Goal: Transaction & Acquisition: Book appointment/travel/reservation

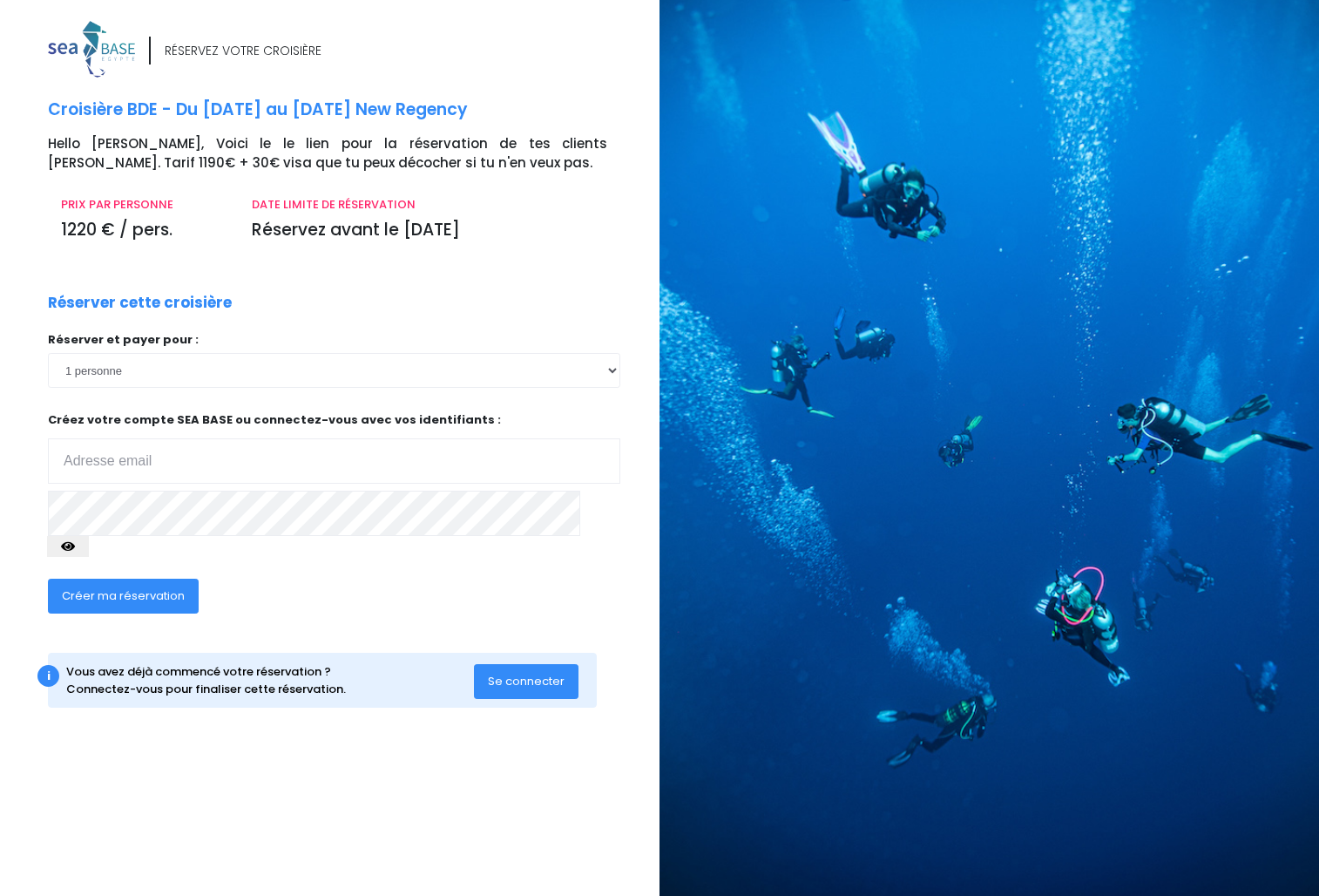
type input "[EMAIL_ADDRESS][DOMAIN_NAME]"
click at [157, 579] on button "Créer ma réservation" at bounding box center [122, 596] width 150 height 35
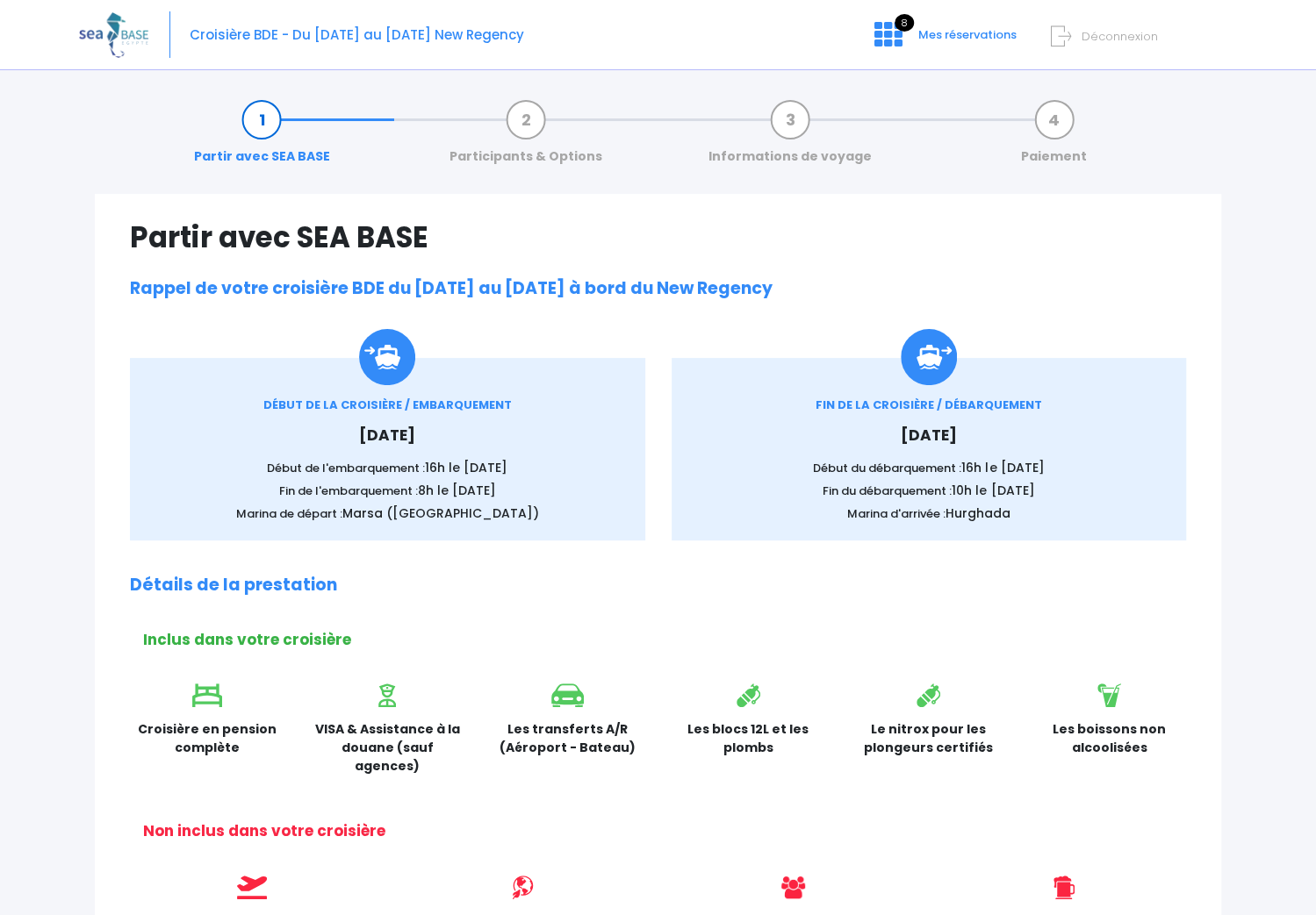
scroll to position [670, 0]
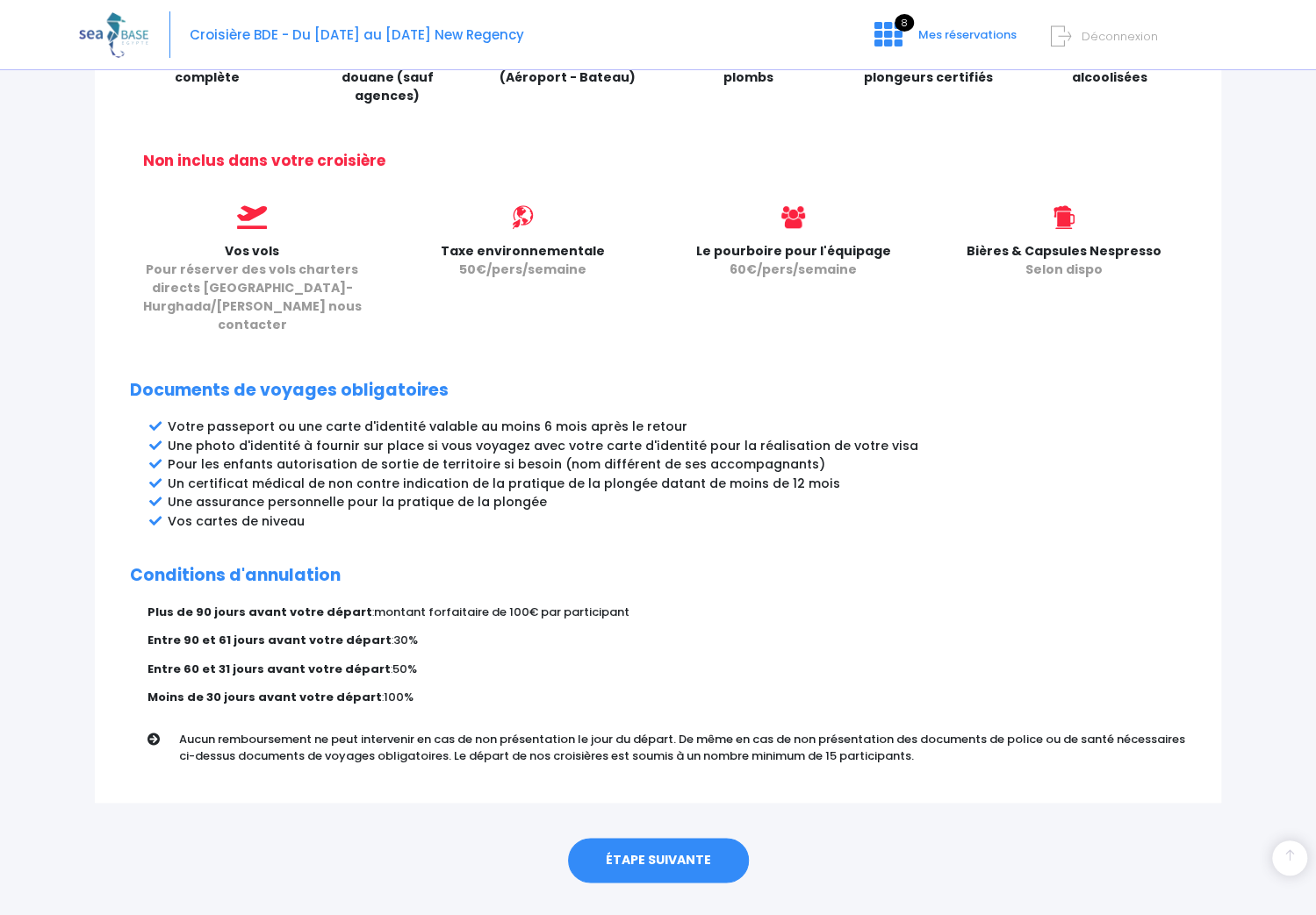
click at [688, 838] on link "ÉTAPE SUIVANTE" at bounding box center [658, 860] width 181 height 46
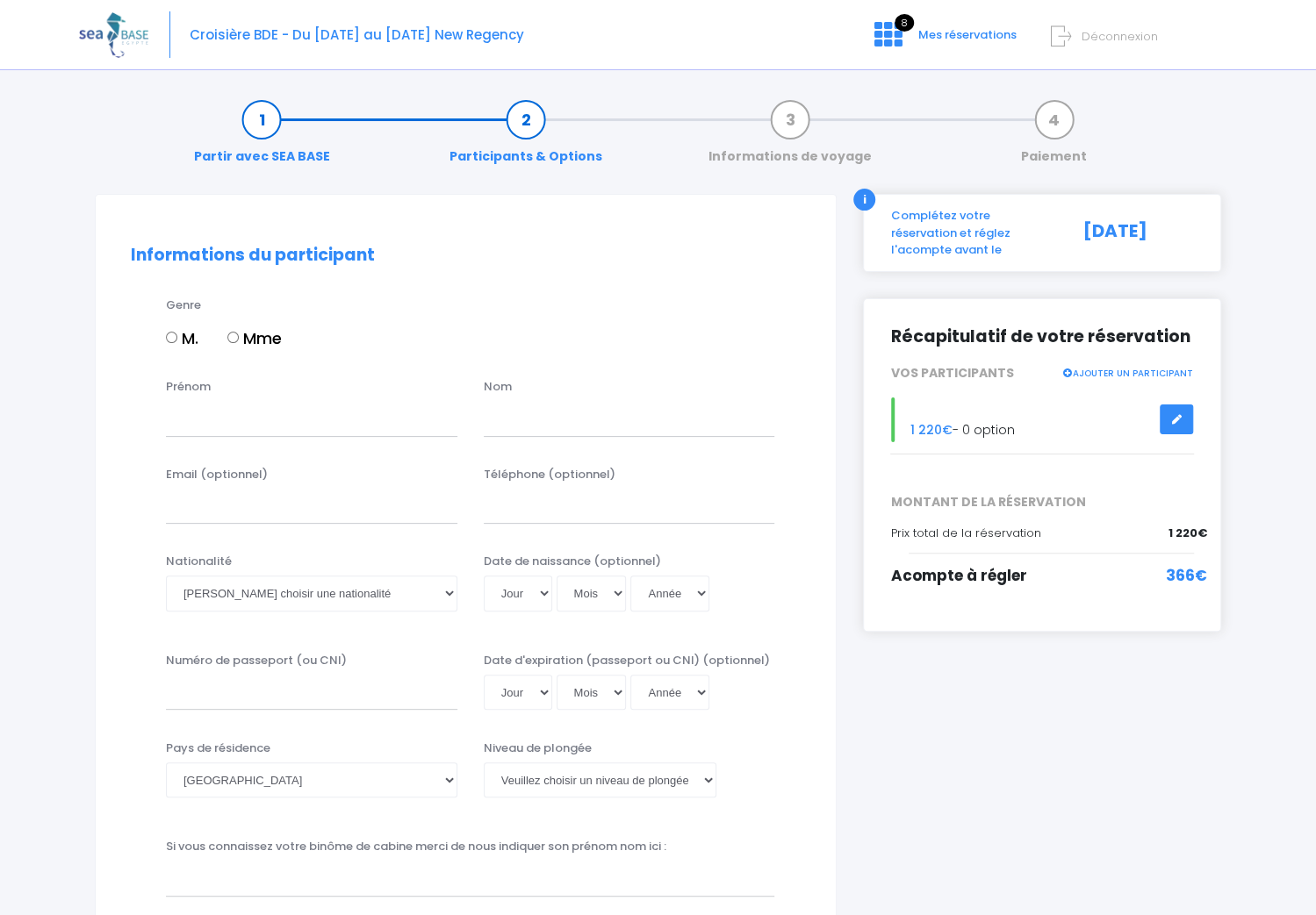
click at [652, 397] on div "Nom" at bounding box center [629, 406] width 318 height 58
click at [172, 332] on input "M." at bounding box center [172, 338] width 12 height 12
radio input "true"
click at [221, 419] on input "Prénom" at bounding box center [312, 419] width 291 height 35
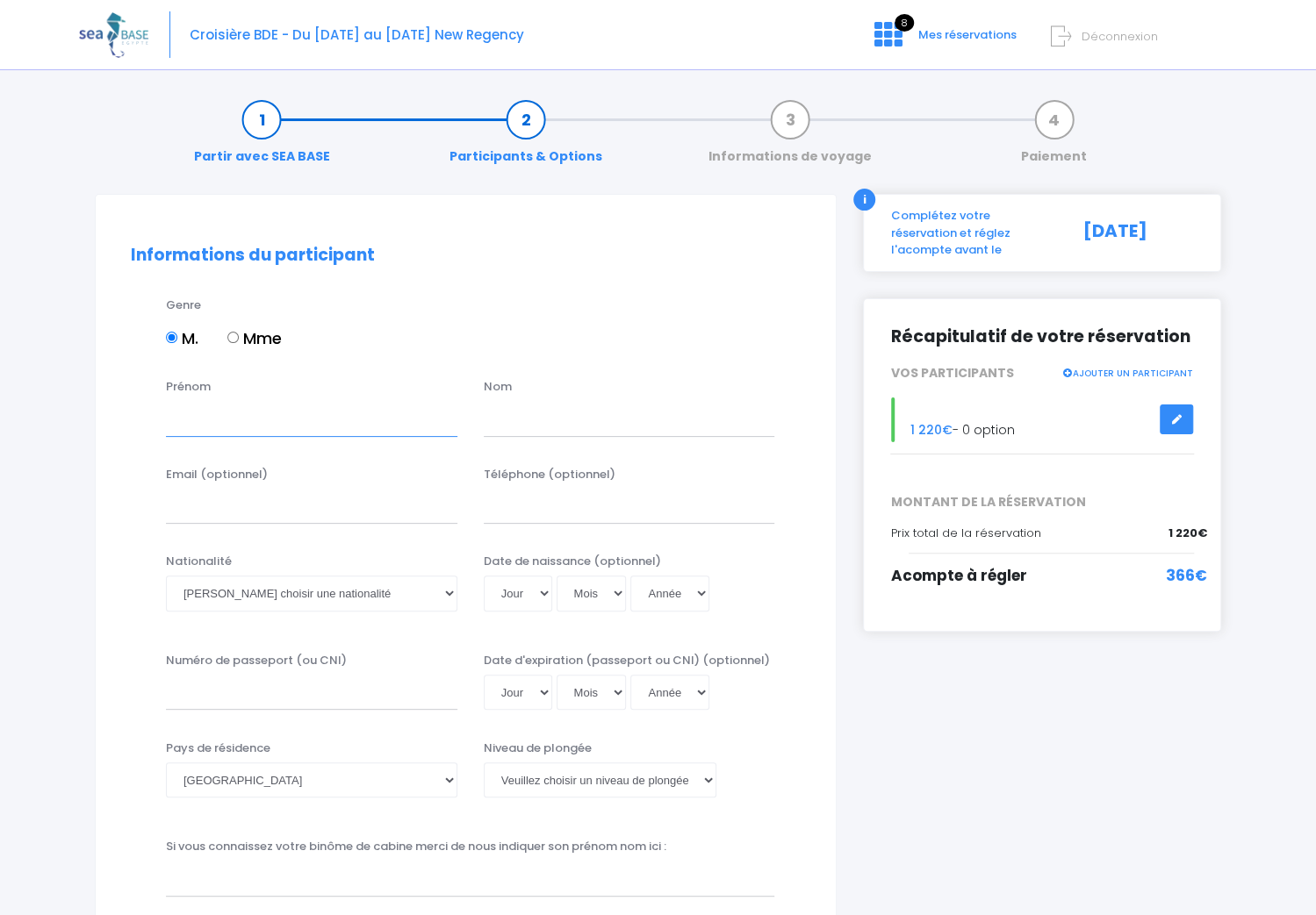
click at [284, 432] on input "Prénom" at bounding box center [312, 419] width 291 height 35
type input "FILLON"
type input "Damien"
click at [282, 591] on select "Veuillez choisir une nationalité Afghane Albanaise Algerienne Allemande America…" at bounding box center [312, 593] width 291 height 35
select select "Française"
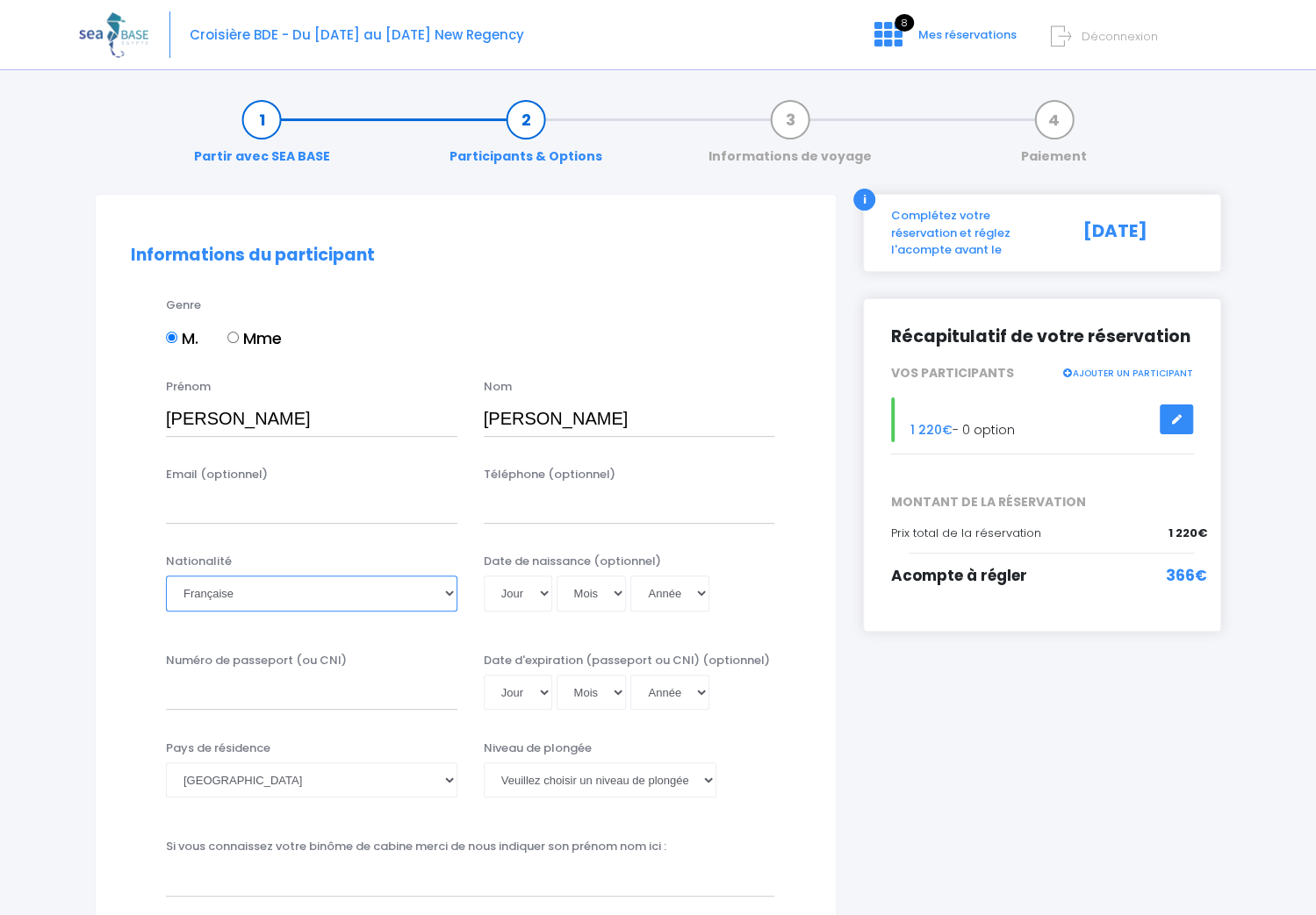
click at [282, 591] on select "Veuillez choisir une nationalité Afghane Albanaise Algerienne Allemande America…" at bounding box center [312, 593] width 291 height 35
click at [532, 601] on select "Jour 01 02 03 04 05 06 07 08 09 10 11 12 13 14 15 16 17 18 19 20 21 22 23 24 25…" at bounding box center [518, 593] width 68 height 35
select select "27"
click at [484, 575] on select "Jour 01 02 03 04 05 06 07 08 09 10 11 12 13 14 15 16 17 18 19 20 21 22 23 24 25…" at bounding box center [518, 593] width 68 height 35
click at [579, 602] on select "Mois 01 02 03 04 05 06 07 08 09 10 11 12" at bounding box center [592, 593] width 70 height 35
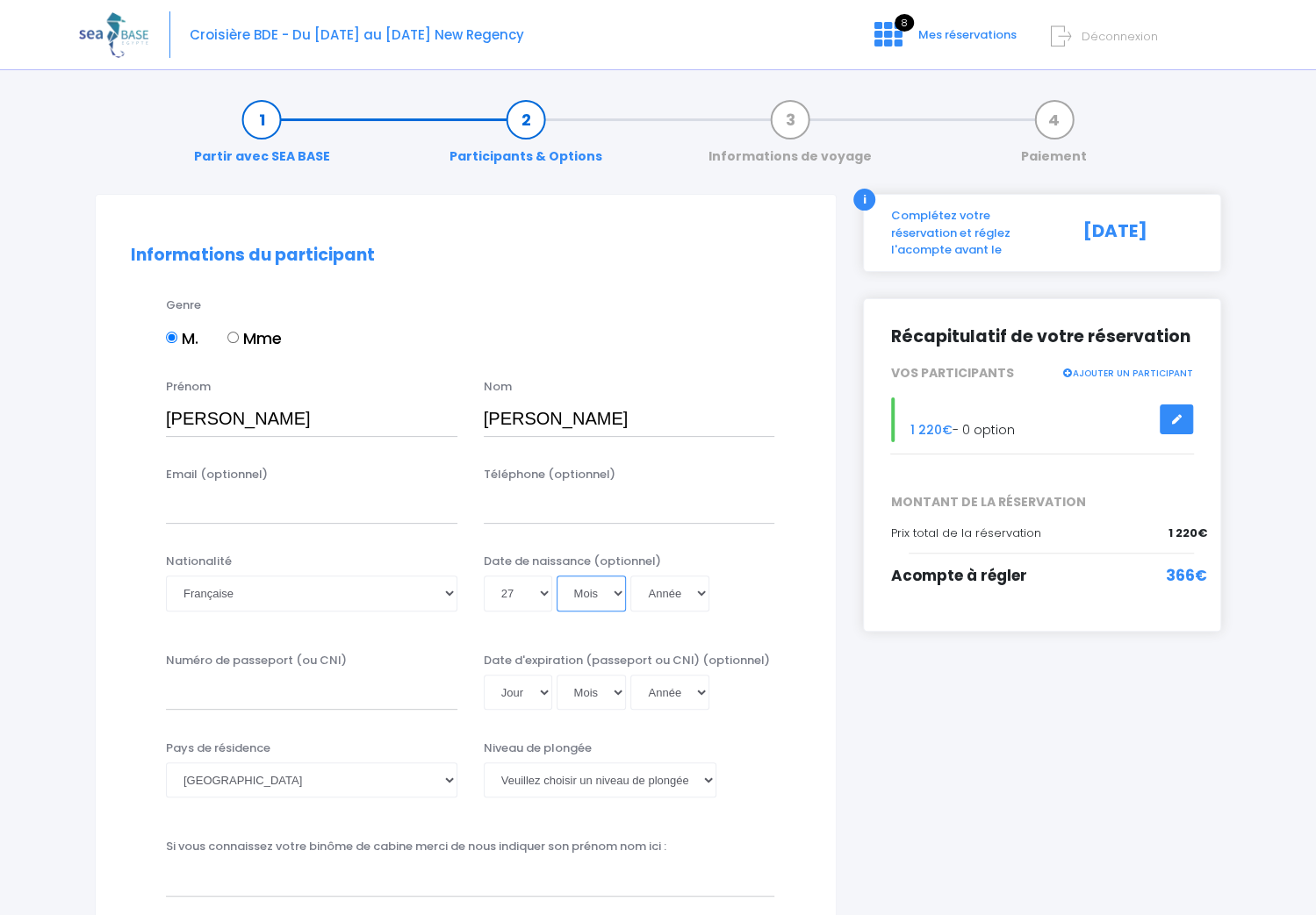
select select "06"
click at [557, 575] on select "Mois 01 02 03 04 05 06 07 08 09 10 11 12" at bounding box center [592, 593] width 70 height 35
click at [672, 593] on select "Année 2045 2044 2043 2042 2041 2040 2039 2038 2037 2036 2035 2034 2033 2032 203…" at bounding box center [669, 593] width 79 height 35
select select "1986"
click at [630, 575] on select "Année 2045 2044 2043 2042 2041 2040 2039 2038 2037 2036 2035 2034 2033 2032 203…" at bounding box center [669, 593] width 79 height 35
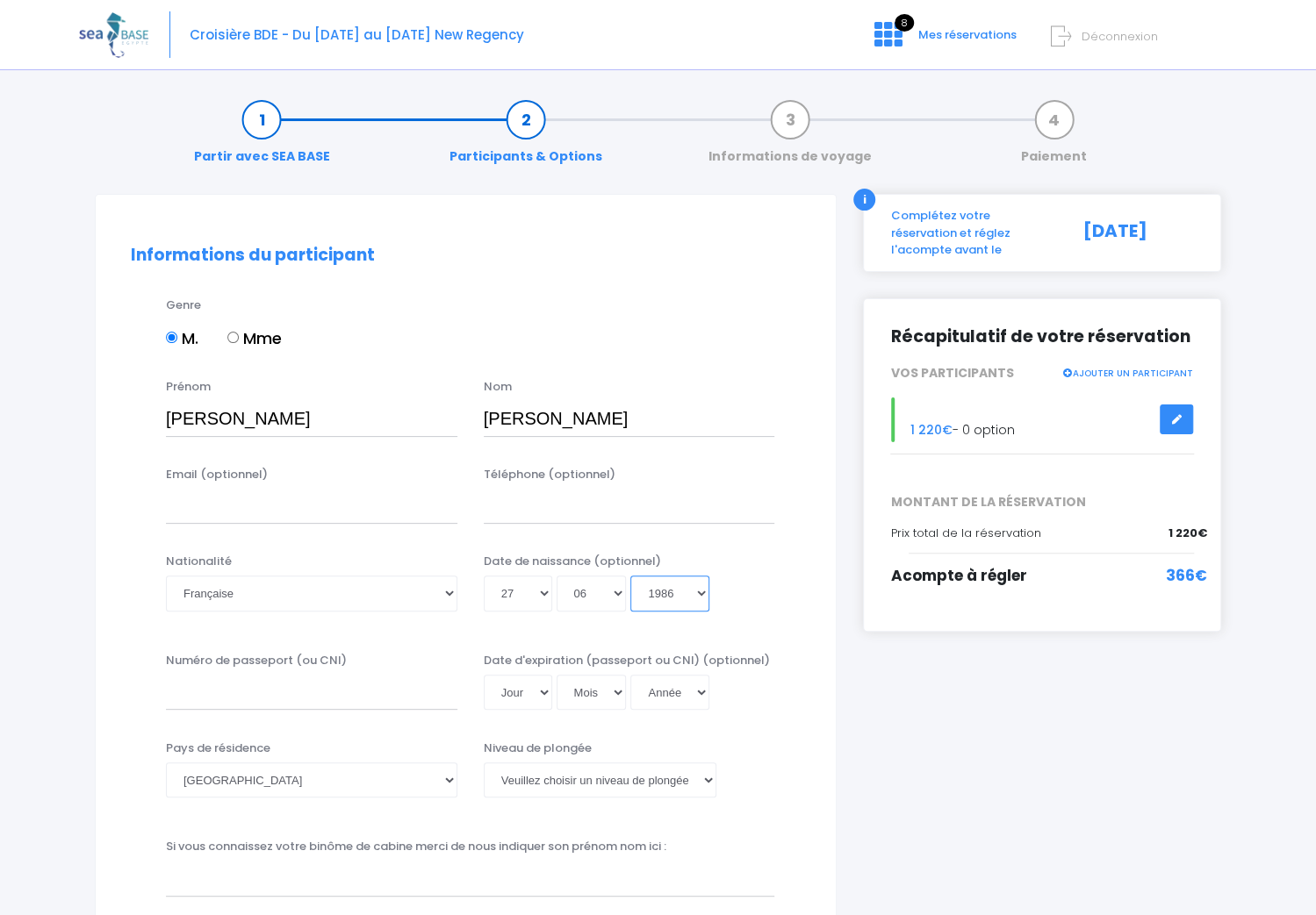
type input "1986-06-27"
click at [266, 714] on div "Numéro de passeport (ou CNI) Date d'expiration (passeport ou CNI) (optionnel) J…" at bounding box center [465, 687] width 697 height 70
click at [255, 701] on input "Numéro de passeport (ou CNI)" at bounding box center [312, 692] width 291 height 35
type input "18DA27562"
click at [512, 693] on select "Jour 01 02 03 04 05 06 07 08 09 10 11 12 13 14 15 16 17 18 19 20 21 22 23 24 25…" at bounding box center [518, 692] width 68 height 35
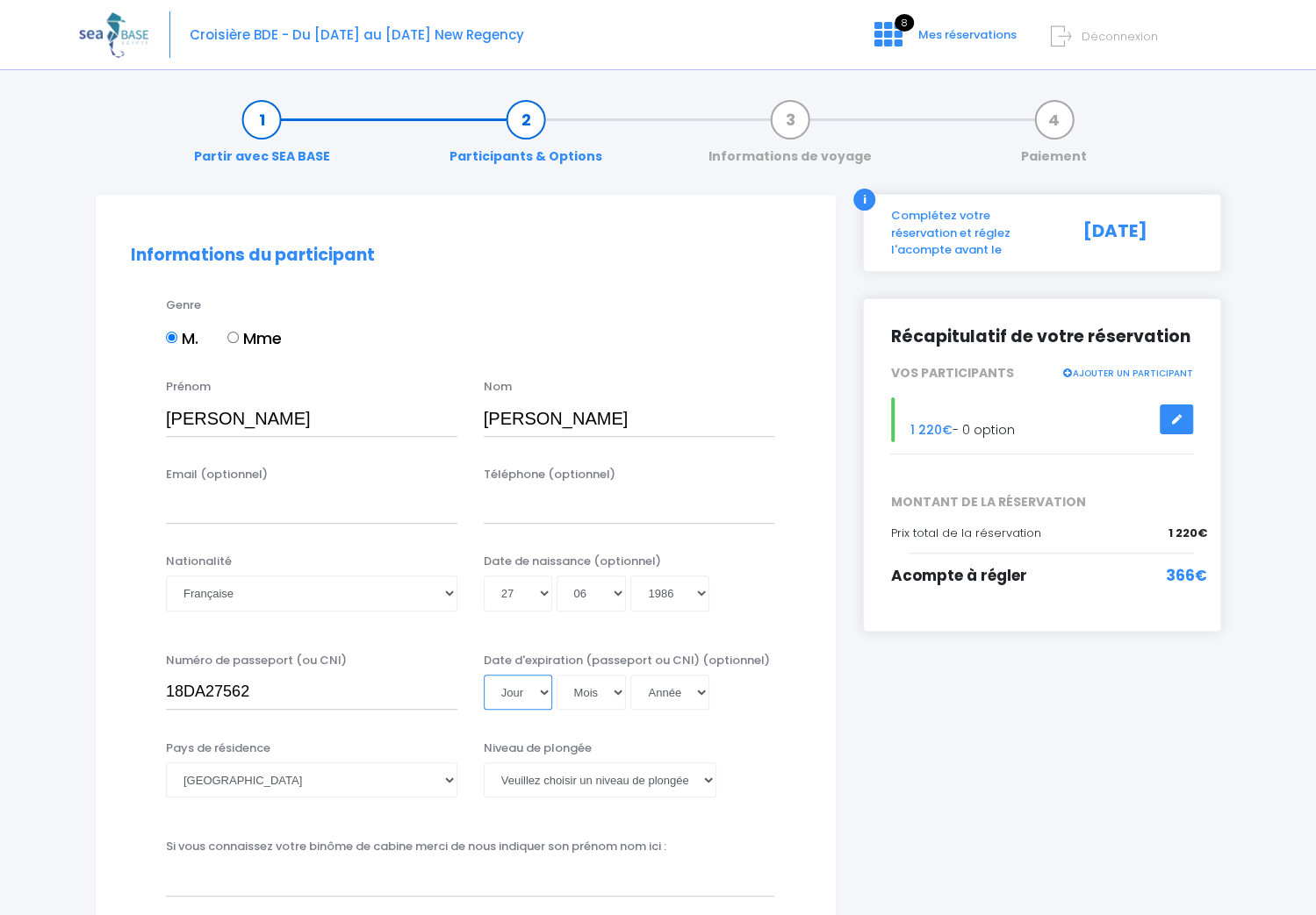
select select "23"
click at [484, 675] on select "Jour 01 02 03 04 05 06 07 08 09 10 11 12 13 14 15 16 17 18 19 20 21 22 23 24 25…" at bounding box center [518, 692] width 68 height 35
click at [575, 671] on div "Date d'expiration (passeport ou CNI) (optionnel) Jour 01 02 03 04 05 06 07 08 0…" at bounding box center [629, 682] width 318 height 59
click at [584, 693] on select "Mois 01 02 03 04 05 06 07 08 09 10 11 12" at bounding box center [592, 692] width 70 height 35
select select "04"
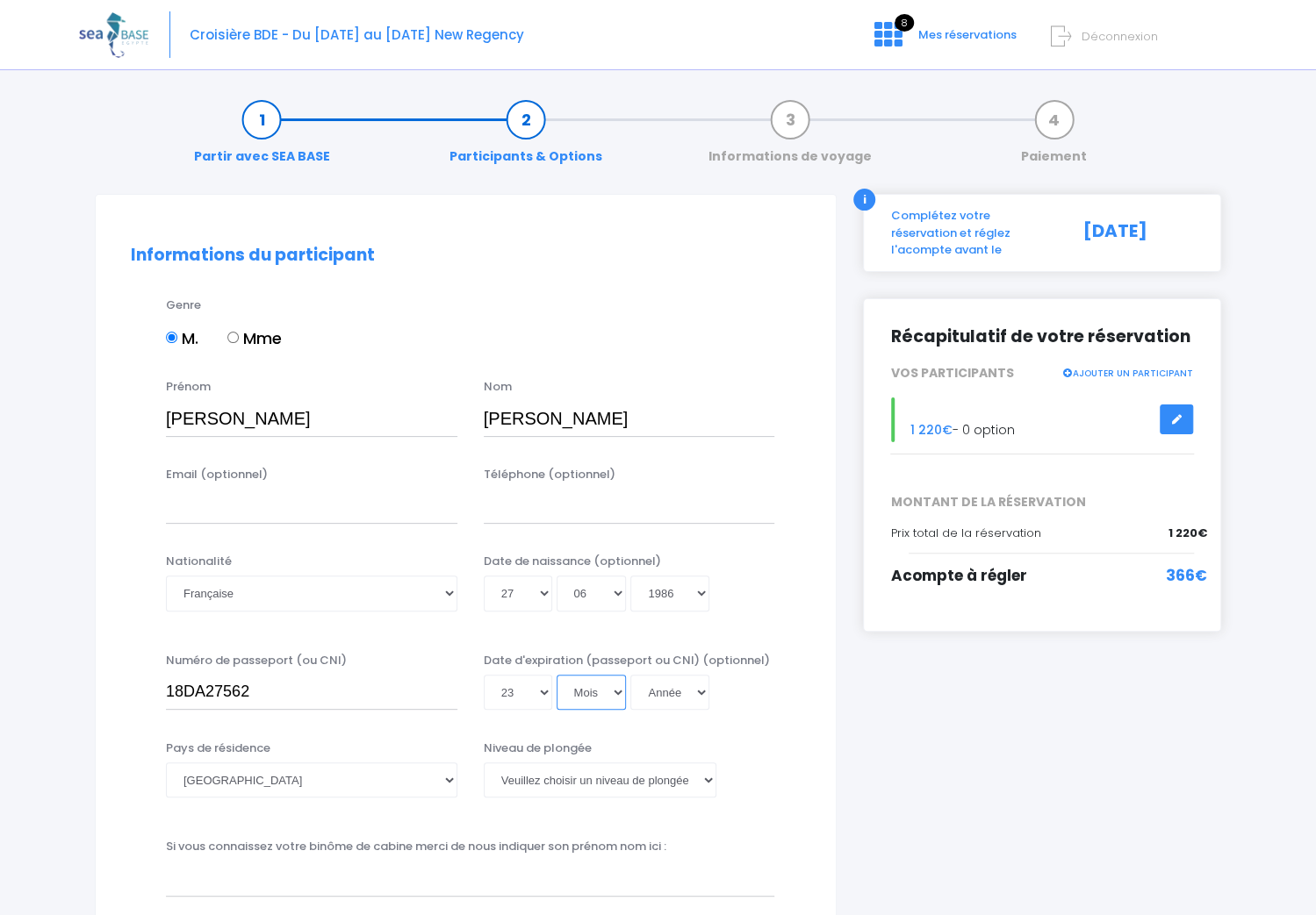
click at [557, 675] on select "Mois 01 02 03 04 05 06 07 08 09 10 11 12" at bounding box center [592, 692] width 70 height 35
click at [669, 691] on select "Année 2045 2044 2043 2042 2041 2040 2039 2038 2037 2036 2035 2034 2033 2032 203…" at bounding box center [669, 692] width 79 height 35
select select "2028"
click at [630, 675] on select "Année 2045 2044 2043 2042 2041 2040 2039 2038 2037 2036 2035 2034 2033 2032 203…" at bounding box center [669, 692] width 79 height 35
type input "2028-04-23"
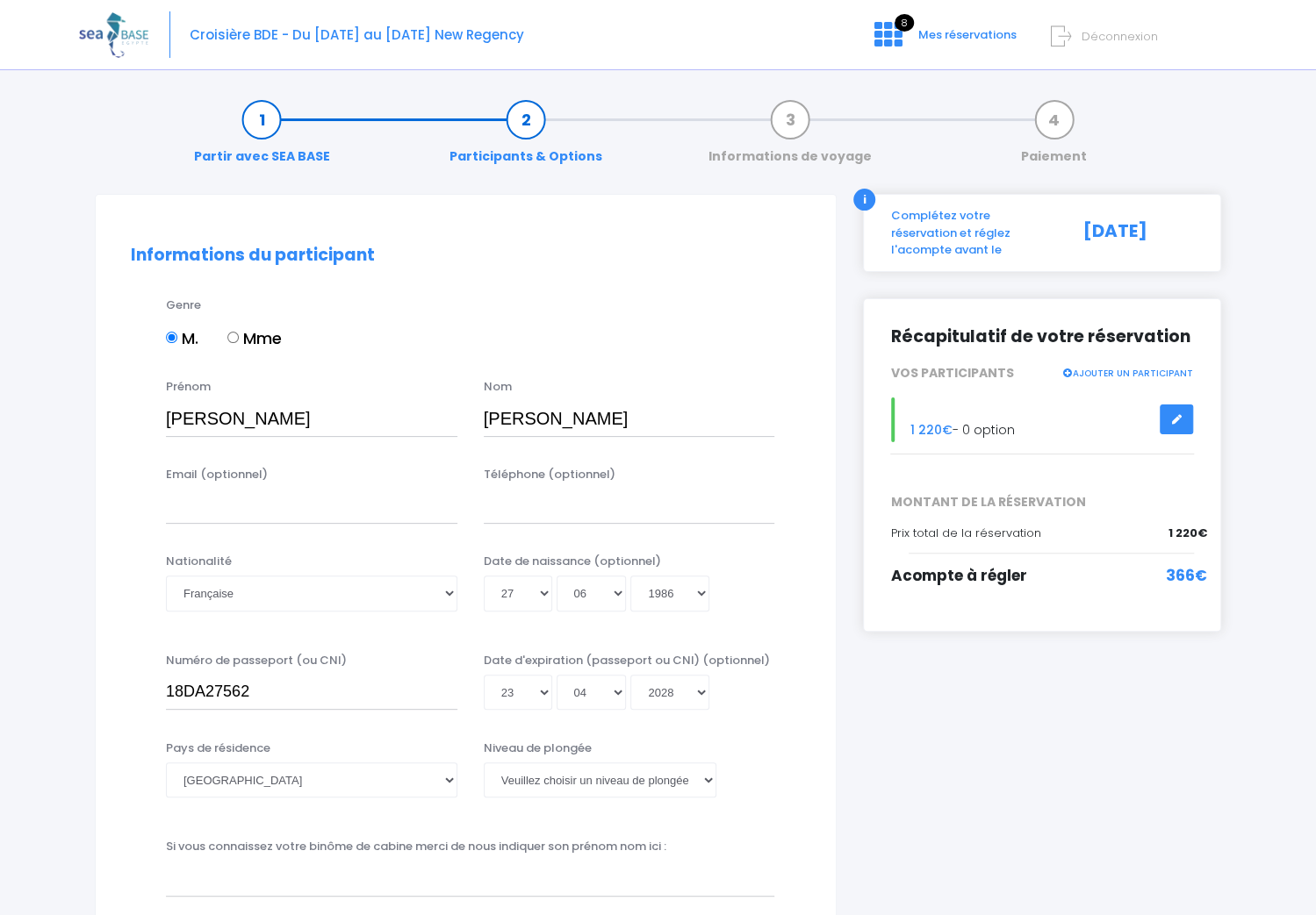
click at [708, 759] on div "Niveau de plongée Veuillez choisir un niveau de plongée Non plongeur Junior OW …" at bounding box center [629, 768] width 291 height 58
click at [606, 778] on select "Veuillez choisir un niveau de plongée Non plongeur Junior OW diver Adventure OW…" at bounding box center [600, 780] width 233 height 35
click at [601, 796] on select "Veuillez choisir un niveau de plongée Non plongeur Junior OW diver Adventure OW…" at bounding box center [600, 780] width 233 height 35
click at [600, 777] on select "Veuillez choisir un niveau de plongée Non plongeur Junior OW diver Adventure OW…" at bounding box center [600, 780] width 233 height 35
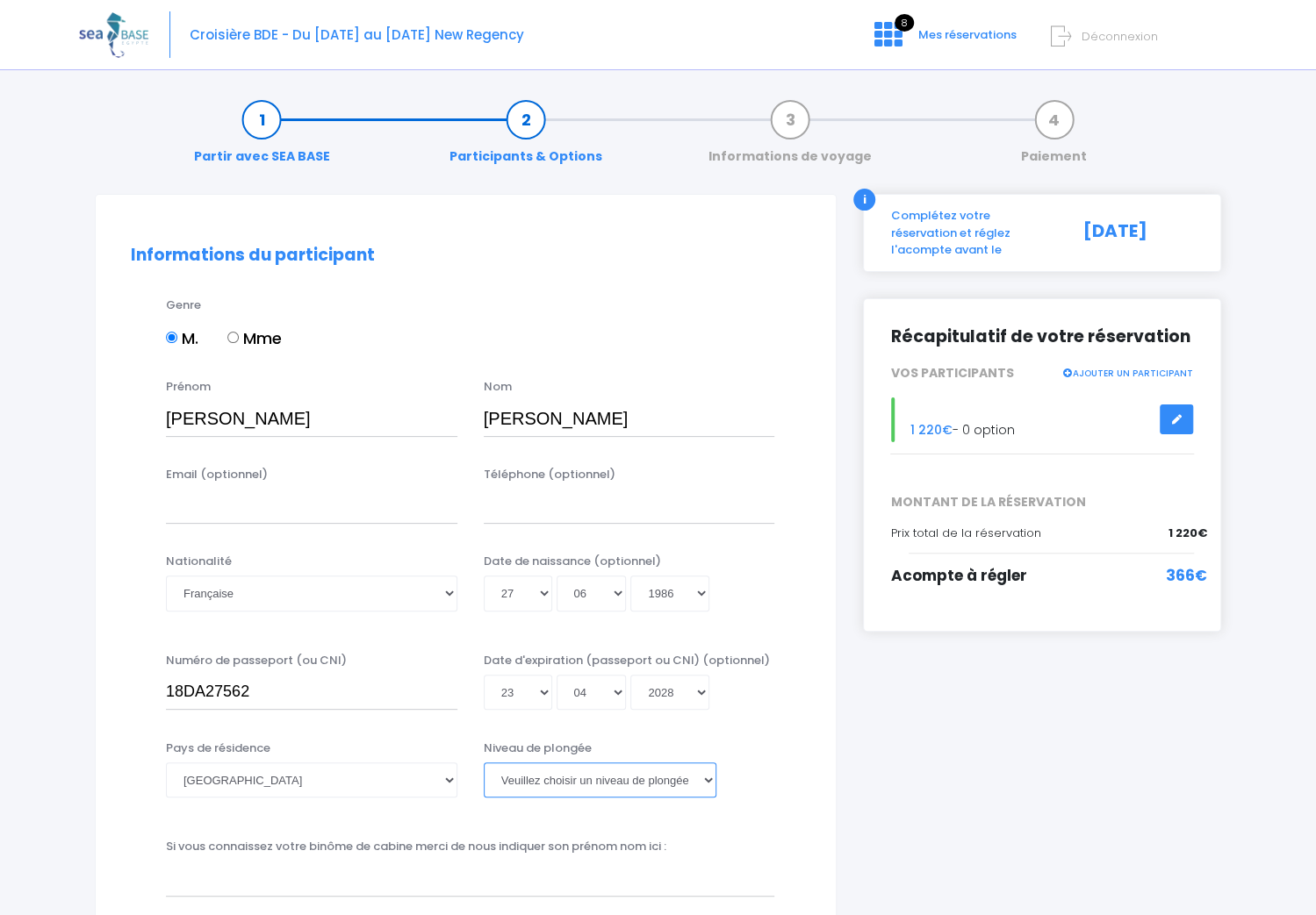
click at [600, 777] on select "Veuillez choisir un niveau de plongée Non plongeur Junior OW diver Adventure OW…" at bounding box center [600, 780] width 233 height 35
select select "N3"
click at [484, 763] on select "Veuillez choisir un niveau de plongée Non plongeur Junior OW diver Adventure OW…" at bounding box center [600, 780] width 233 height 35
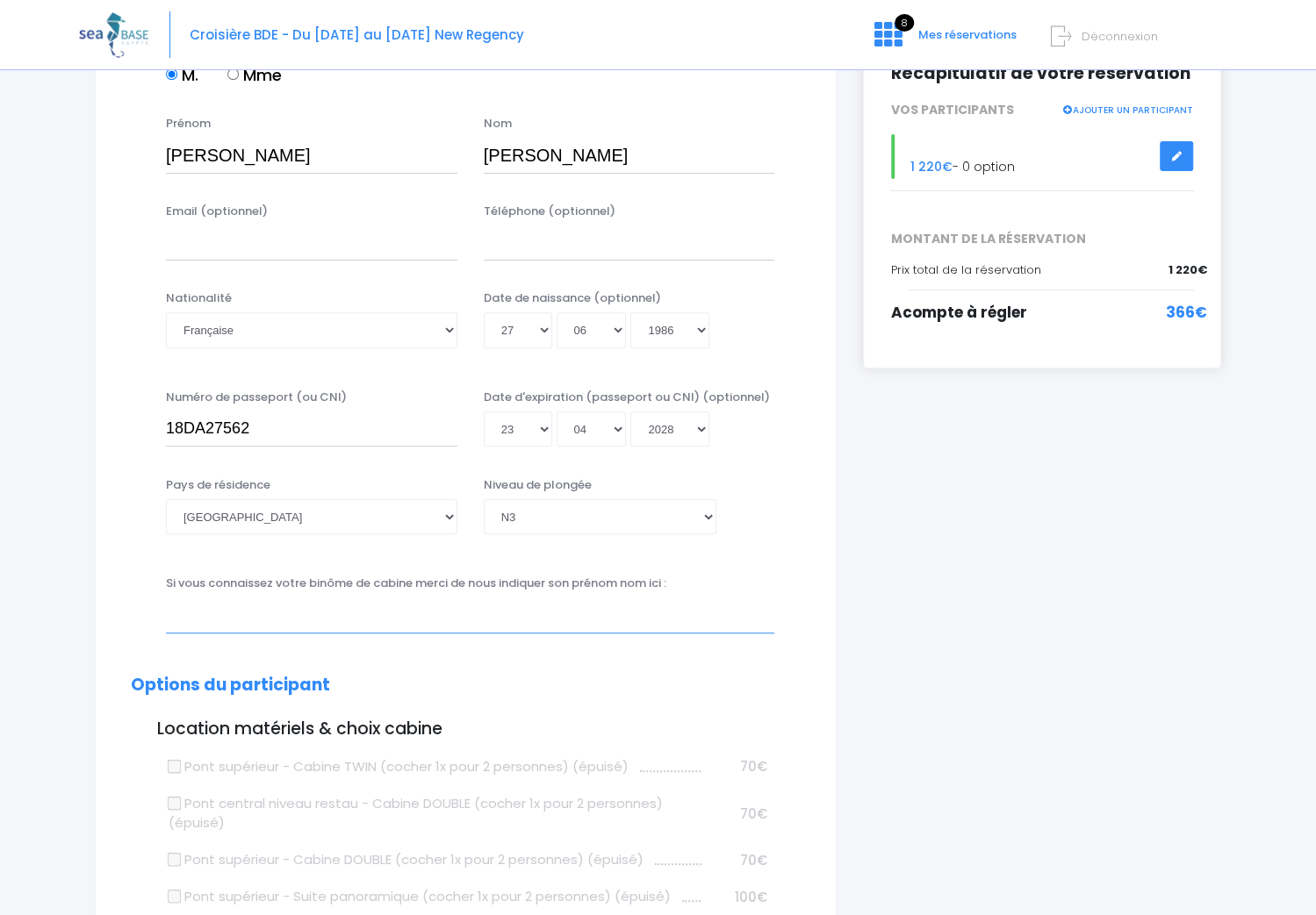
click at [408, 615] on input "text" at bounding box center [470, 615] width 609 height 35
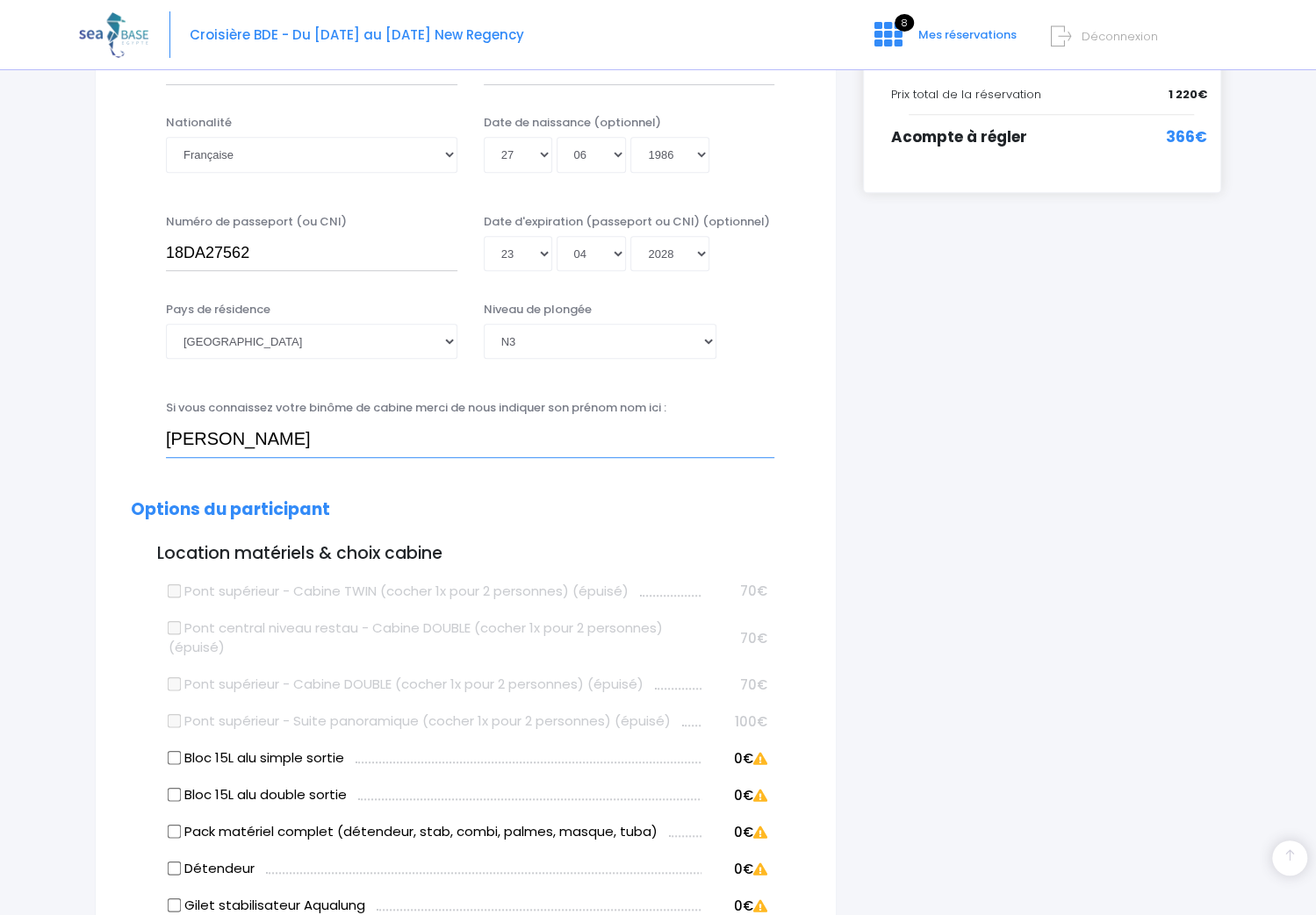
scroll to position [526, 0]
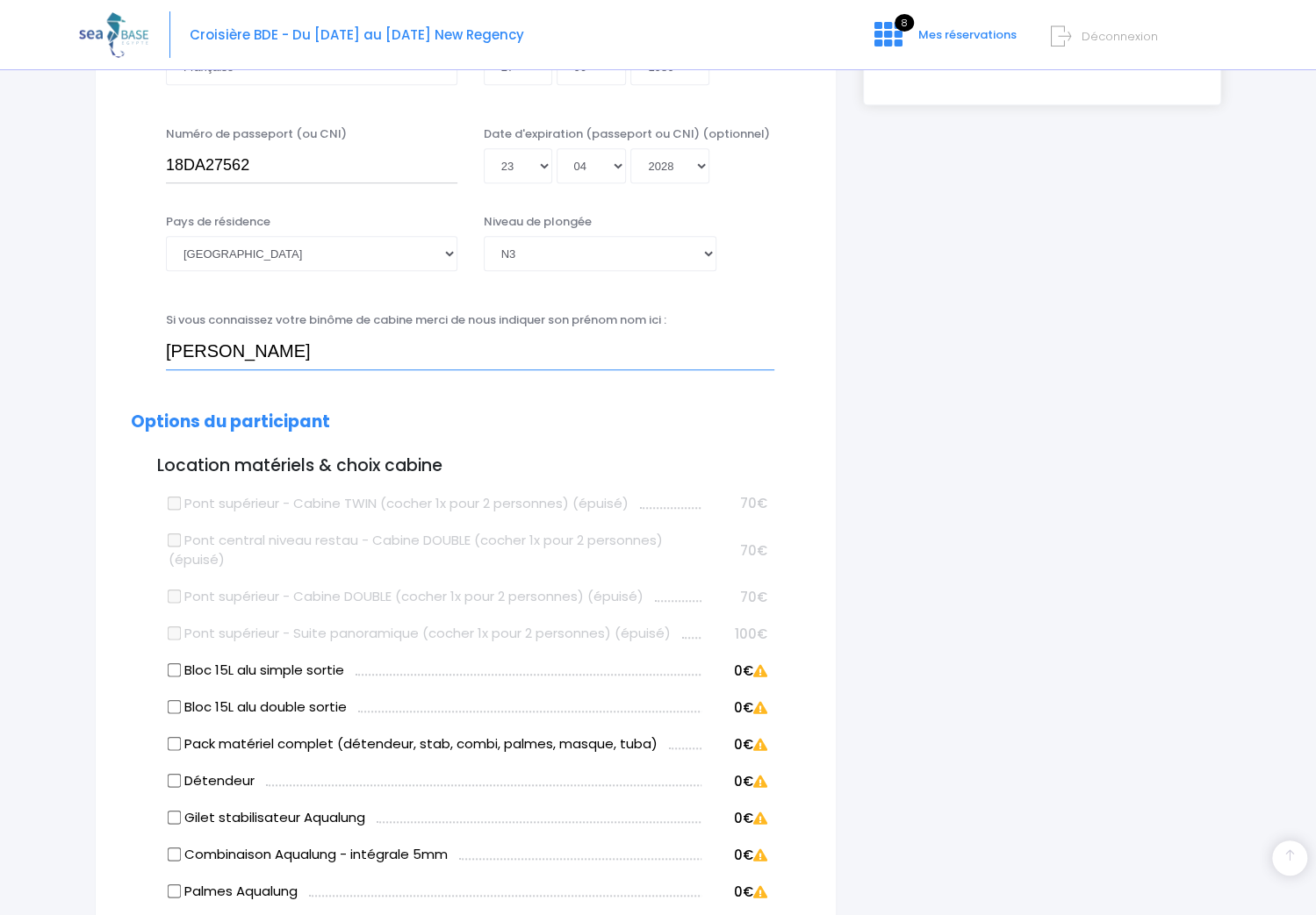
type input "DUPERIER Coralie"
click at [174, 663] on input "Bloc 15L alu simple sortie" at bounding box center [175, 670] width 14 height 14
checkbox input "true"
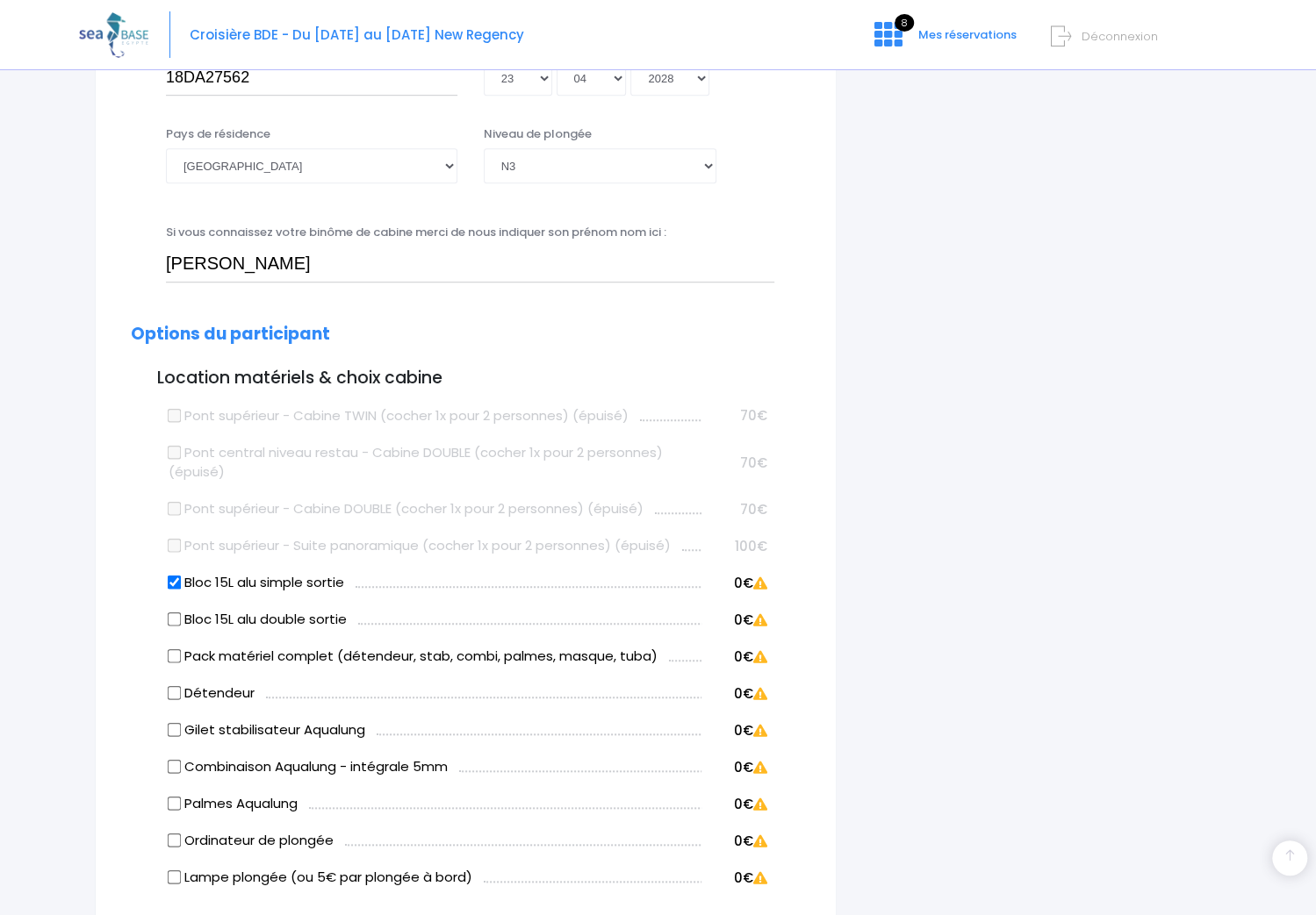
scroll to position [702, 0]
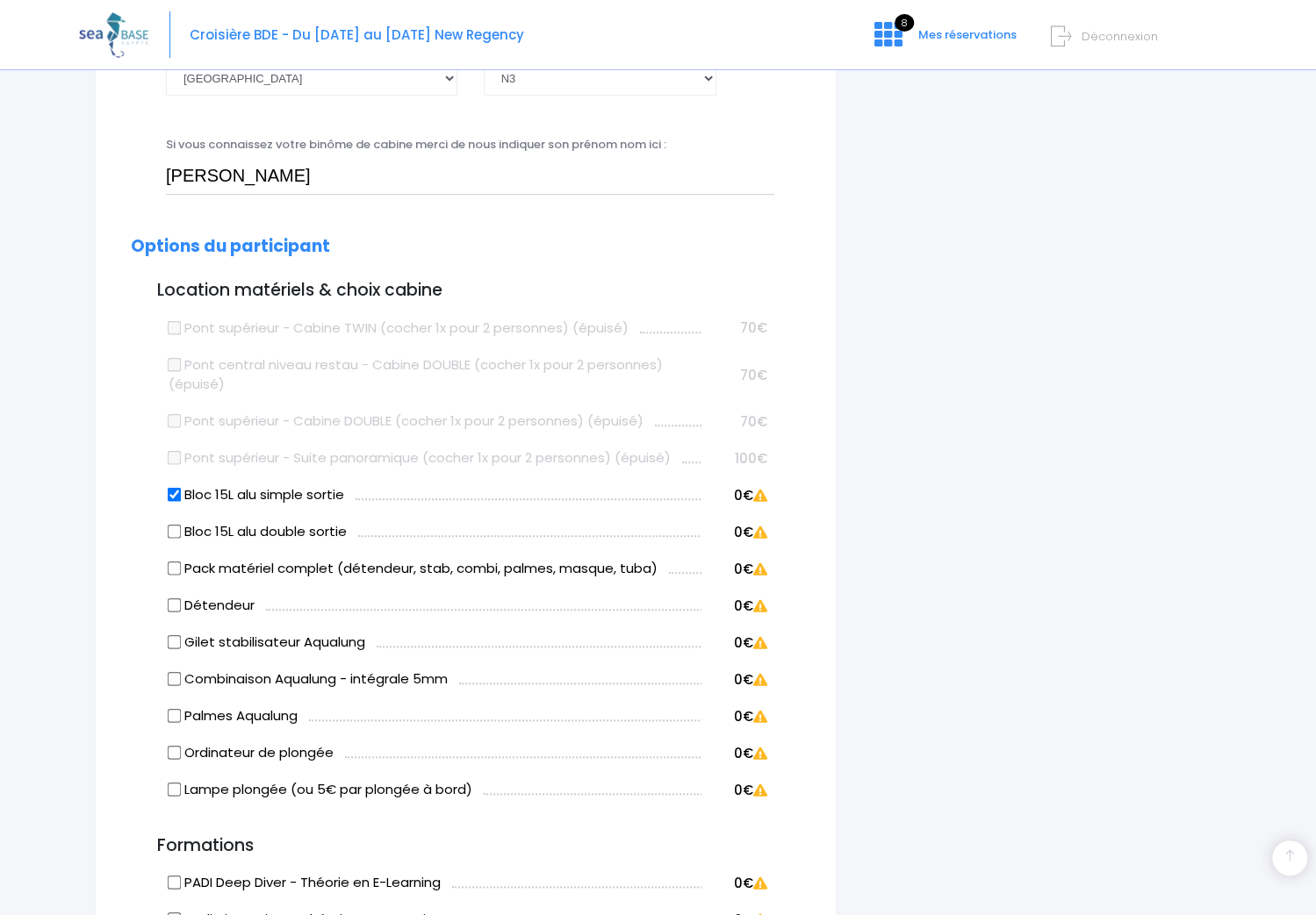
click at [795, 515] on form "Informations du participant Genre M. Mme Prénom FILLON Nom Damien 01" at bounding box center [466, 628] width 670 height 2169
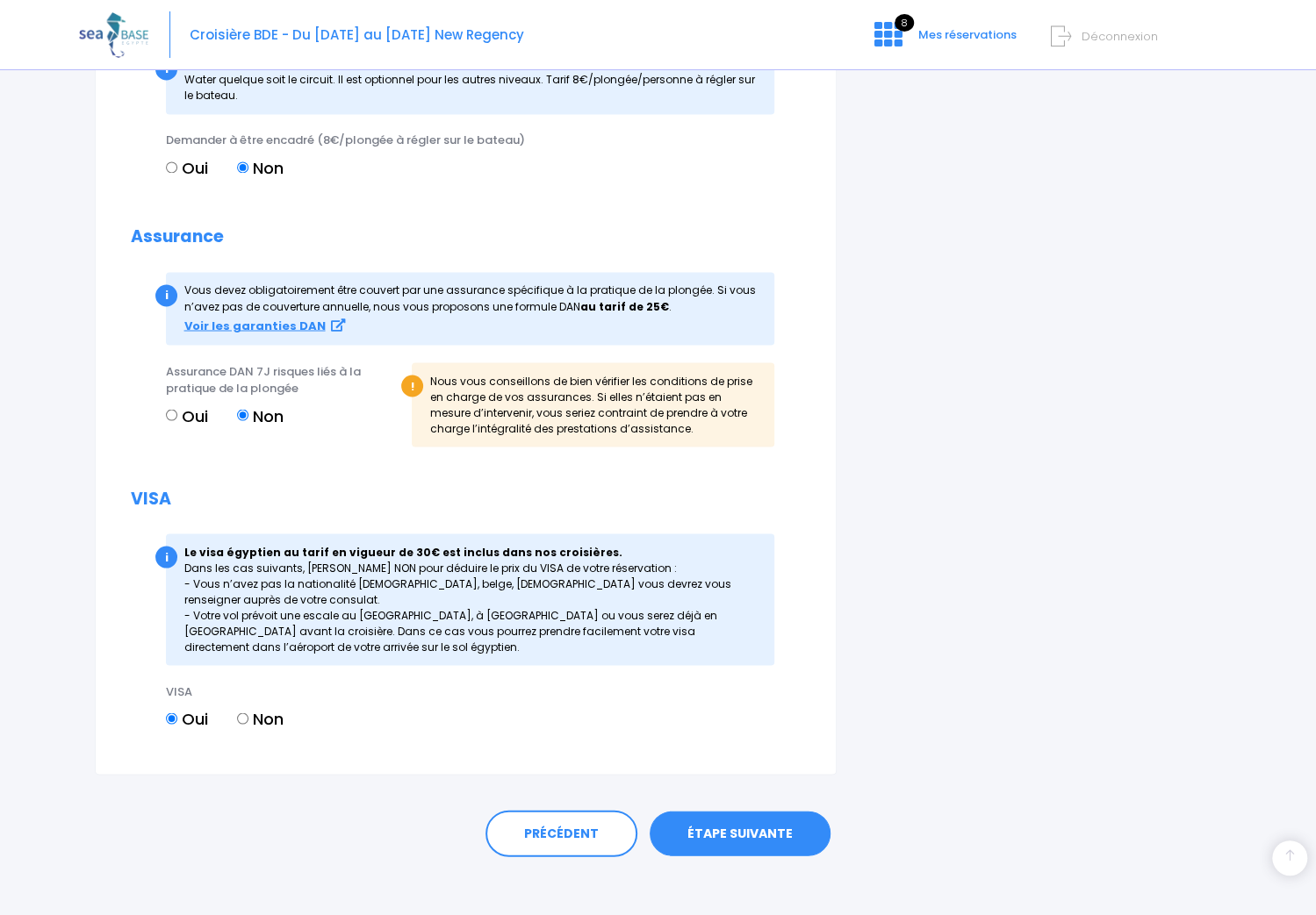
scroll to position [1675, 0]
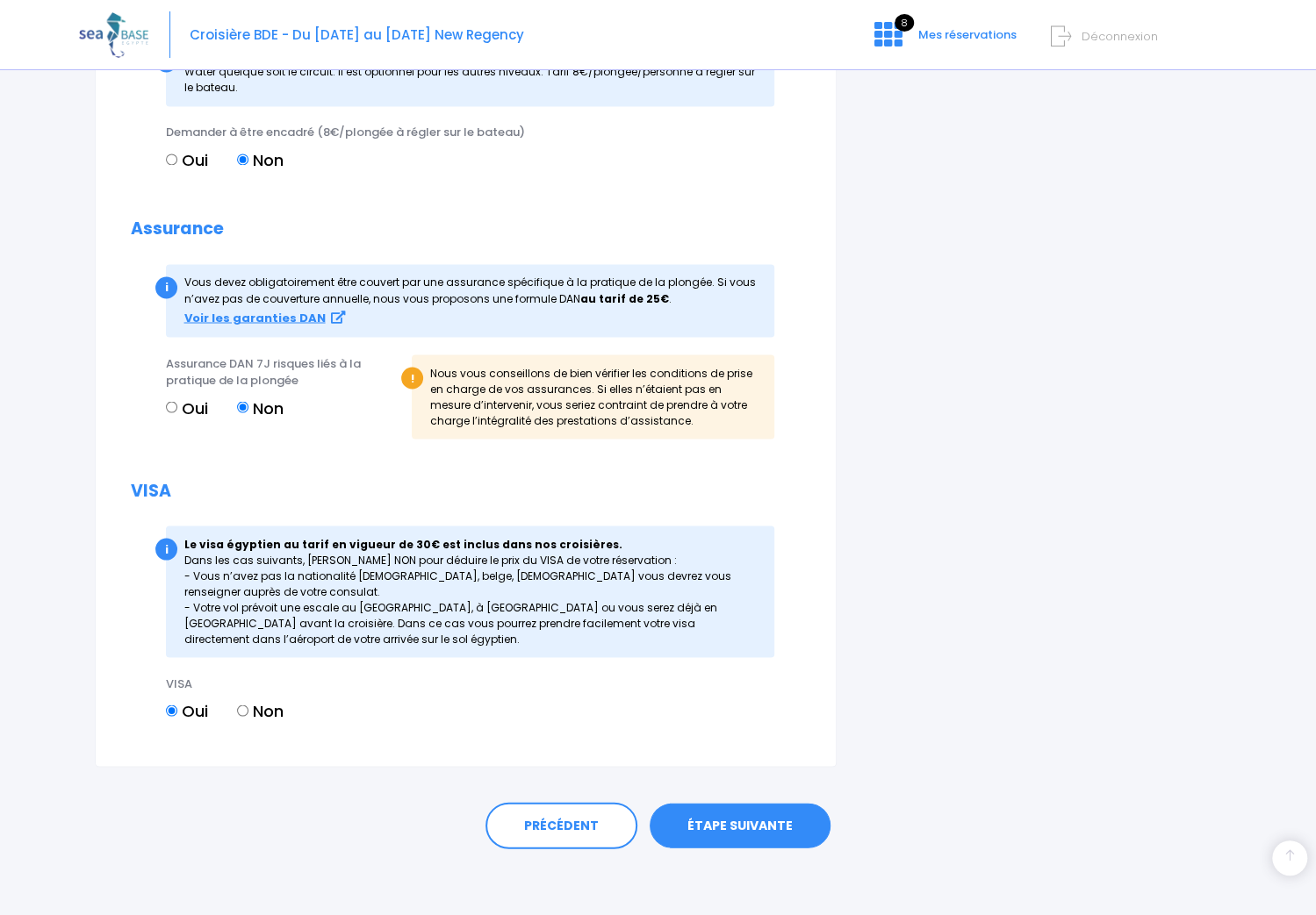
click at [764, 811] on link "ÉTAPE SUIVANTE" at bounding box center [740, 825] width 181 height 46
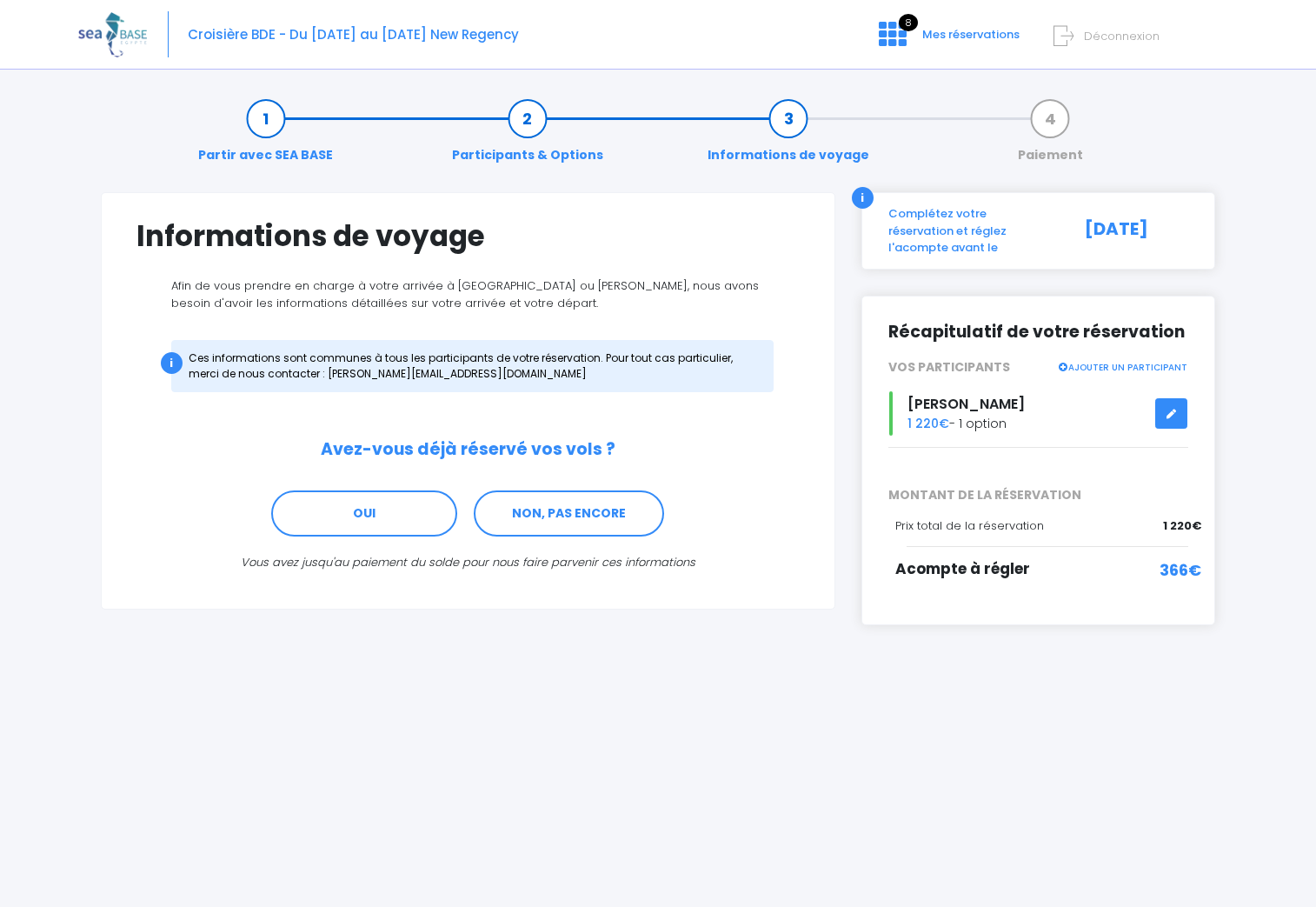
click at [530, 130] on link "Participants & Options" at bounding box center [527, 136] width 168 height 55
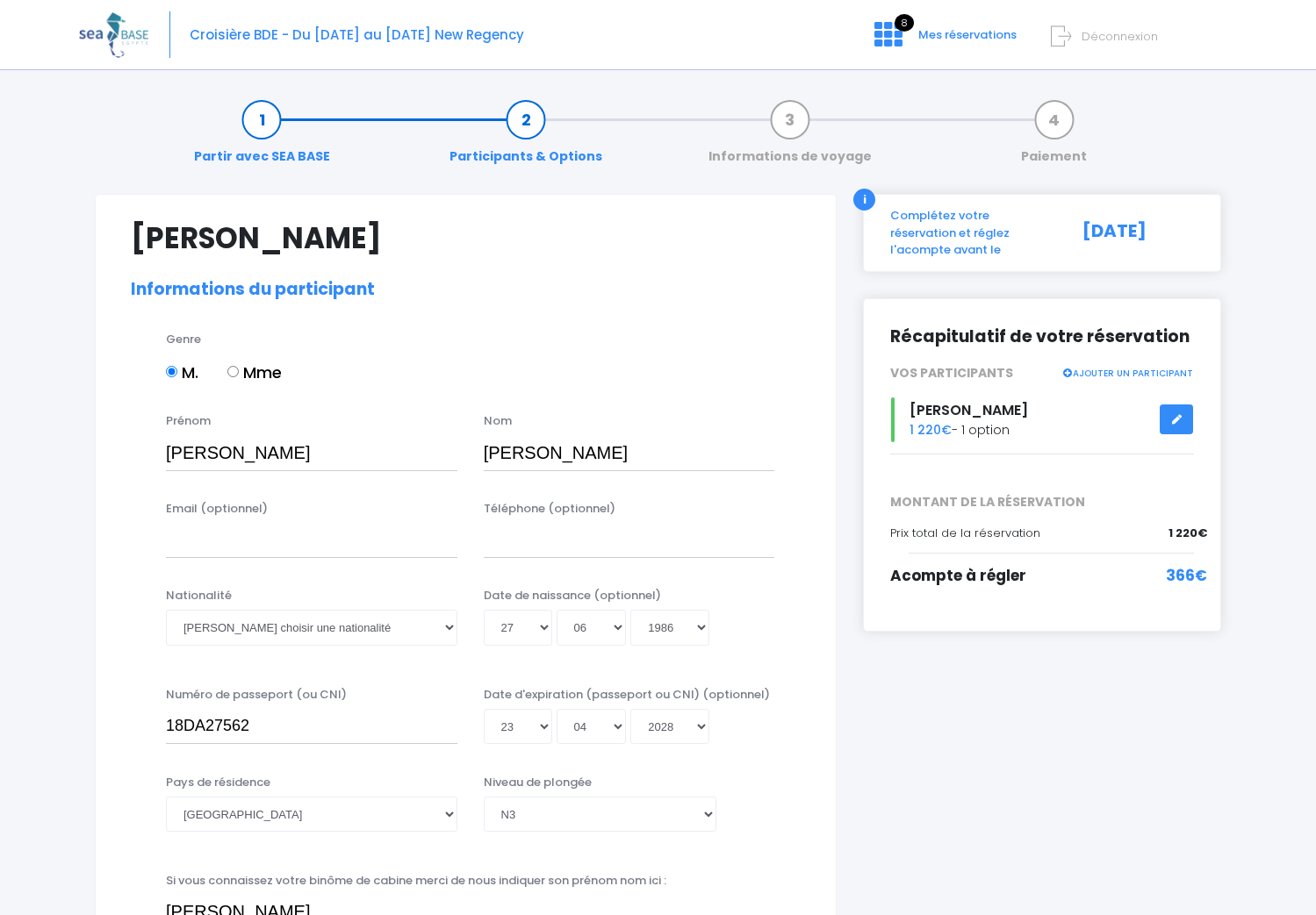
select select "N3"
click at [1101, 364] on link "AJOUTER UN PARTICIPANT" at bounding box center [1126, 372] width 132 height 16
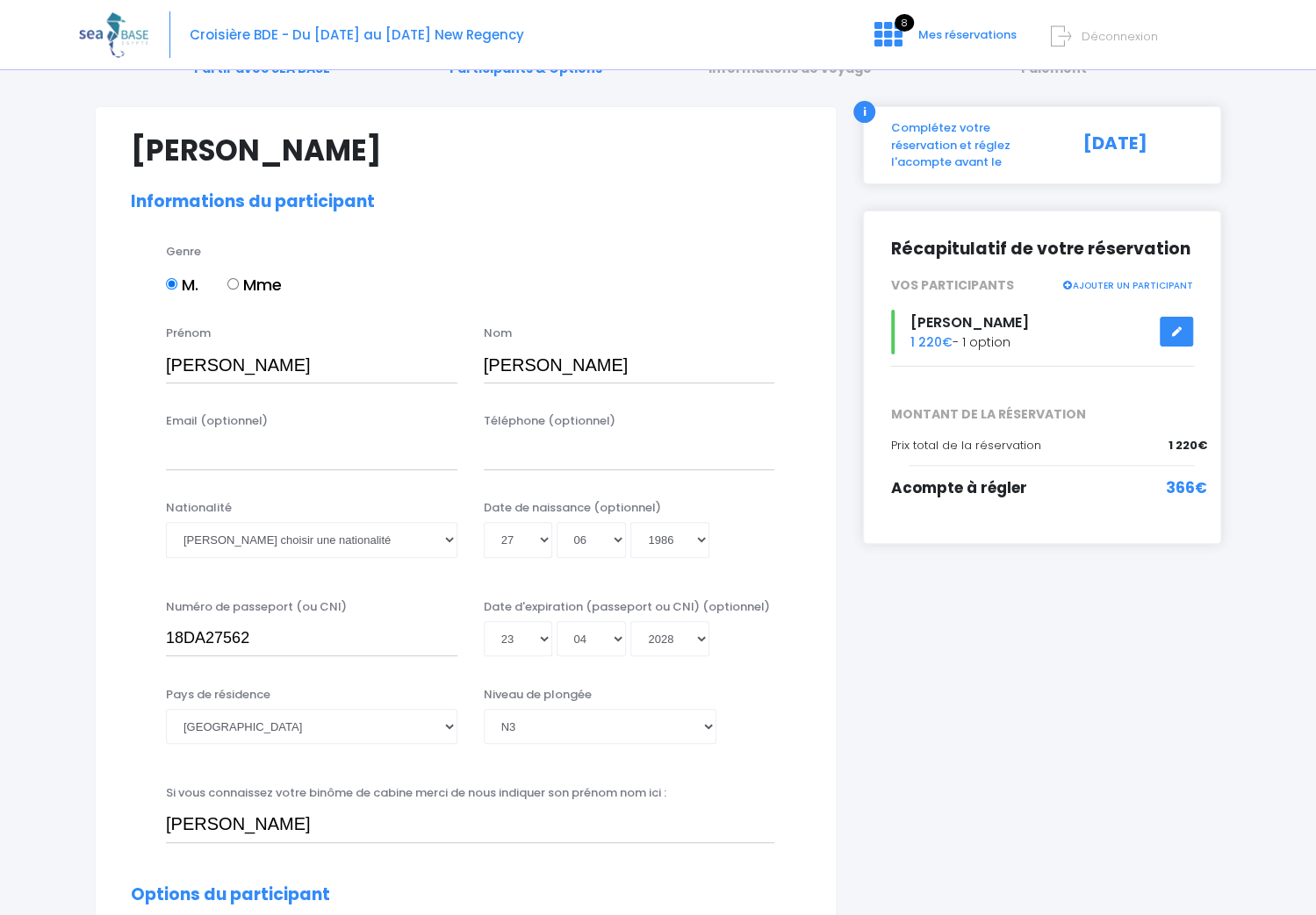
scroll to position [176, 0]
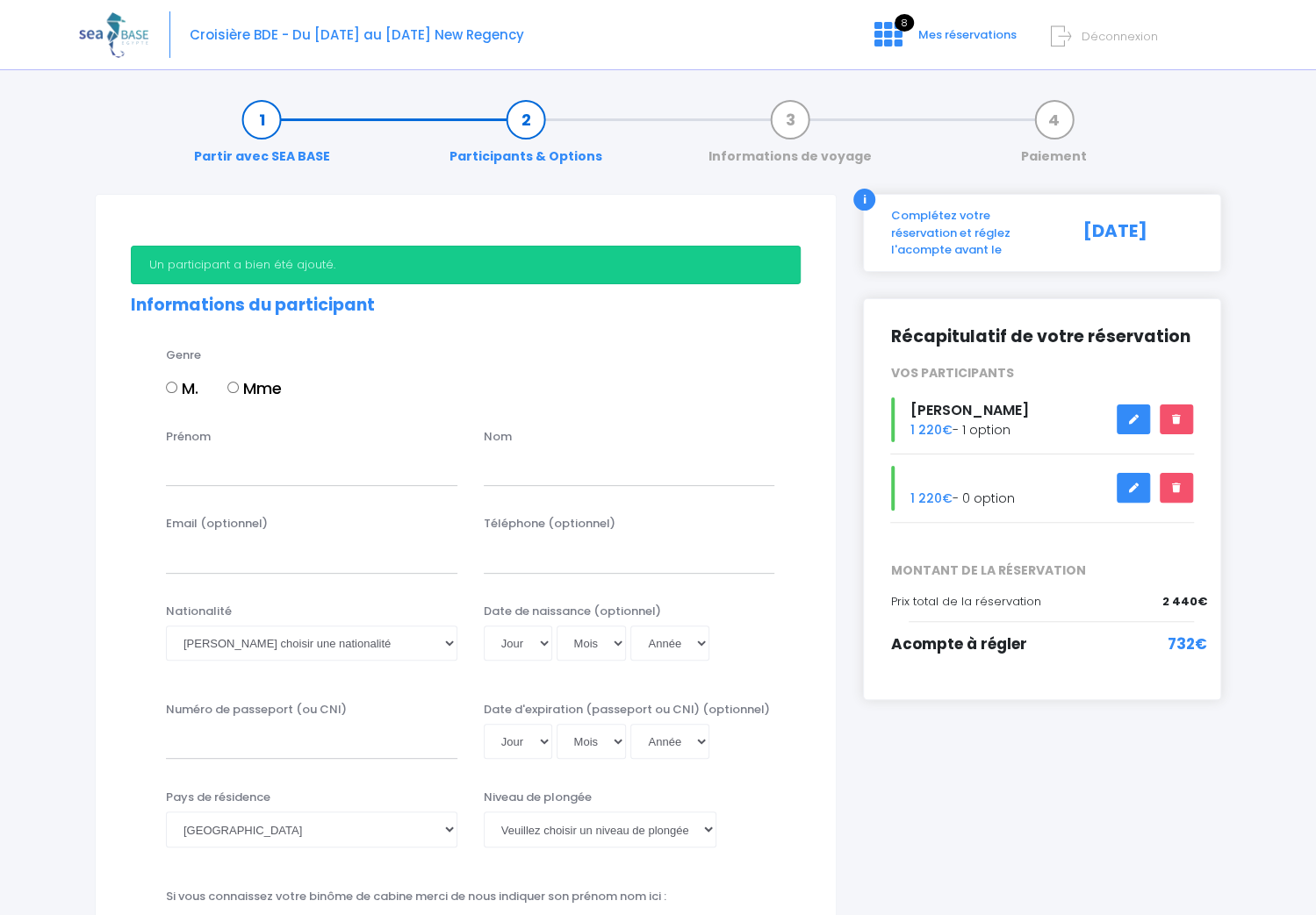
click at [227, 392] on div "M. Mme" at bounding box center [484, 391] width 635 height 30
click at [234, 388] on input "Mme" at bounding box center [233, 388] width 12 height 12
radio input "true"
click at [233, 452] on input "Prénom" at bounding box center [312, 469] width 291 height 35
type input "Coralie"
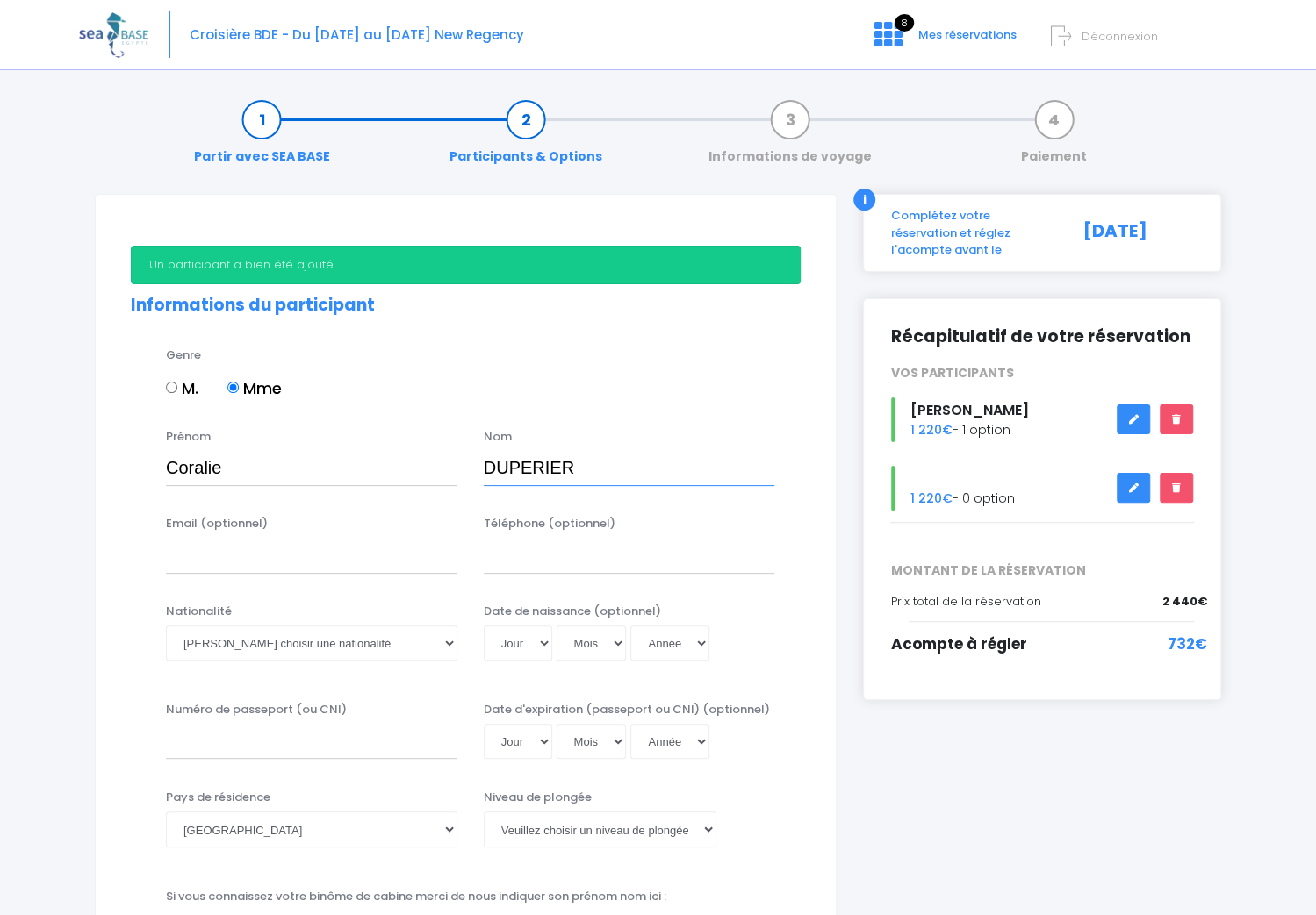
type input "DUPERIER"
click at [276, 633] on select "Veuillez choisir une nationalité Afghane Albanaise Algerienne Allemande America…" at bounding box center [312, 644] width 291 height 35
select select "Française"
click at [276, 633] on select "Veuillez choisir une nationalité Afghane Albanaise Algerienne Allemande America…" at bounding box center [312, 644] width 291 height 35
click at [516, 645] on select "Jour 01 02 03 04 05 06 07 08 09 10 11 12 13 14 15 16 17 18 19 20 21 22 23 24 25…" at bounding box center [518, 644] width 68 height 35
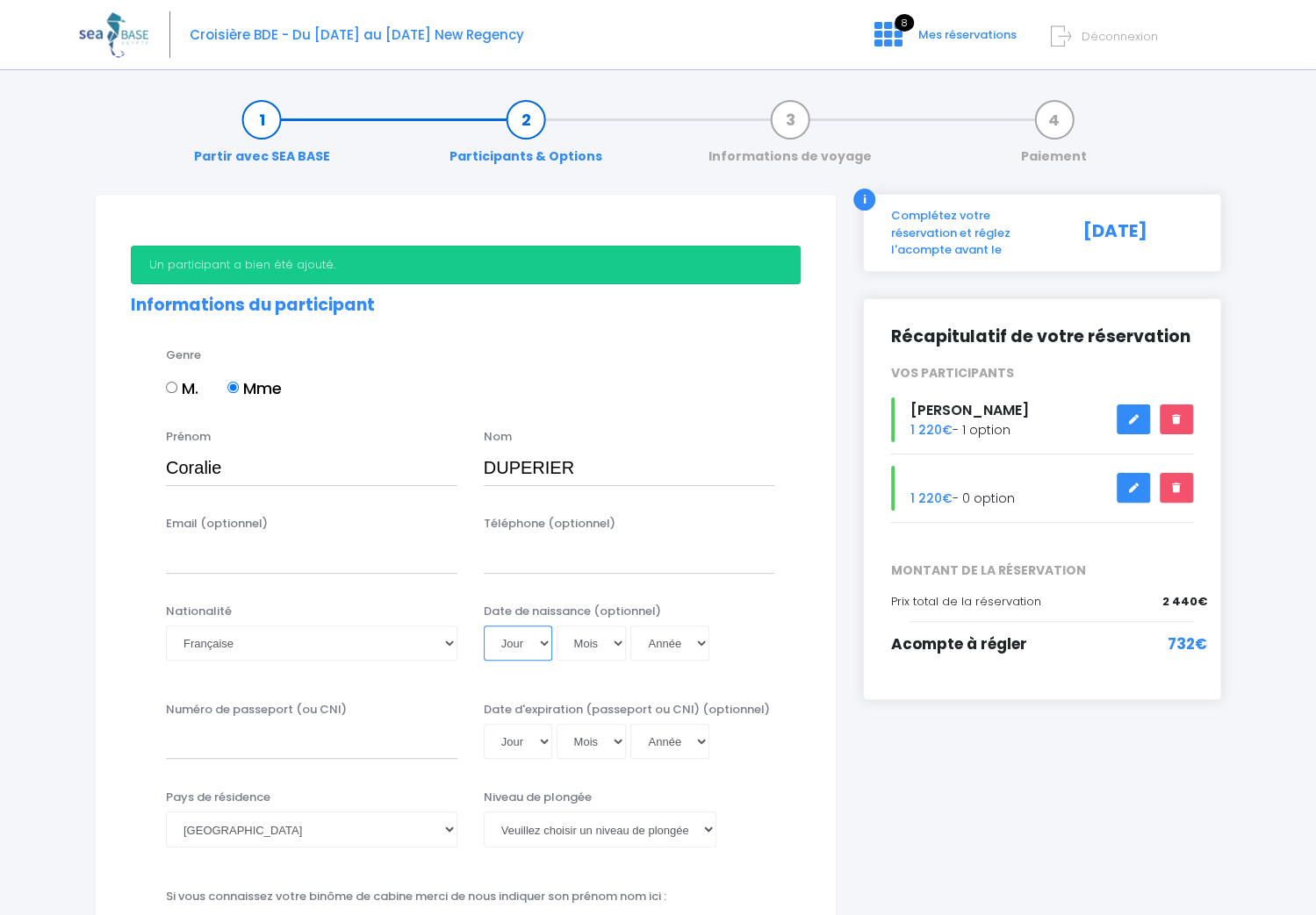
click at [532, 650] on select "Jour 01 02 03 04 05 06 07 08 09 10 11 12 13 14 15 16 17 18 19 20 21 22 23 24 25…" at bounding box center [518, 644] width 68 height 35
select select "02"
click at [484, 626] on select "Jour 01 02 03 04 05 06 07 08 09 10 11 12 13 14 15 16 17 18 19 20 21 22 23 24 25…" at bounding box center [518, 644] width 68 height 35
click at [569, 642] on select "Mois 01 02 03 04 05 06 07 08 09 10 11 12" at bounding box center [592, 644] width 70 height 35
select select "12"
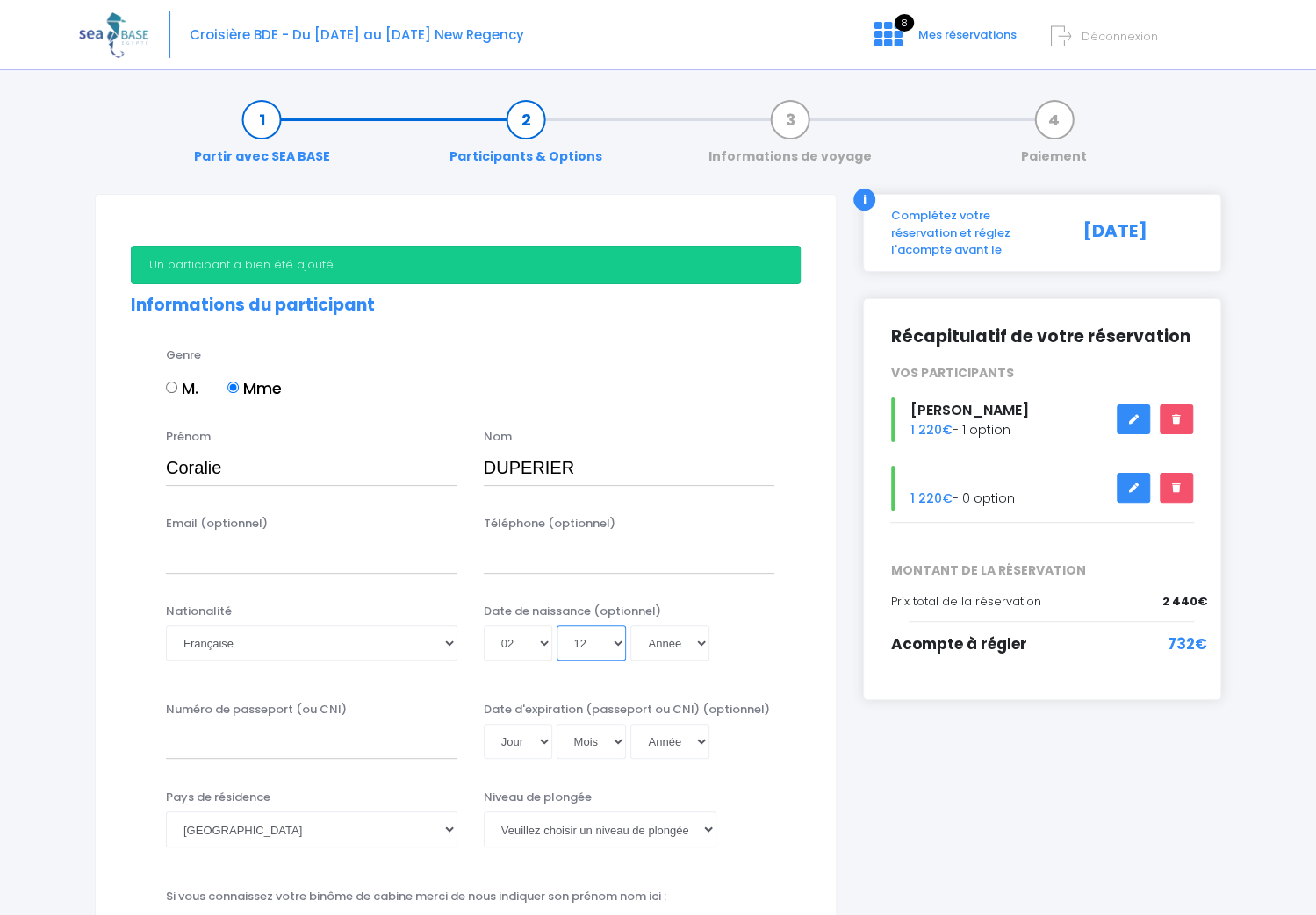
click at [557, 626] on select "Mois 01 02 03 04 05 06 07 08 09 10 11 12" at bounding box center [592, 644] width 70 height 35
click at [681, 637] on select "Année 2045 2044 2043 2042 2041 2040 2039 2038 2037 2036 2035 2034 2033 2032 203…" at bounding box center [669, 644] width 79 height 35
select select "1988"
click at [630, 626] on select "Année 2045 2044 2043 2042 2041 2040 2039 2038 2037 2036 2035 2034 2033 2032 203…" at bounding box center [669, 644] width 79 height 35
type input "1988-12-02"
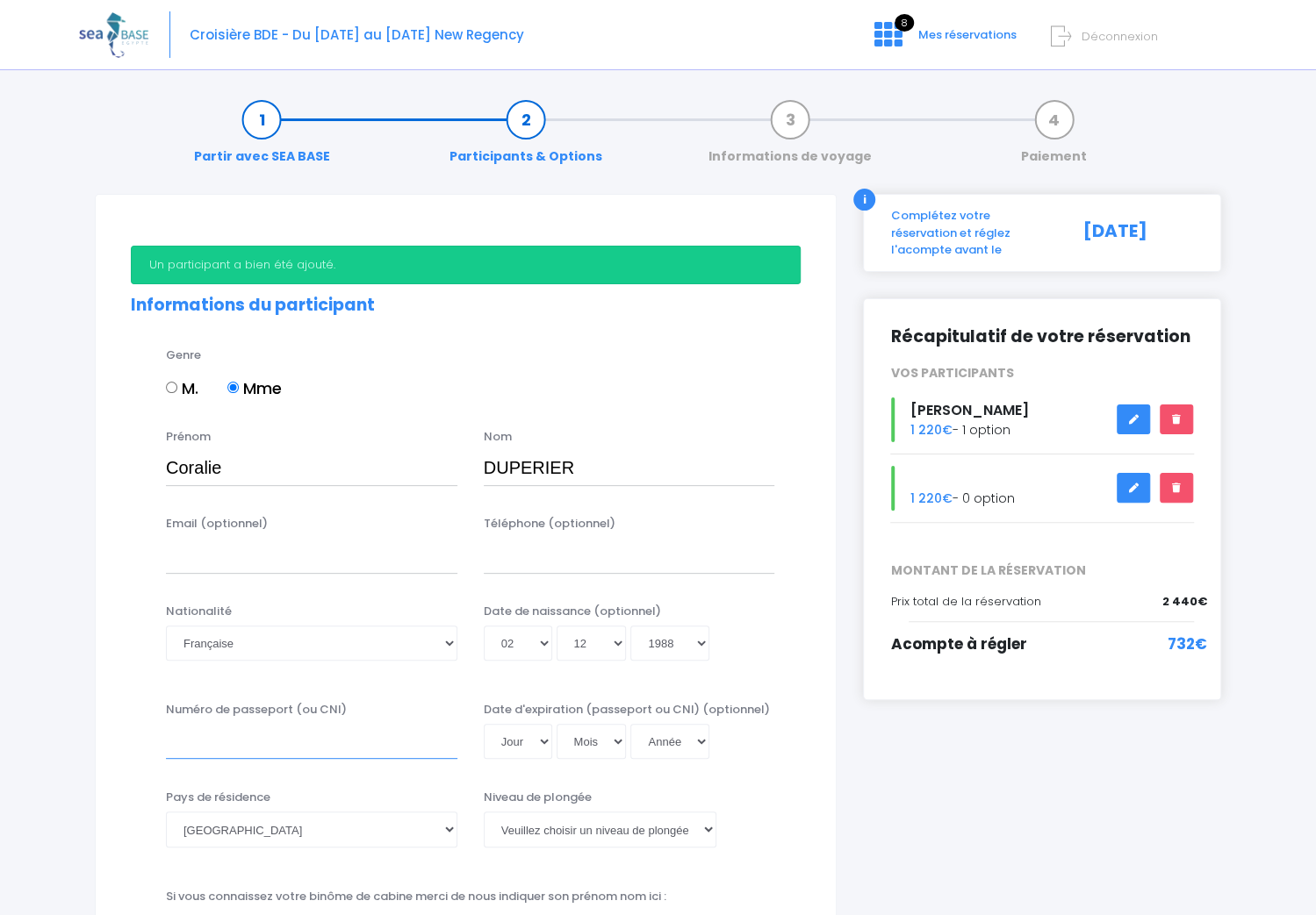
click at [324, 744] on input "Numéro de passeport (ou CNI)" at bounding box center [312, 741] width 291 height 35
type input "19CF11155"
click at [537, 736] on select "Jour 01 02 03 04 05 06 07 08 09 10 11 12 13 14 15 16 17 18 19 20 21 22 23 24 25…" at bounding box center [518, 741] width 68 height 35
select select "03"
click at [484, 724] on select "Jour 01 02 03 04 05 06 07 08 09 10 11 12 13 14 15 16 17 18 19 20 21 22 23 24 25…" at bounding box center [518, 741] width 68 height 35
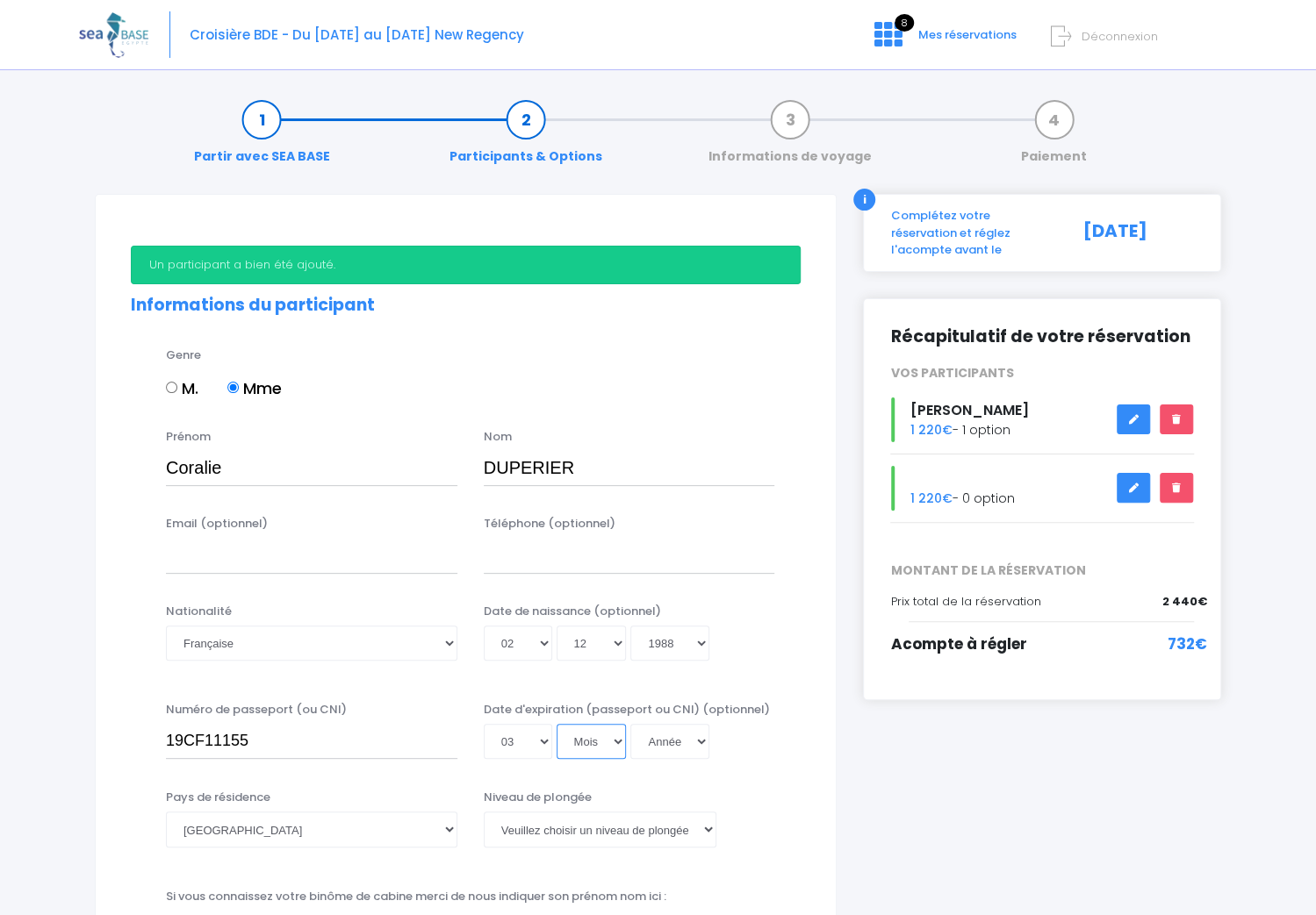
click at [604, 754] on select "Mois 01 02 03 04 05 06 07 08 09 10 11 12" at bounding box center [592, 741] width 70 height 35
select select "04"
click at [557, 724] on select "Mois 01 02 03 04 05 06 07 08 09 10 11 12" at bounding box center [592, 741] width 70 height 35
click at [667, 737] on select "Année 2045 2044 2043 2042 2041 2040 2039 2038 2037 2036 2035 2034 2033 2032 203…" at bounding box center [669, 741] width 79 height 35
select select "2029"
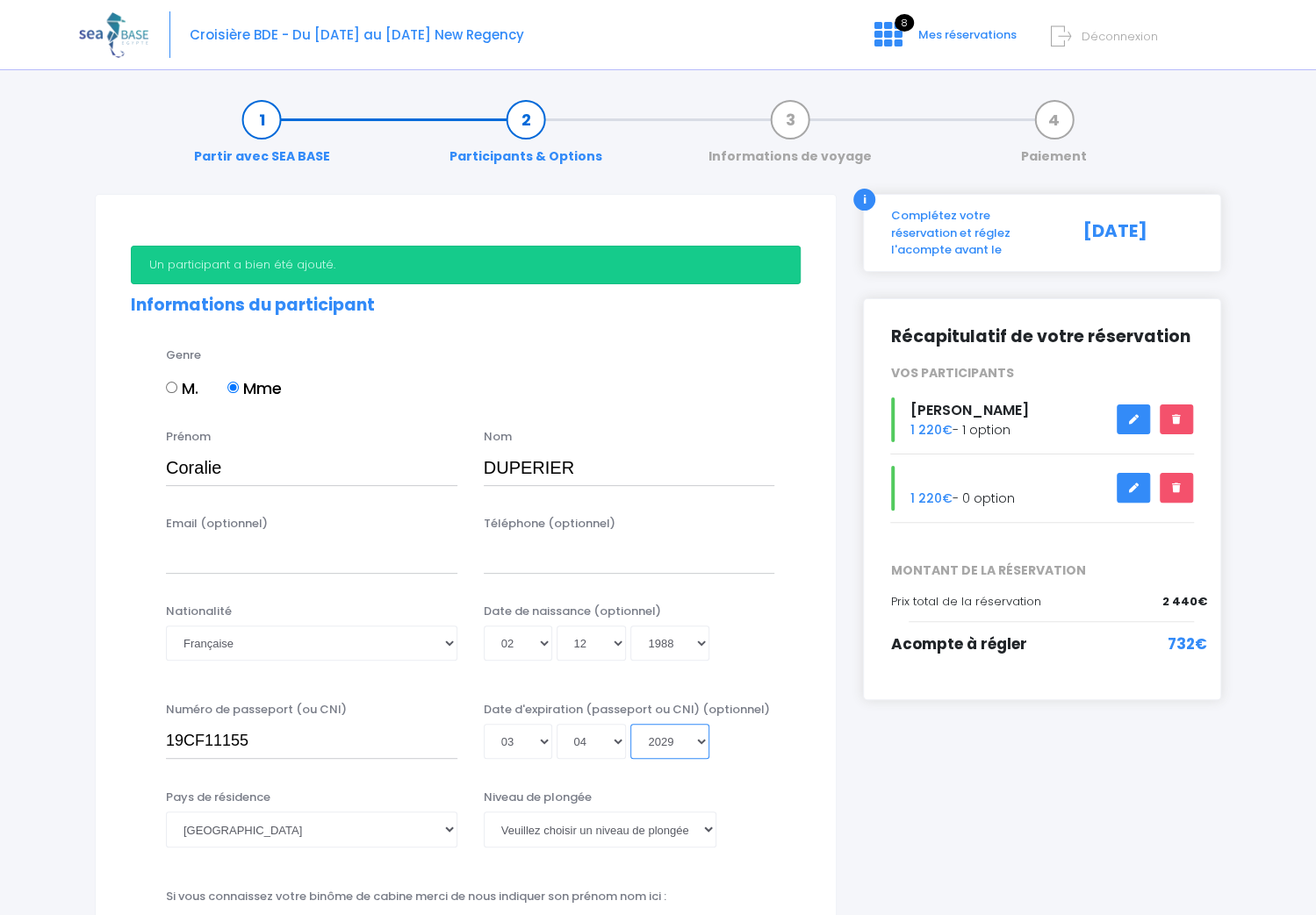
click at [630, 724] on select "Année 2045 2044 2043 2042 2041 2040 2039 2038 2037 2036 2035 2034 2033 2032 203…" at bounding box center [669, 741] width 79 height 35
type input "2029-04-03"
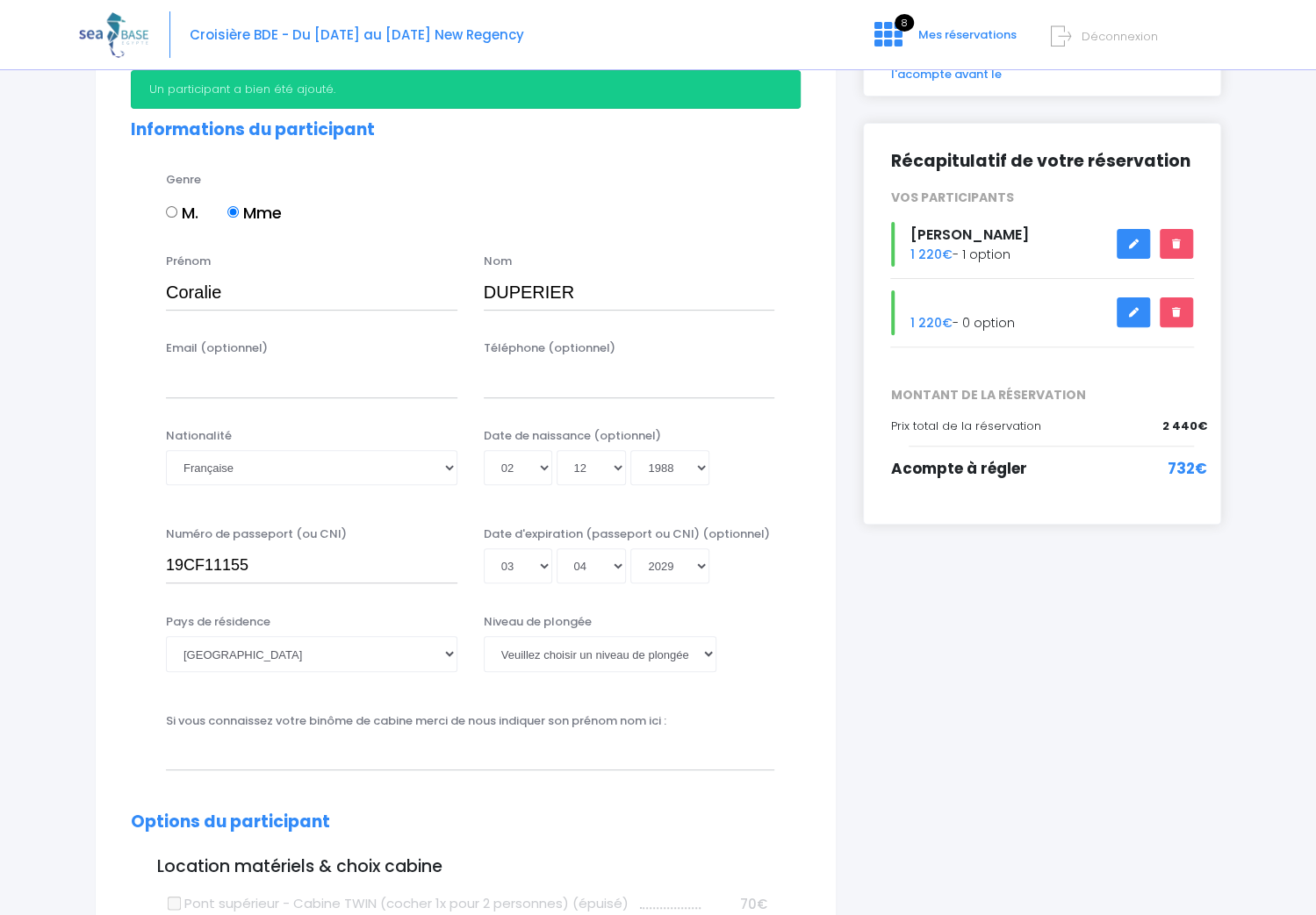
click at [650, 627] on div "Niveau de plongée Veuillez choisir un niveau de plongée Non plongeur Junior OW …" at bounding box center [629, 642] width 291 height 58
click at [645, 655] on select "Veuillez choisir un niveau de plongée Non plongeur Junior OW diver Adventure OW…" at bounding box center [600, 653] width 233 height 35
select select "PADI Deep diver"
click at [484, 636] on select "Veuillez choisir un niveau de plongée Non plongeur Junior OW diver Adventure OW…" at bounding box center [600, 653] width 233 height 35
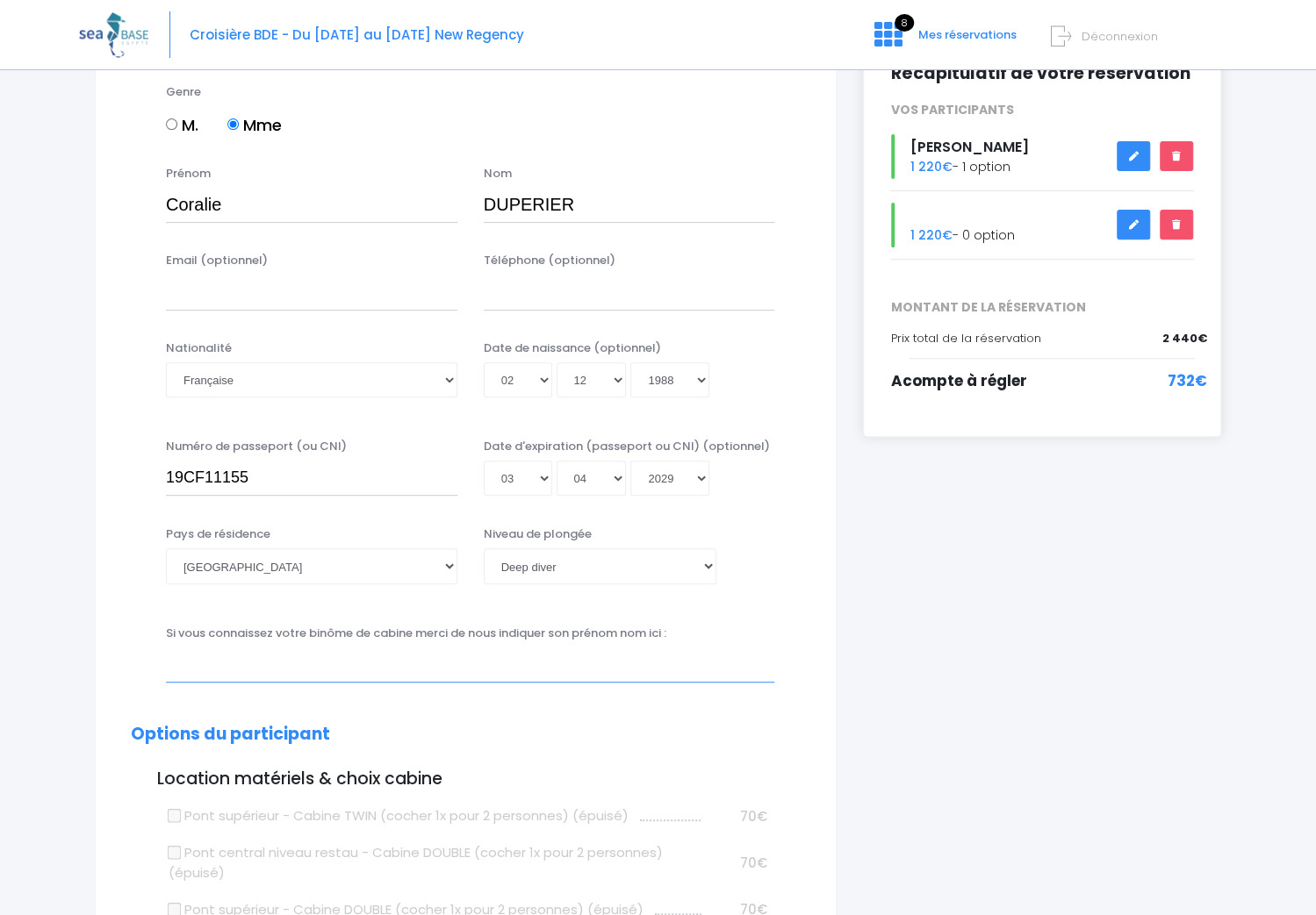
click at [553, 670] on input "text" at bounding box center [470, 665] width 609 height 35
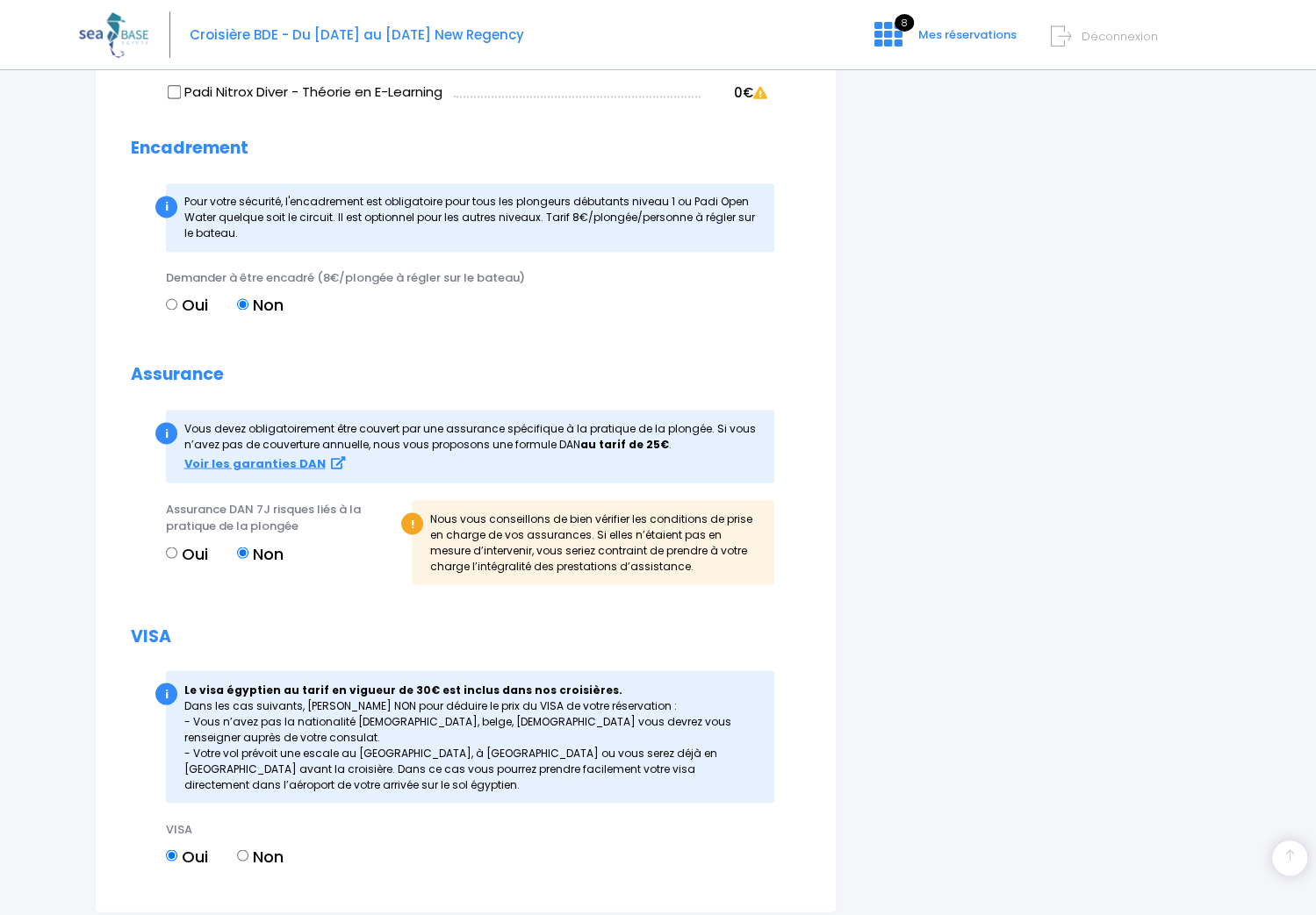
scroll to position [1725, 0]
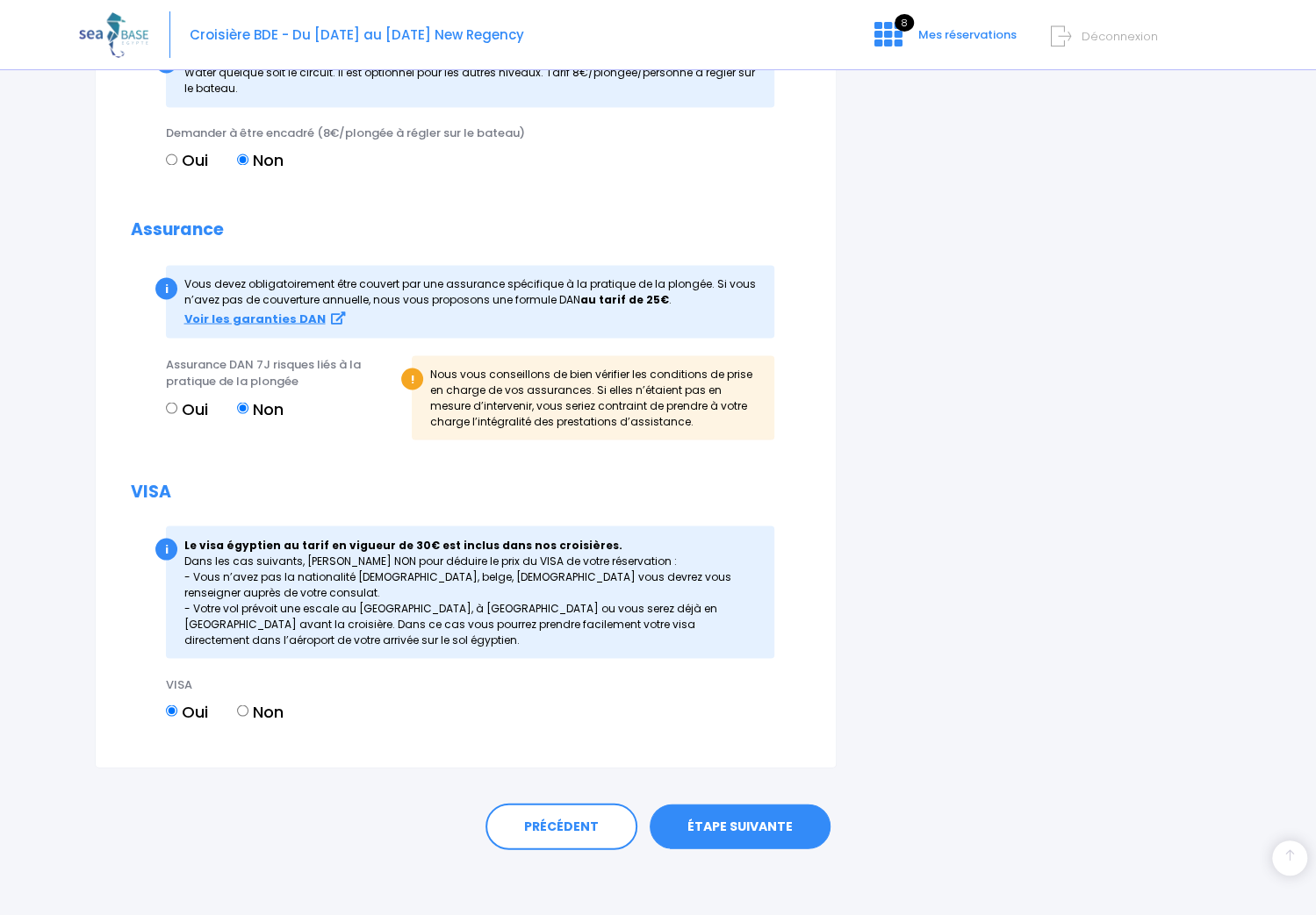
type input "FILLON Damien"
click at [754, 824] on link "ÉTAPE SUIVANTE" at bounding box center [740, 826] width 181 height 46
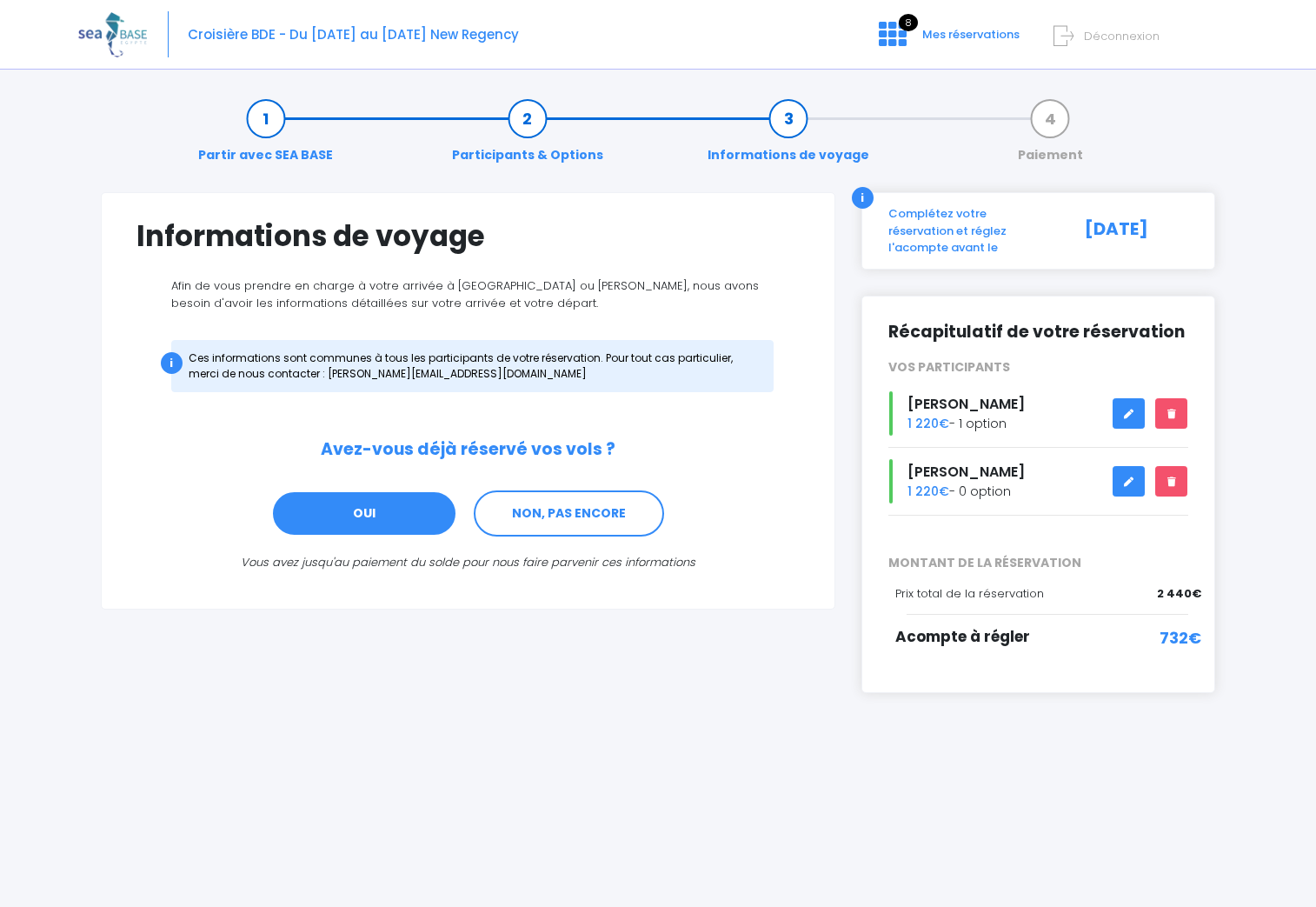
click at [423, 513] on link "OUI" at bounding box center [364, 514] width 186 height 47
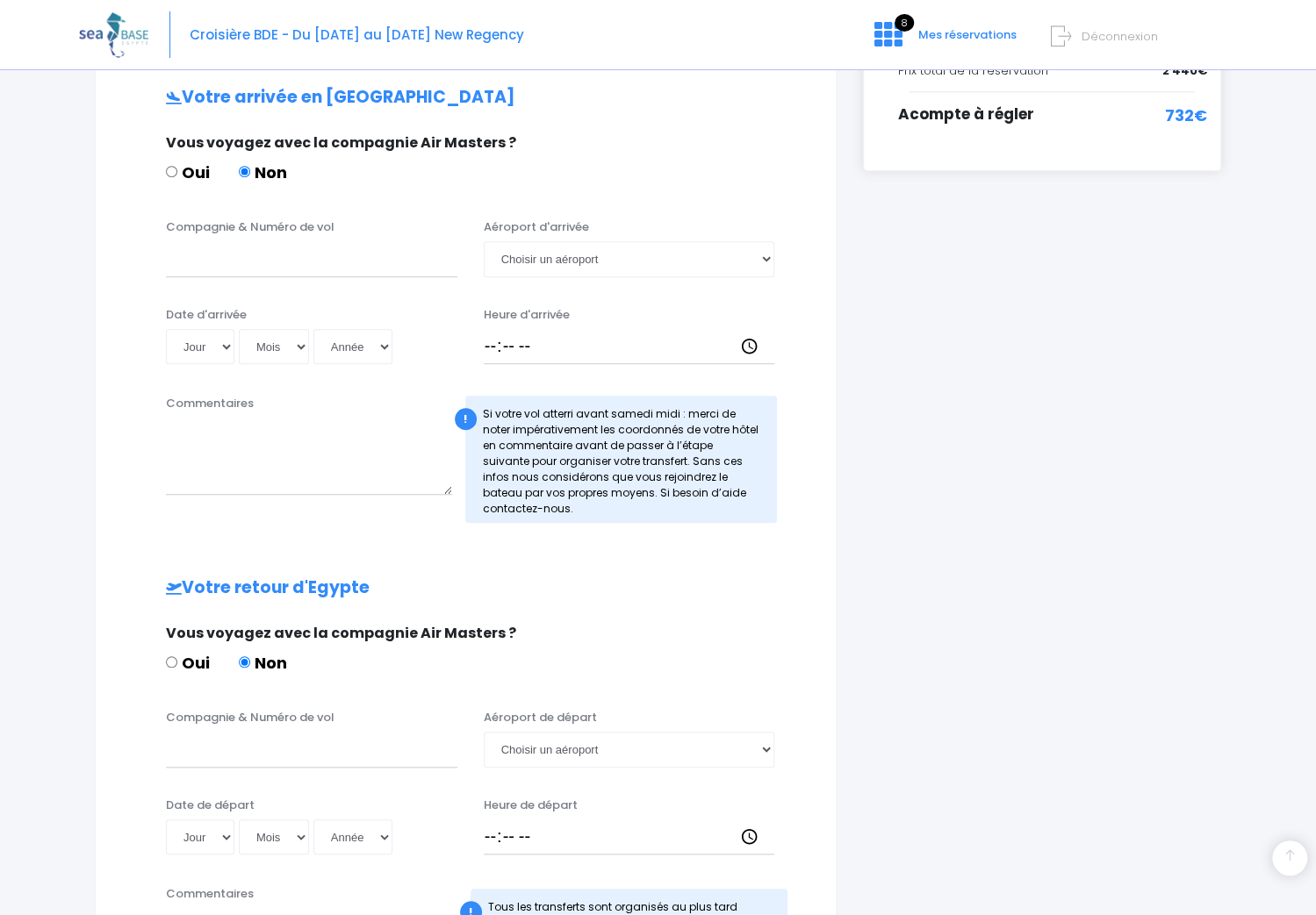
scroll to position [440, 0]
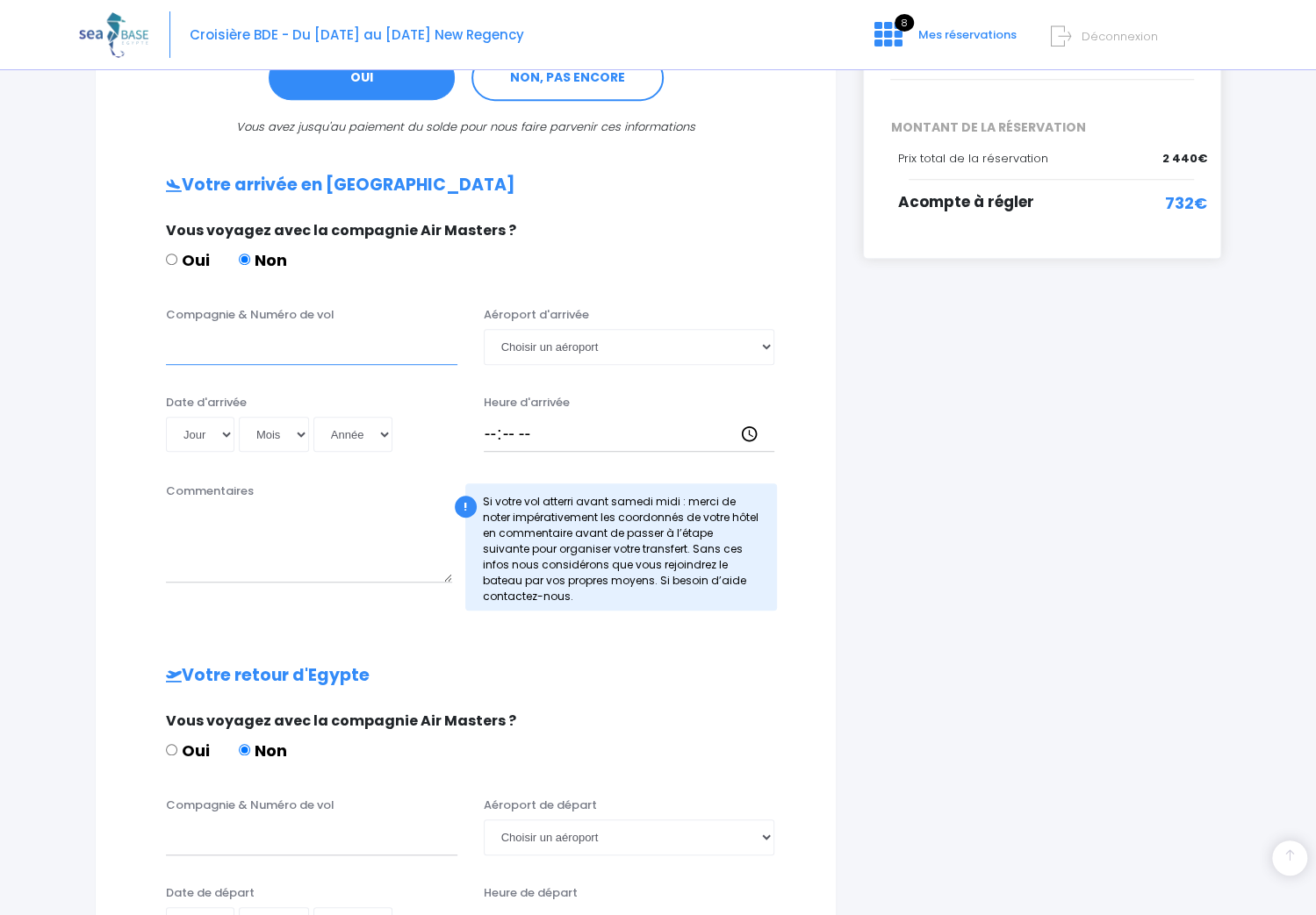
click at [249, 349] on input "Compagnie & Numéro de vol" at bounding box center [312, 347] width 291 height 35
click at [892, 416] on div "i Complétez votre réservation et réglez l'acompte avant le 27/08/2025 Récapitul…" at bounding box center [1042, 441] width 385 height 1376
click at [279, 342] on input "Compagnie & Numéro de vol" at bounding box center [312, 347] width 291 height 35
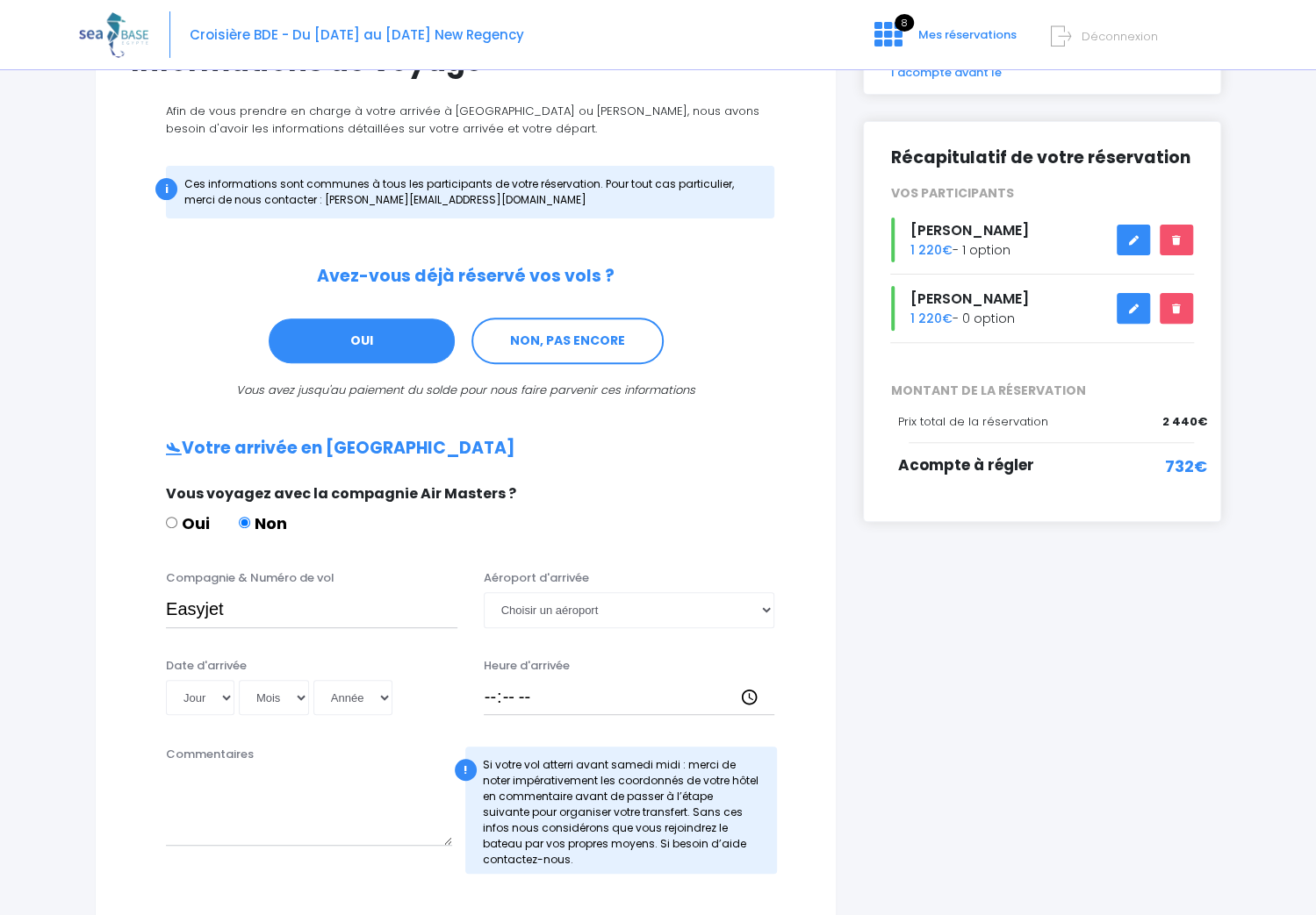
click at [276, 350] on link "OUI" at bounding box center [361, 341] width 186 height 46
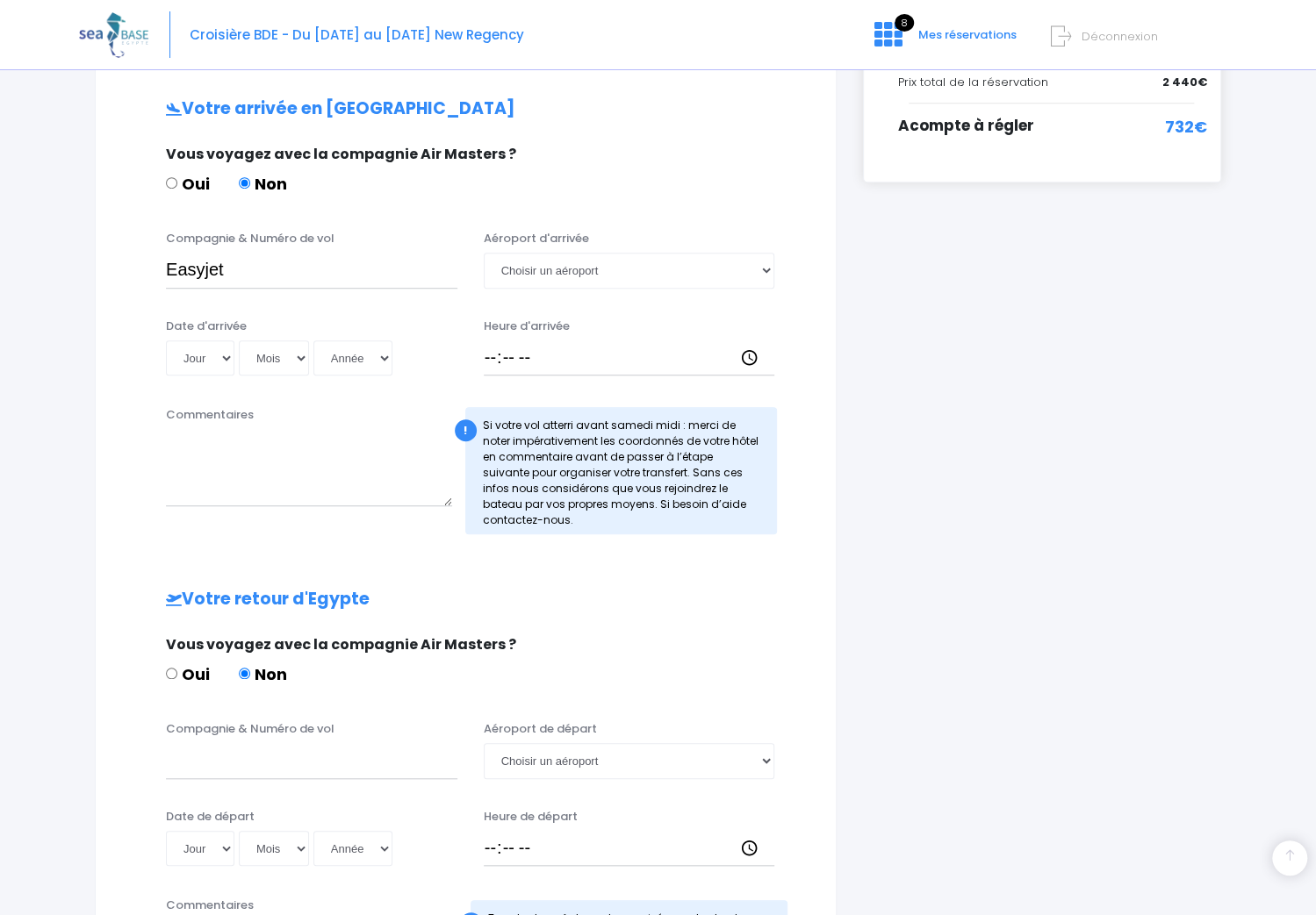
scroll to position [528, 0]
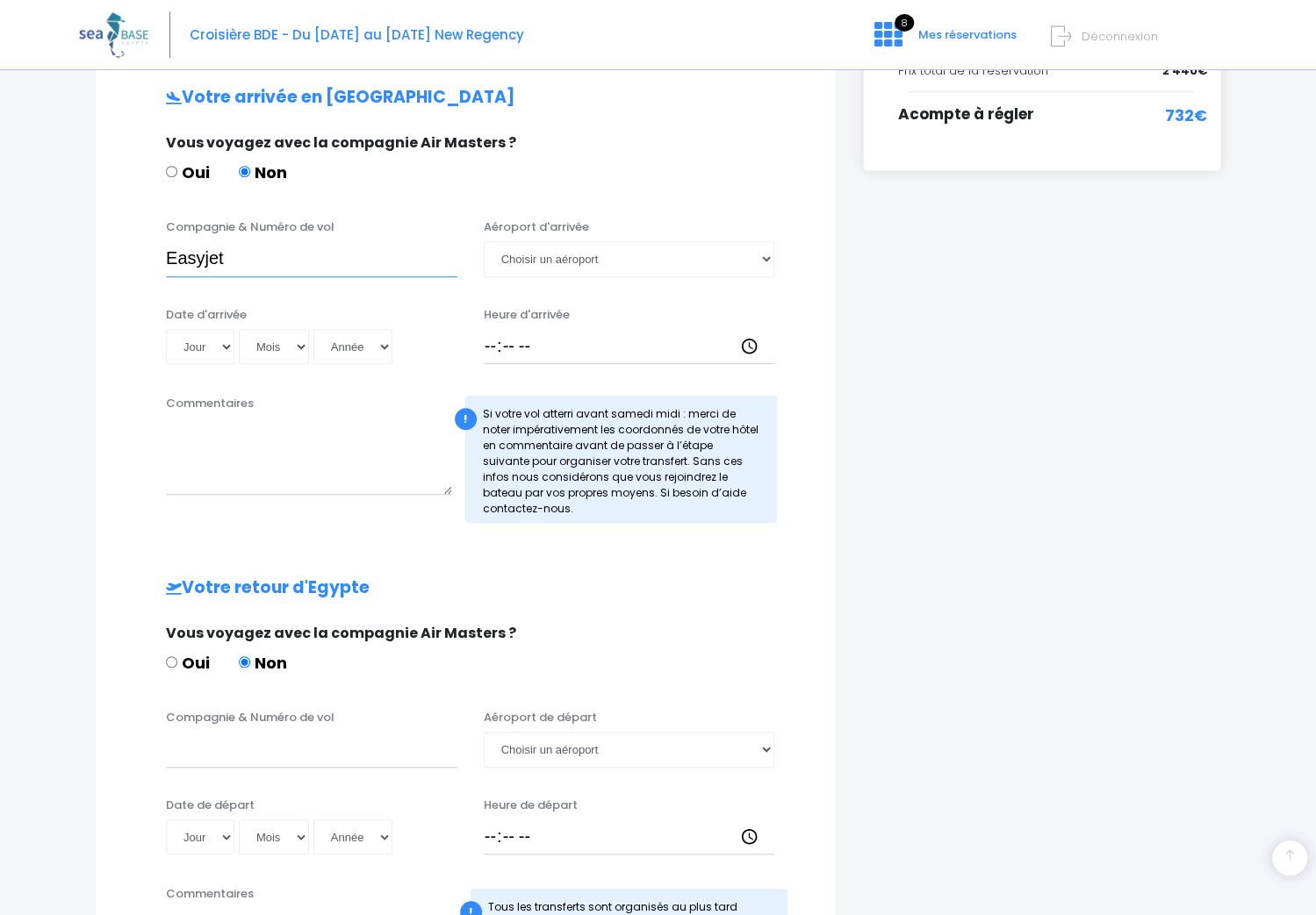
click at [268, 260] on input "Easyjet" at bounding box center [312, 259] width 291 height 35
type input "Easyjet EJU4495"
click at [657, 264] on select "Choisir un aéroport Hurghada Marsa Alam" at bounding box center [629, 259] width 291 height 35
select select "Hurghada"
click at [484, 241] on select "Choisir un aéroport Hurghada Marsa Alam" at bounding box center [629, 259] width 291 height 35
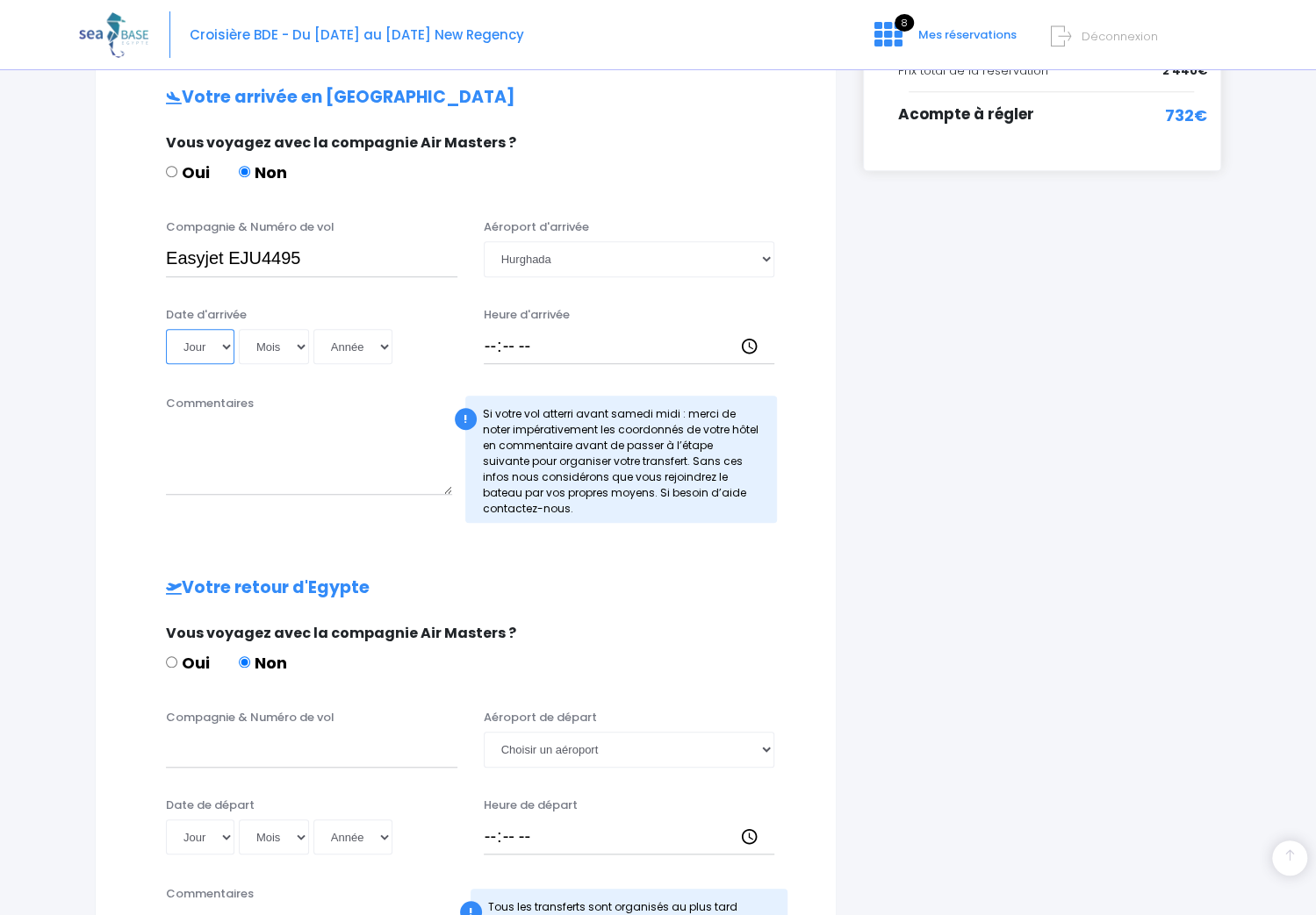
click at [219, 349] on select "Jour 01 02 03 04 05 06 07 08 09 10 11 12 13 14 15 16 17 18 19 20 21 22 23 24 25…" at bounding box center [200, 347] width 68 height 35
select select "22"
click at [166, 329] on select "Jour 01 02 03 04 05 06 07 08 09 10 11 12 13 14 15 16 17 18 19 20 21 22 23 24 25…" at bounding box center [200, 347] width 68 height 35
click at [276, 355] on select "Mois 01 02 03 04 05 06 07 08 09 10 11 12" at bounding box center [274, 347] width 70 height 35
select select "11"
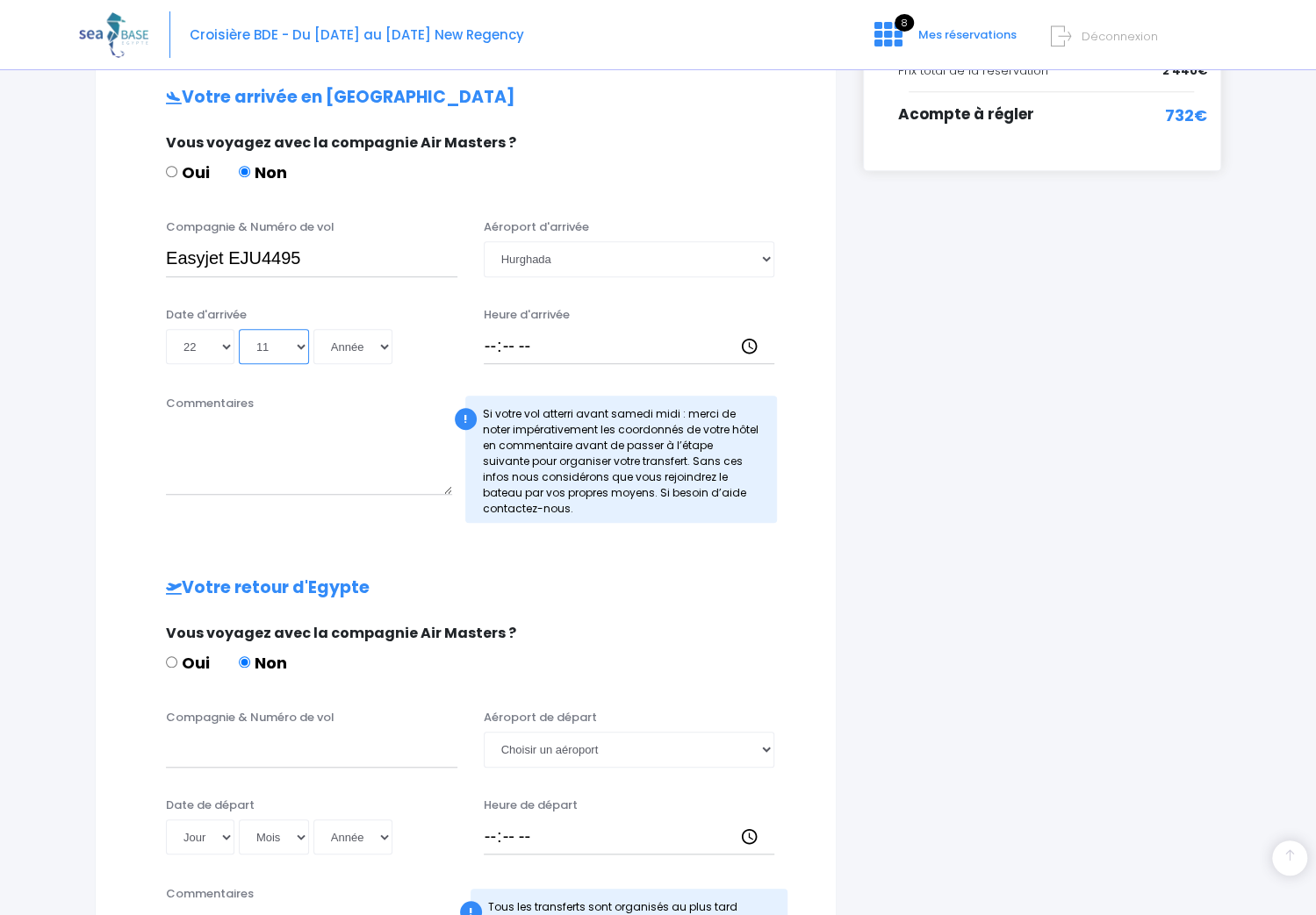
click at [238, 329] on select "Mois 01 02 03 04 05 06 07 08 09 10 11 12" at bounding box center [274, 347] width 70 height 35
click at [365, 343] on select "Année 2045 2044 2043 2042 2041 2040 2039 2038 2037 2036 2035 2034 2033 2032 203…" at bounding box center [353, 347] width 79 height 35
select select "2025"
click at [314, 329] on select "Année 2045 2044 2043 2042 2041 2040 2039 2038 2037 2036 2035 2034 2033 2032 203…" at bounding box center [353, 347] width 79 height 35
type input "2025-11-22"
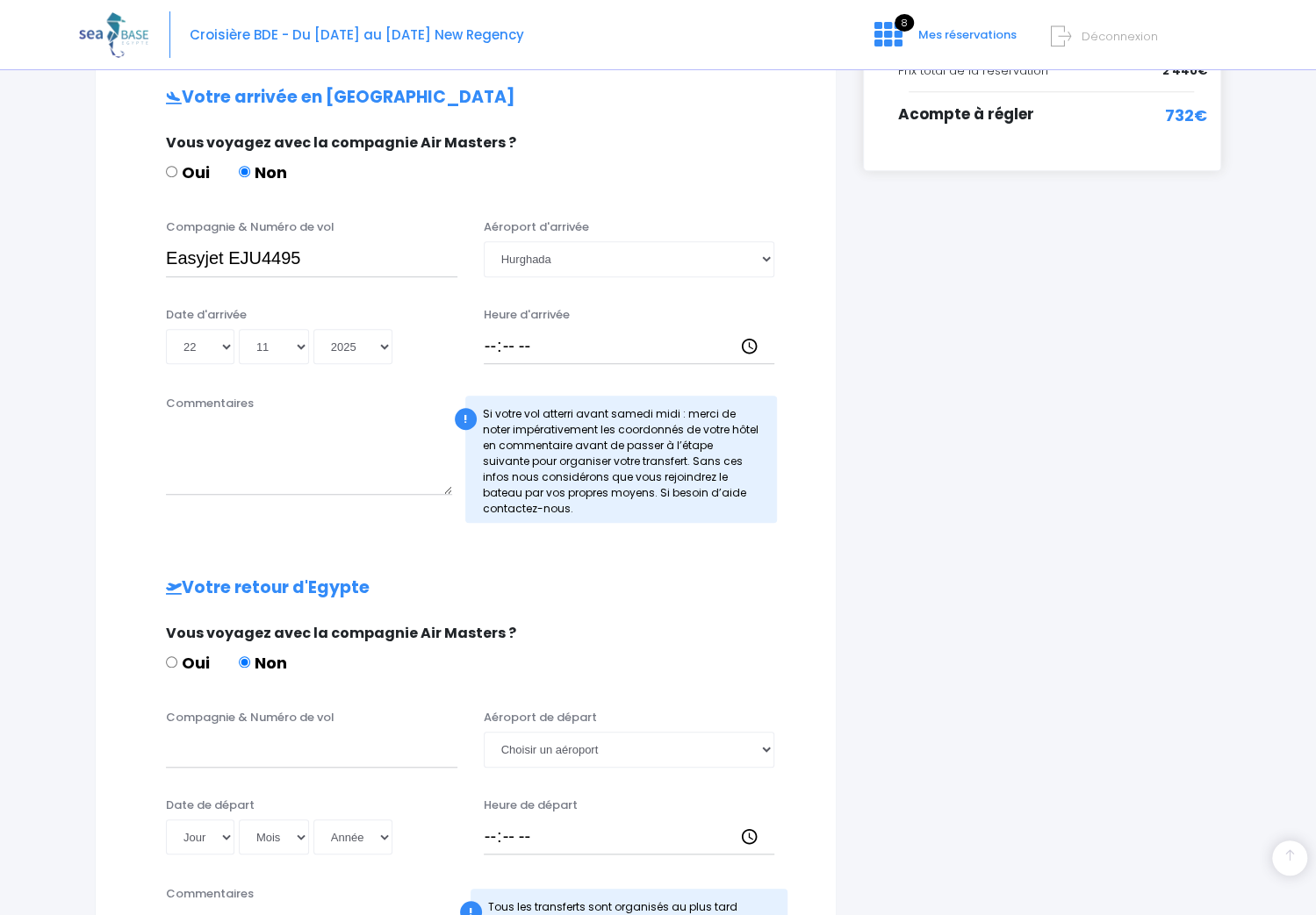
click at [478, 346] on div "Heure d'arrivée" at bounding box center [629, 336] width 318 height 59
click at [487, 346] on input "Heure d'arrivée" at bounding box center [629, 347] width 291 height 35
type input "21:30"
click at [454, 539] on div "Votre arrivée en Egypte Vous voyagez avec la compagnie Air Masters ? Oui Non Co…" at bounding box center [466, 551] width 670 height 927
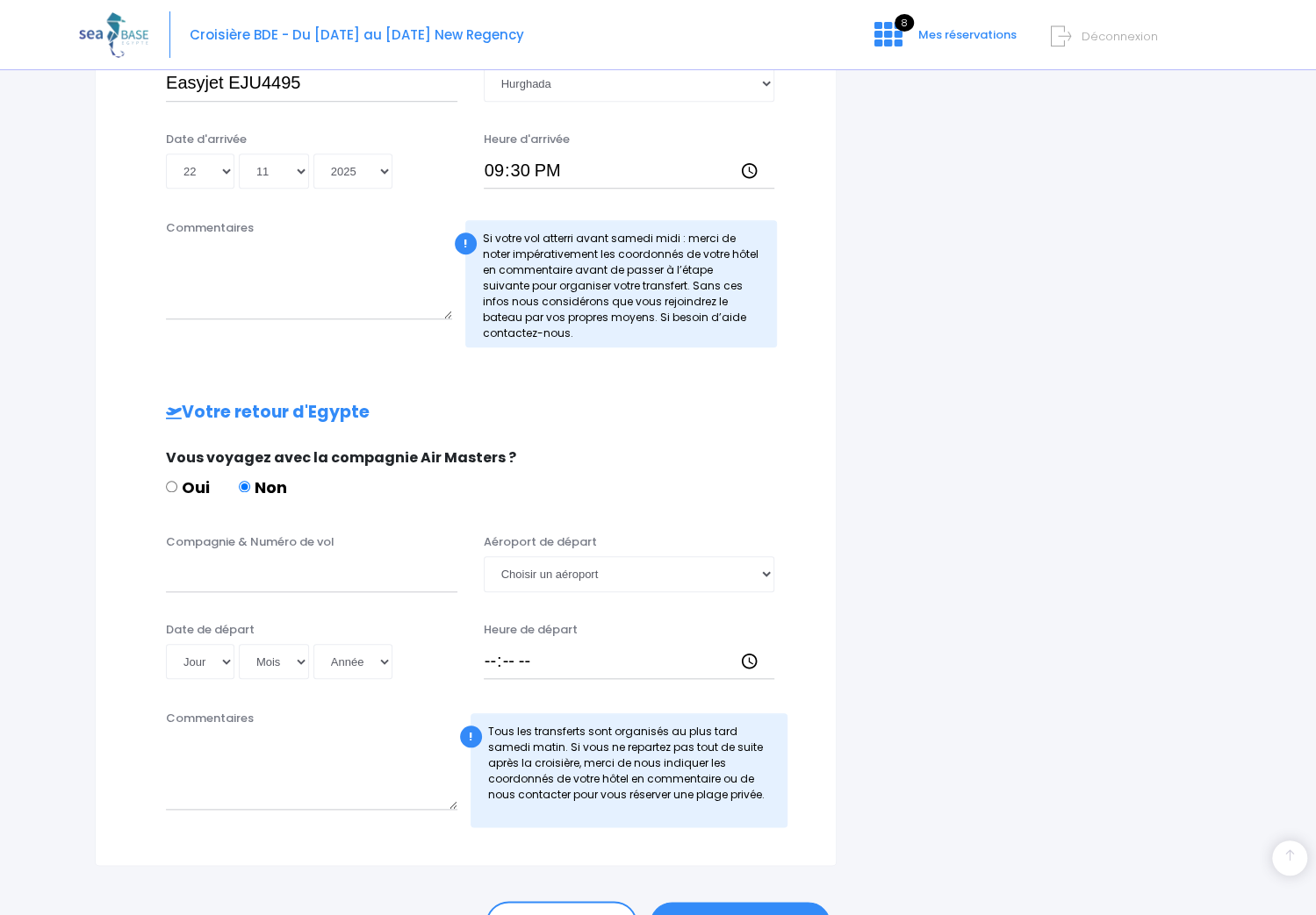
click at [241, 593] on div "Compagnie & Numéro de vol Aéroport de départ Choisir un aéroport Hurghada Marsa…" at bounding box center [465, 567] width 697 height 69
click at [239, 586] on input "Compagnie & Numéro de vol" at bounding box center [312, 574] width 291 height 35
type input "Easyjet EJU4496"
click at [225, 662] on select "Jour 01 02 03 04 05 06 07 08 09 10 11 12 13 14 15 16 17 18 19 20 21 22 23 24 25…" at bounding box center [200, 662] width 68 height 35
select select "29"
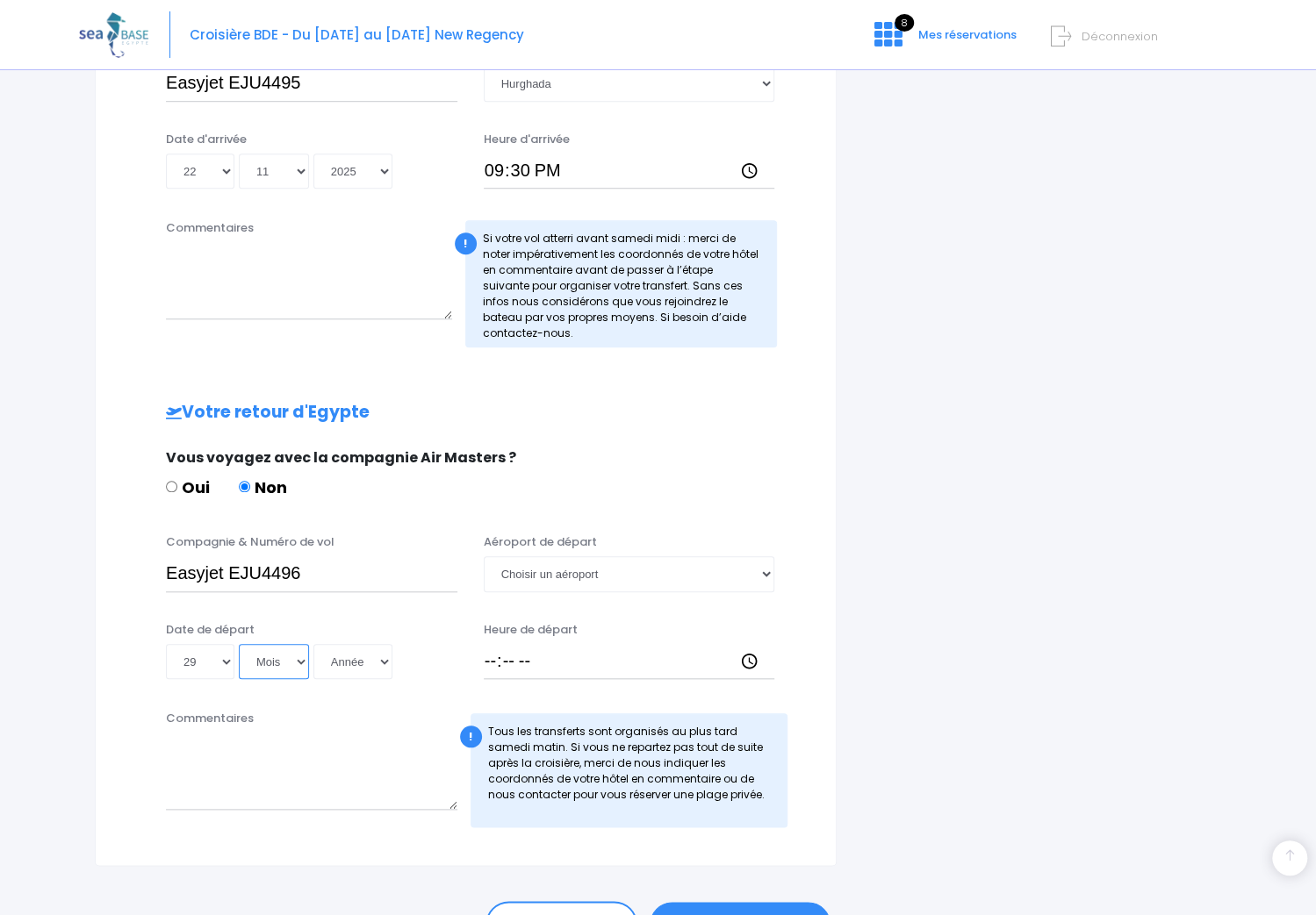
click at [287, 652] on select "Mois 01 02 03 04 05 06 07 08 09 10 11 12" at bounding box center [274, 662] width 70 height 35
select select "11"
click at [238, 645] on select "Mois 01 02 03 04 05 06 07 08 09 10 11 12" at bounding box center [274, 662] width 70 height 35
click at [338, 653] on select "Année 2045 2044 2043 2042 2041 2040 2039 2038 2037 2036 2035 2034 2033 2032 203…" at bounding box center [353, 662] width 79 height 35
select select "2025"
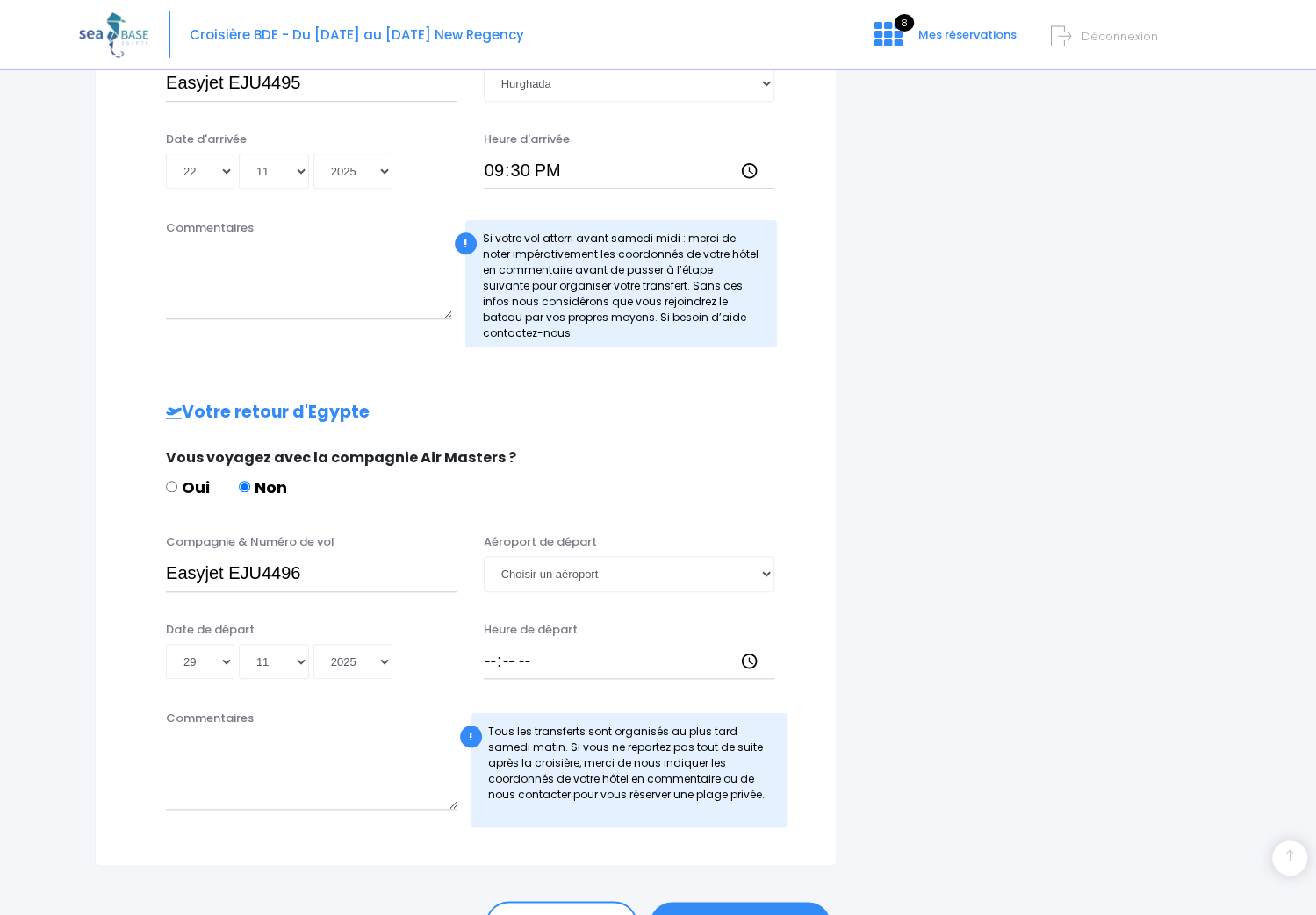
type input "2025-11-29"
click at [372, 706] on div "Votre arrivée en Egypte Vous voyagez avec la compagnie Air Masters ? Oui Non Co…" at bounding box center [466, 375] width 670 height 927
click at [489, 662] on input "Heure de départ" at bounding box center [629, 662] width 291 height 35
type input "22:30"
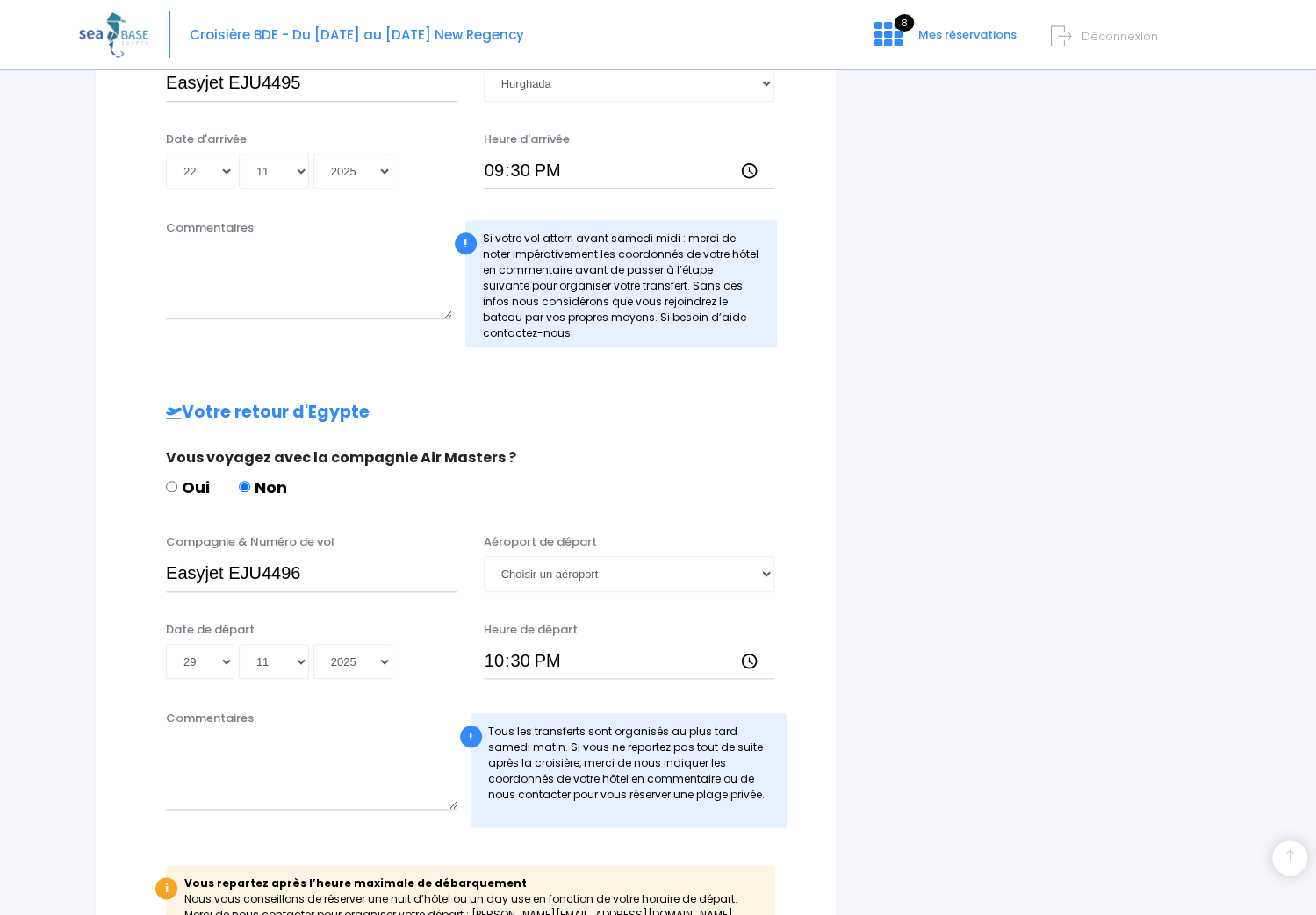
click at [598, 492] on div "Oui Non" at bounding box center [463, 490] width 595 height 30
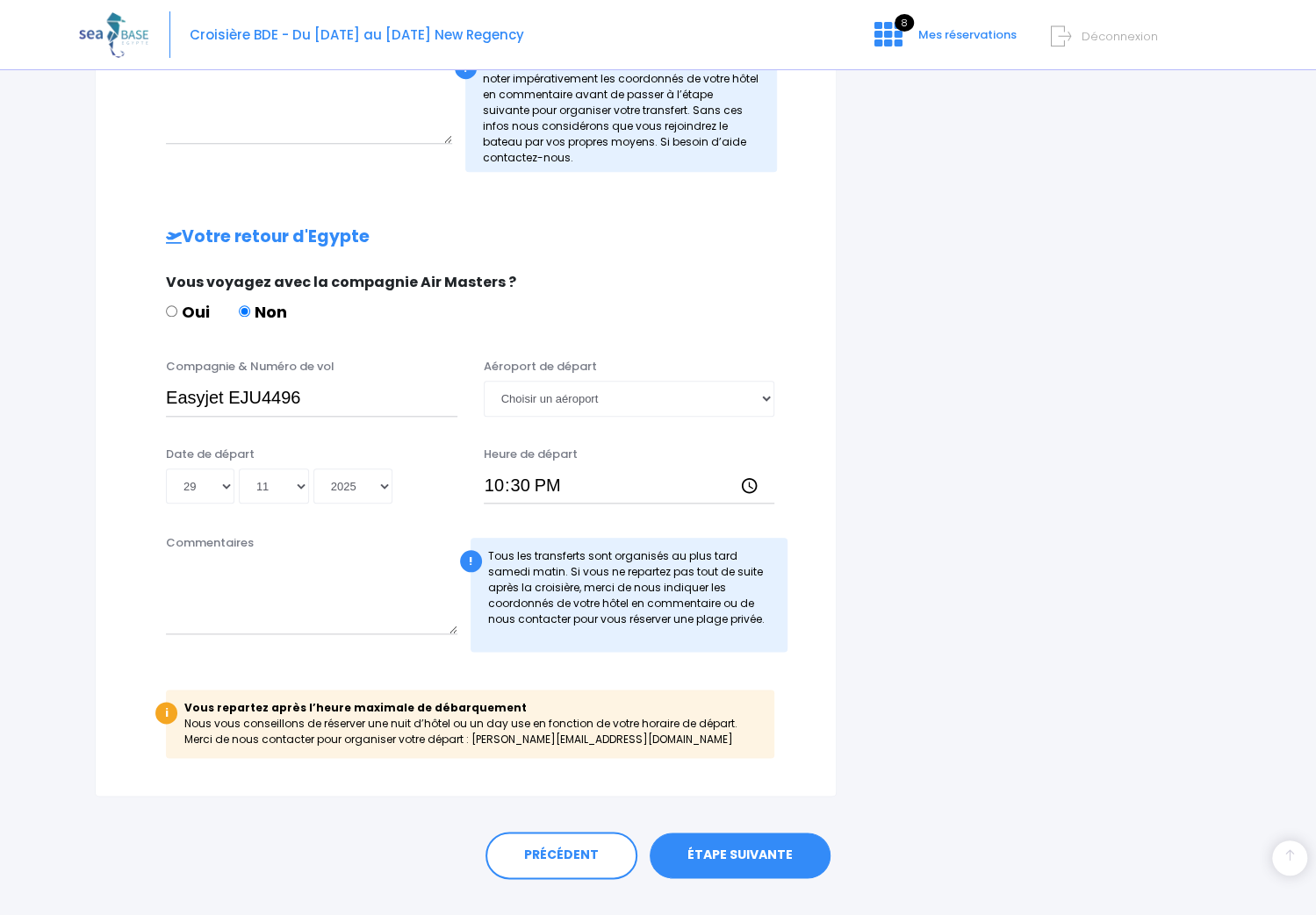
scroll to position [911, 0]
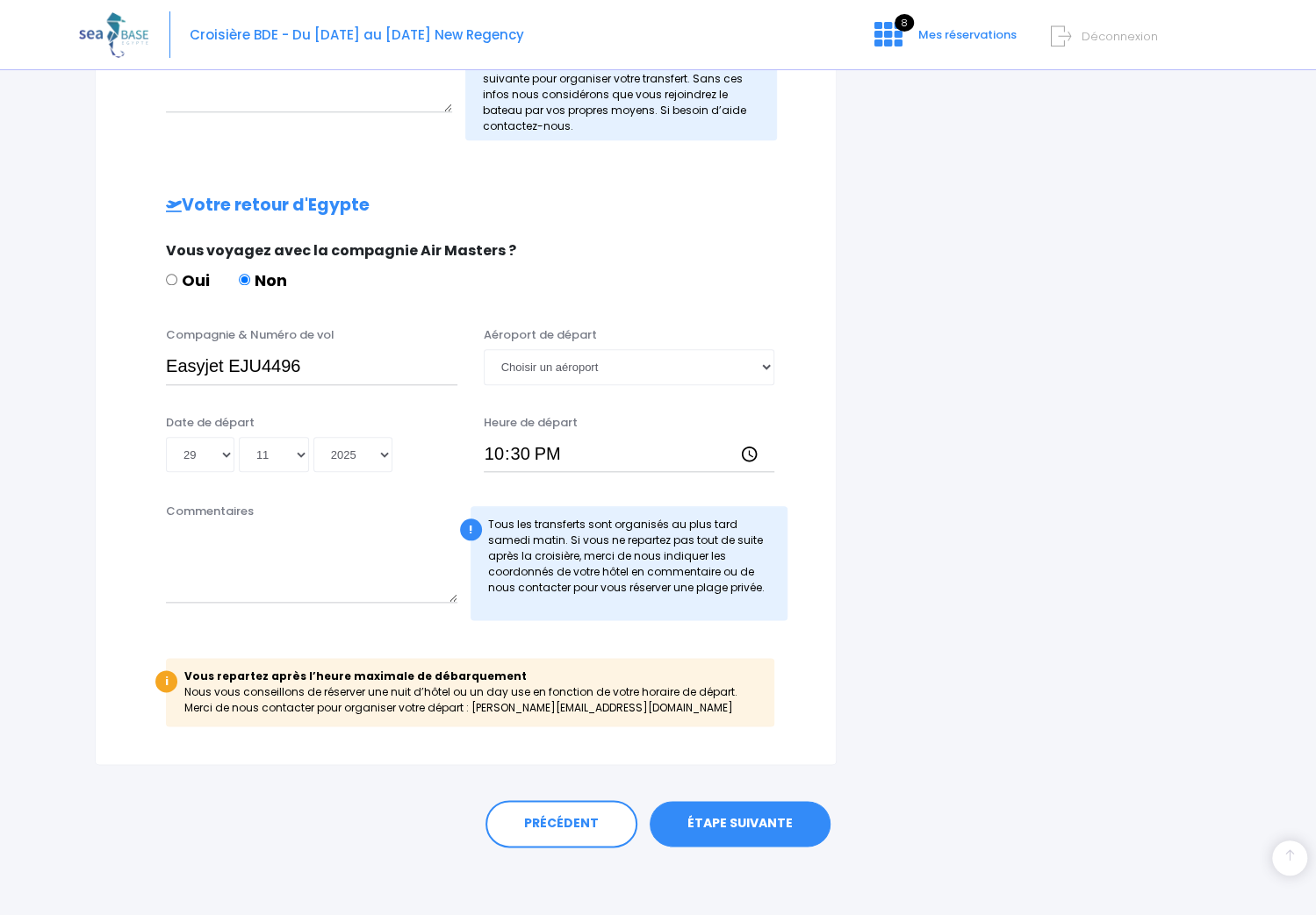
click at [743, 809] on link "ÉTAPE SUIVANTE" at bounding box center [740, 823] width 181 height 46
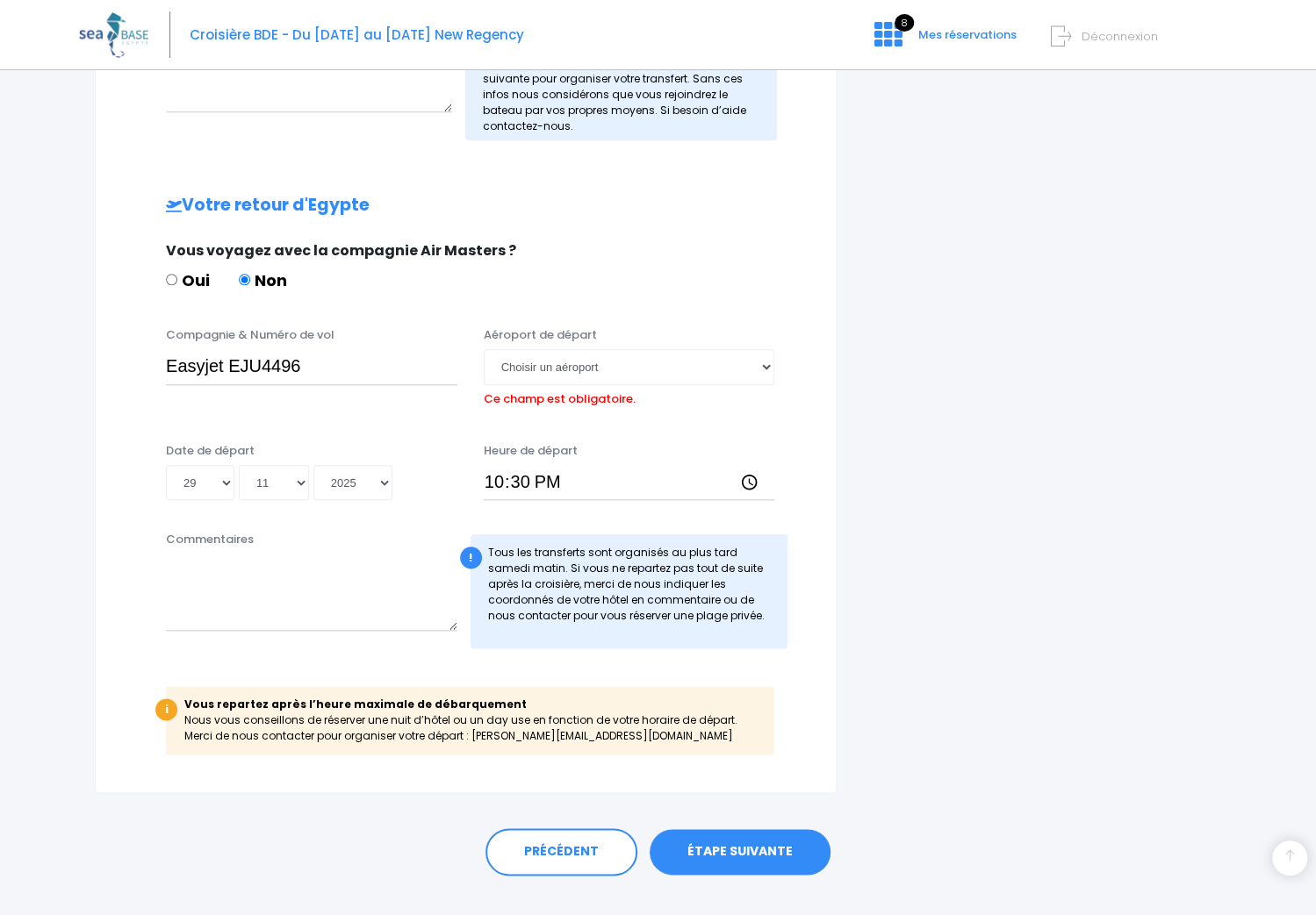
scroll to position [938, 0]
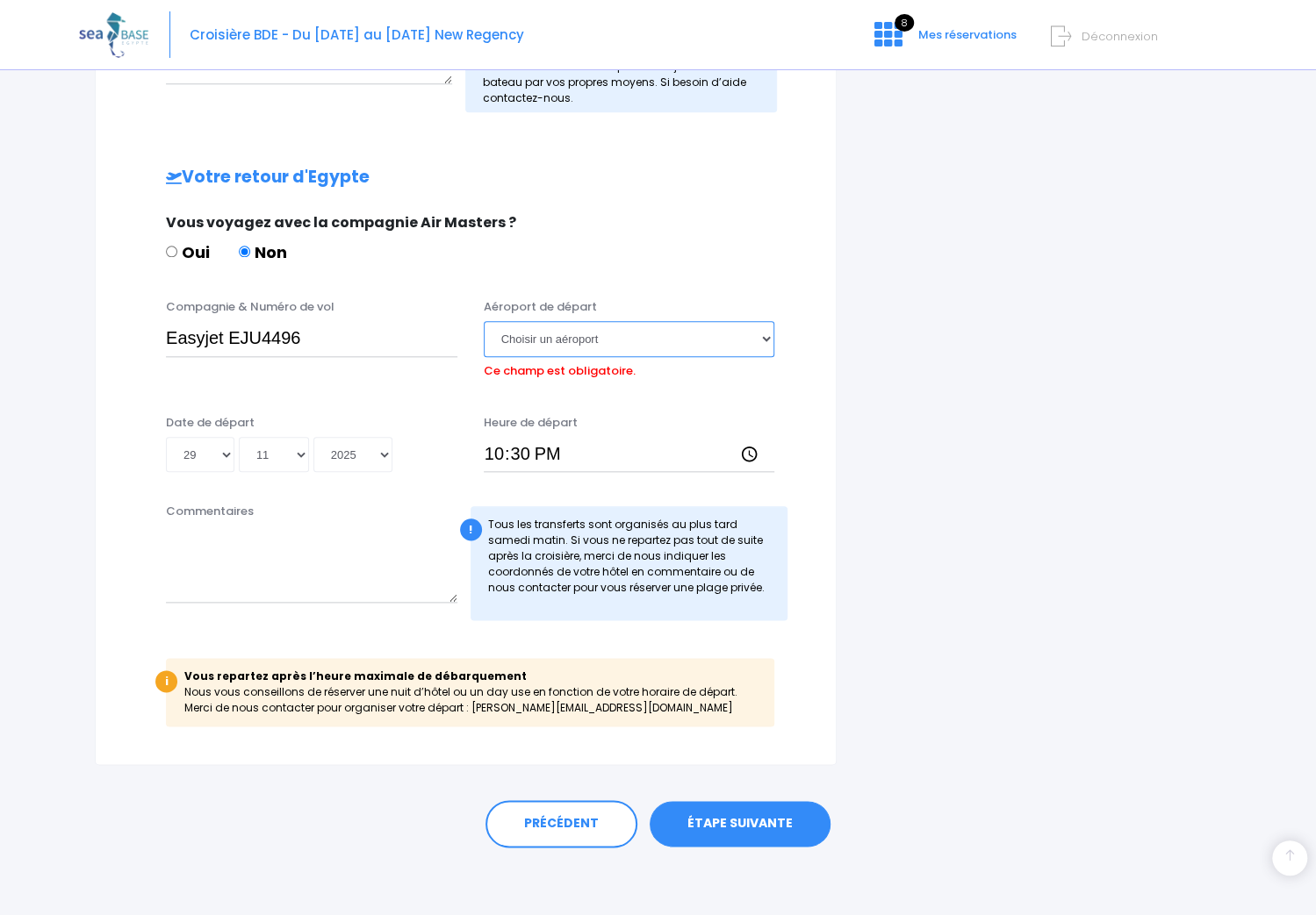
click at [601, 324] on select "Choisir un aéroport Hurghada Marsa Alam" at bounding box center [629, 339] width 291 height 35
select select "Hurghada"
click at [484, 321] on select "Choisir un aéroport Hurghada Marsa Alam" at bounding box center [629, 339] width 291 height 35
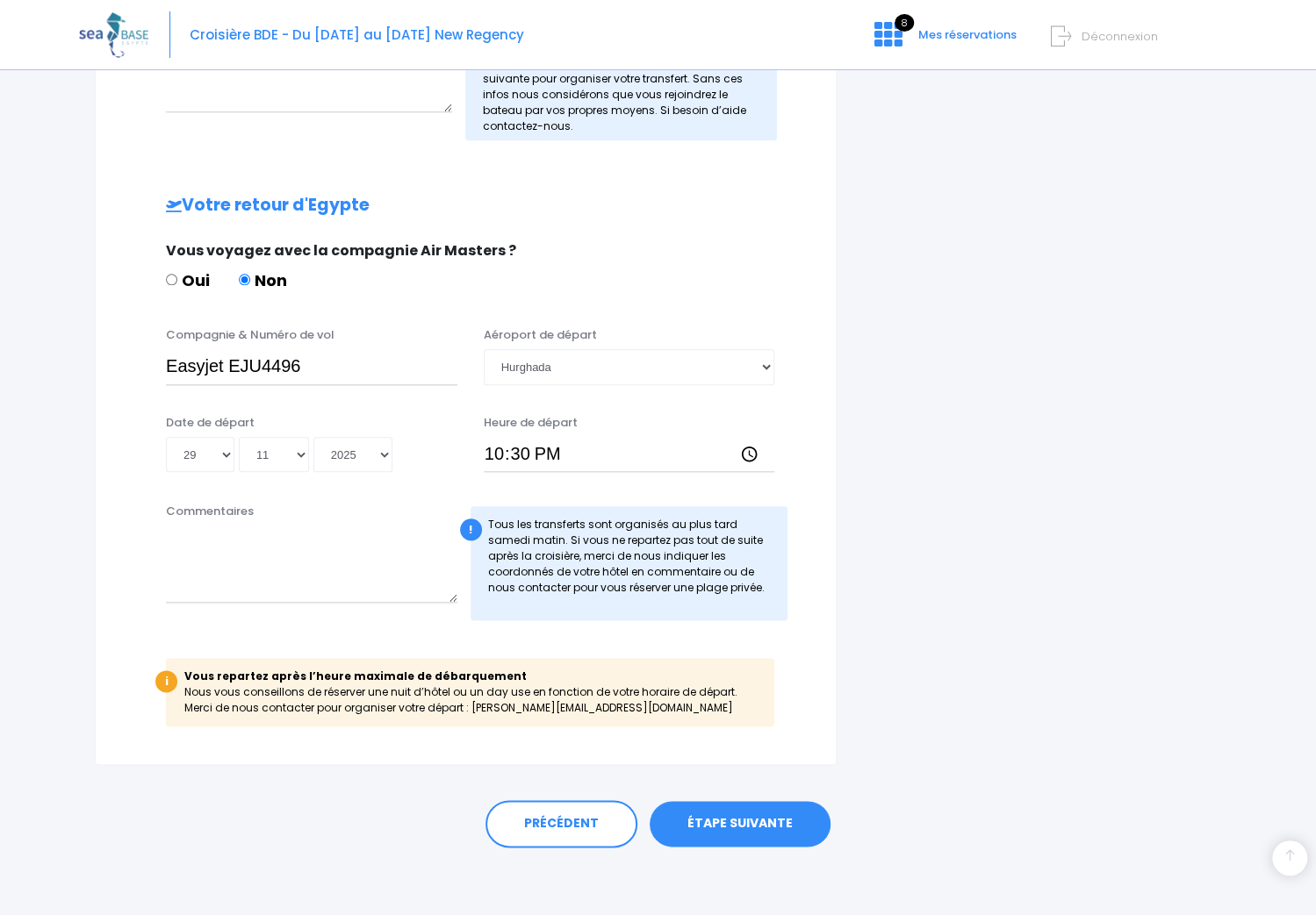
click at [755, 831] on link "ÉTAPE SUIVANTE" at bounding box center [740, 823] width 181 height 46
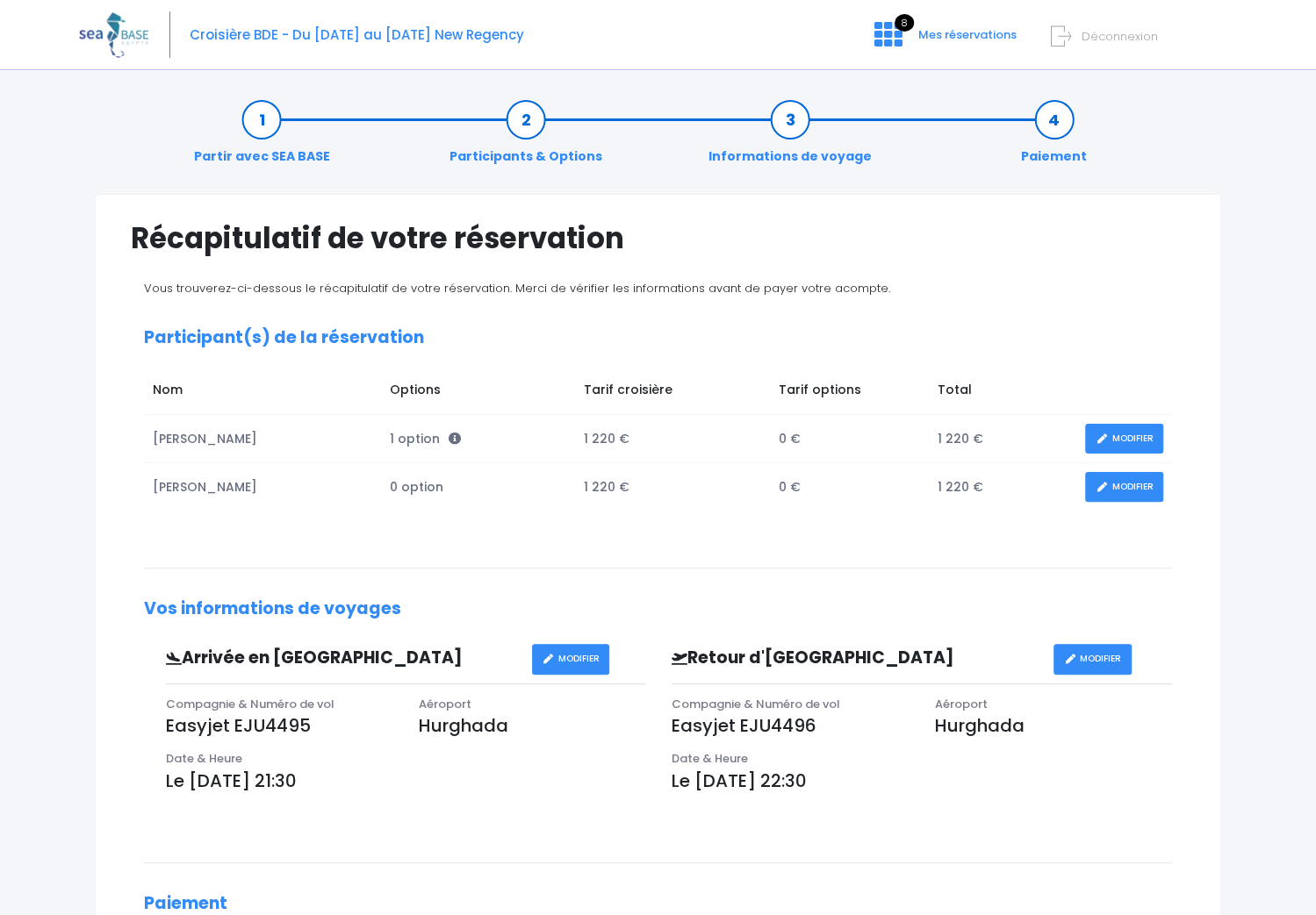
scroll to position [351, 0]
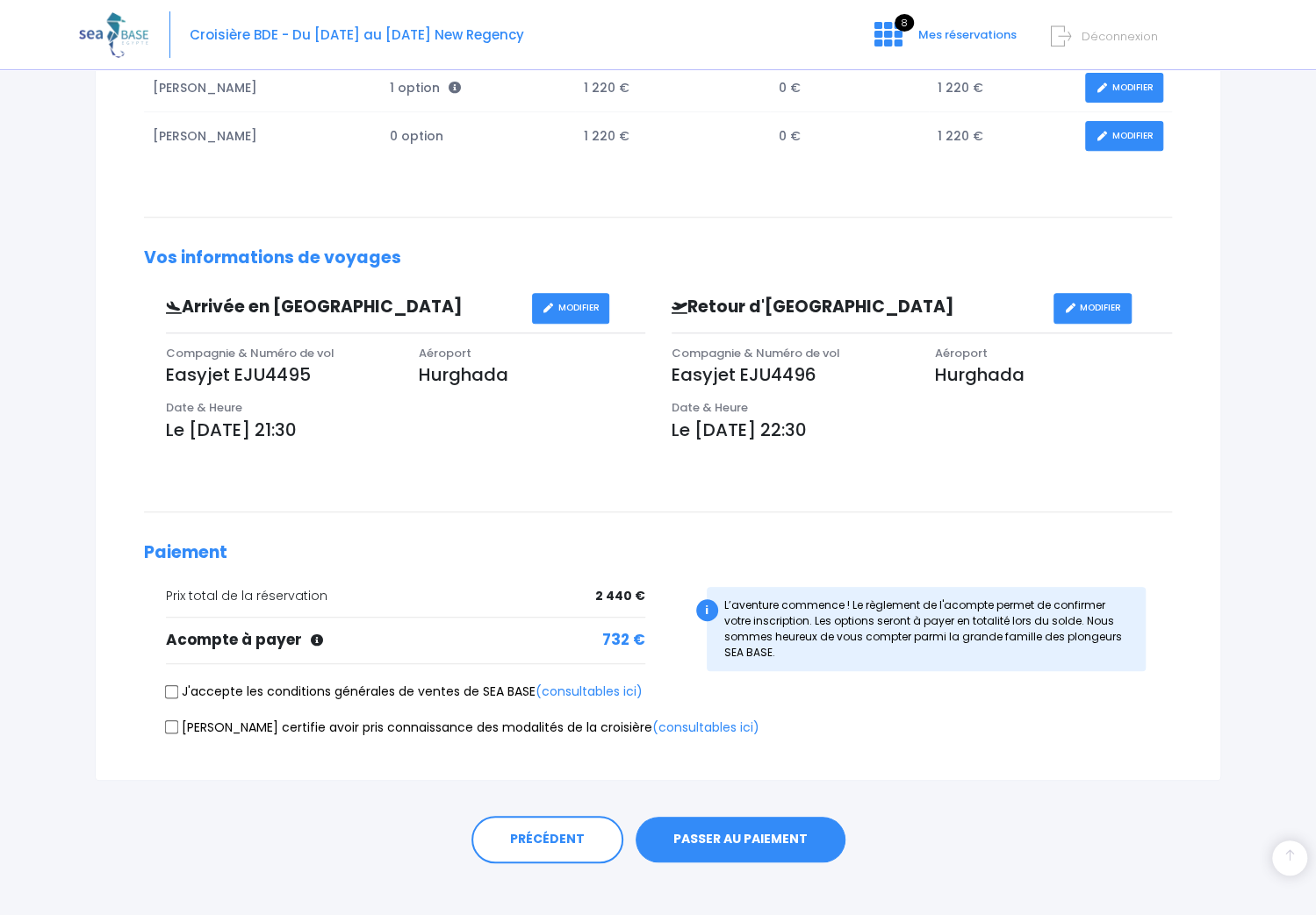
click at [179, 694] on label "J'accepte les conditions générales de ventes de SEA BASE (consultables ici)" at bounding box center [404, 691] width 477 height 19
click at [179, 694] on input "J'accepte les conditions générales de ventes de SEA BASE (consultables ici)" at bounding box center [172, 691] width 14 height 14
checkbox input "true"
click at [169, 719] on label "[PERSON_NAME] certifie avoir pris connaissance des modalités de la croisière (c…" at bounding box center [462, 728] width 593 height 19
click at [169, 721] on input "[PERSON_NAME] certifie avoir pris connaissance des modalités de la croisière (c…" at bounding box center [172, 728] width 14 height 14
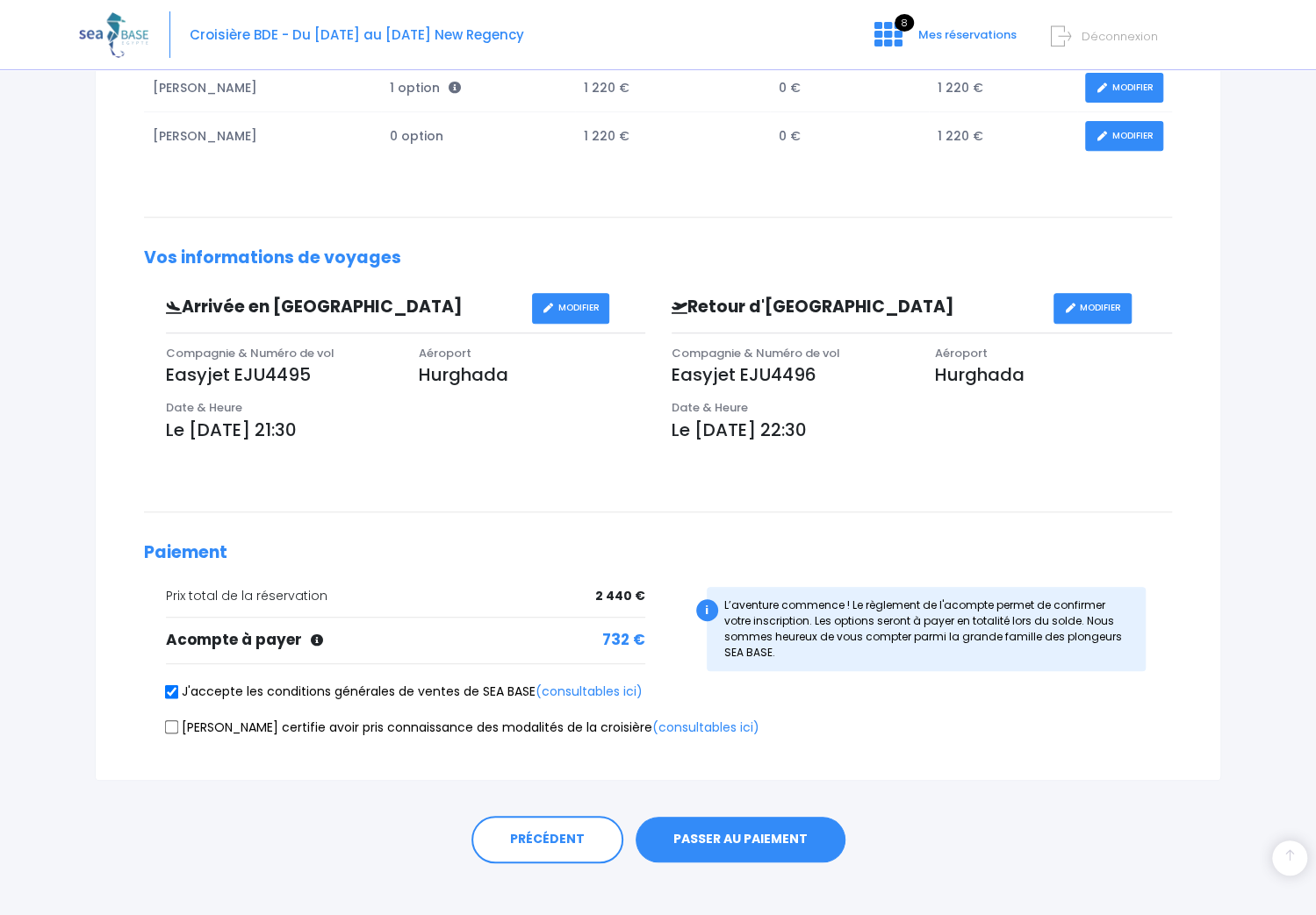
checkbox input "true"
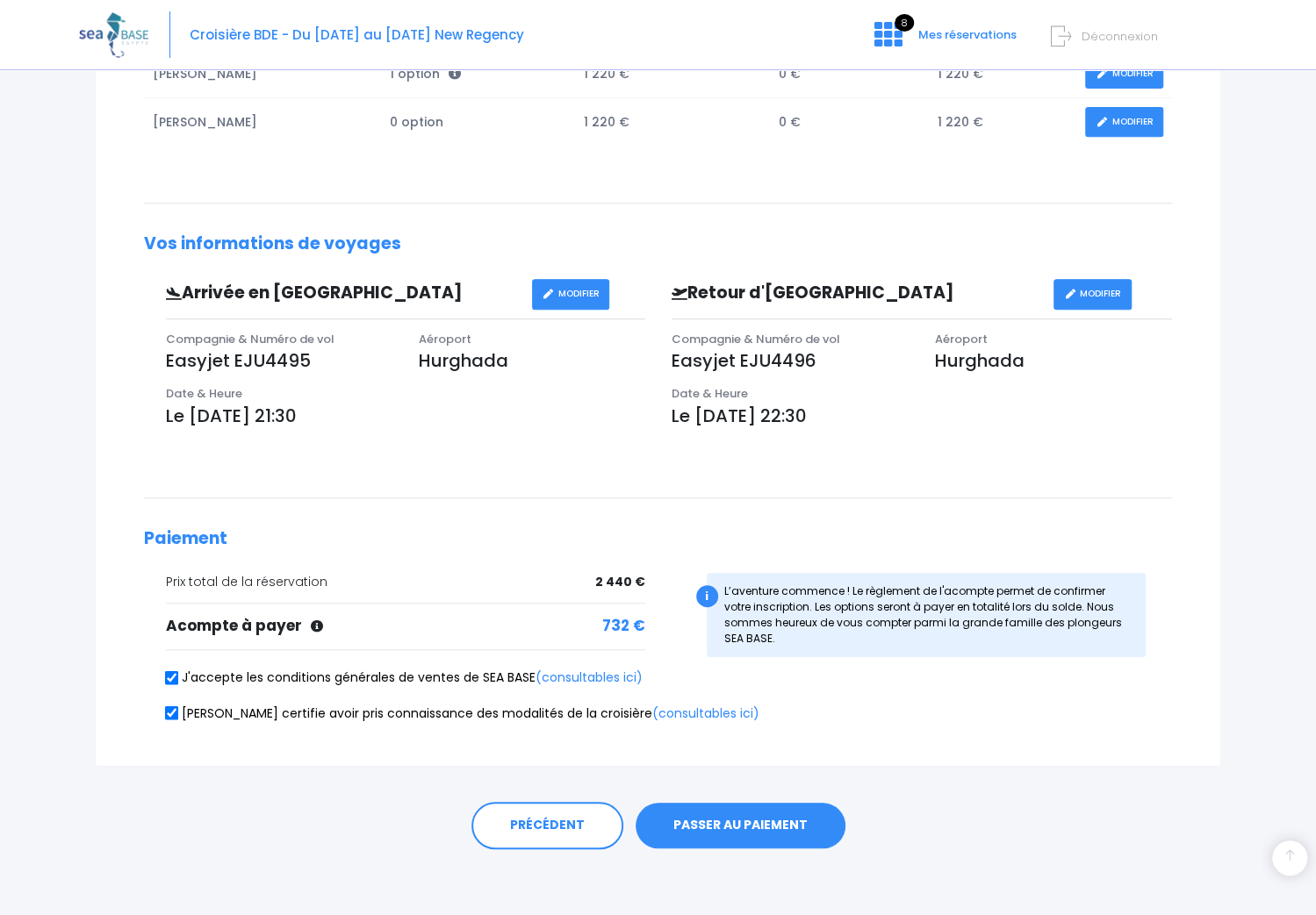
click at [753, 826] on button "PASSER AU PAIEMENT" at bounding box center [741, 825] width 210 height 46
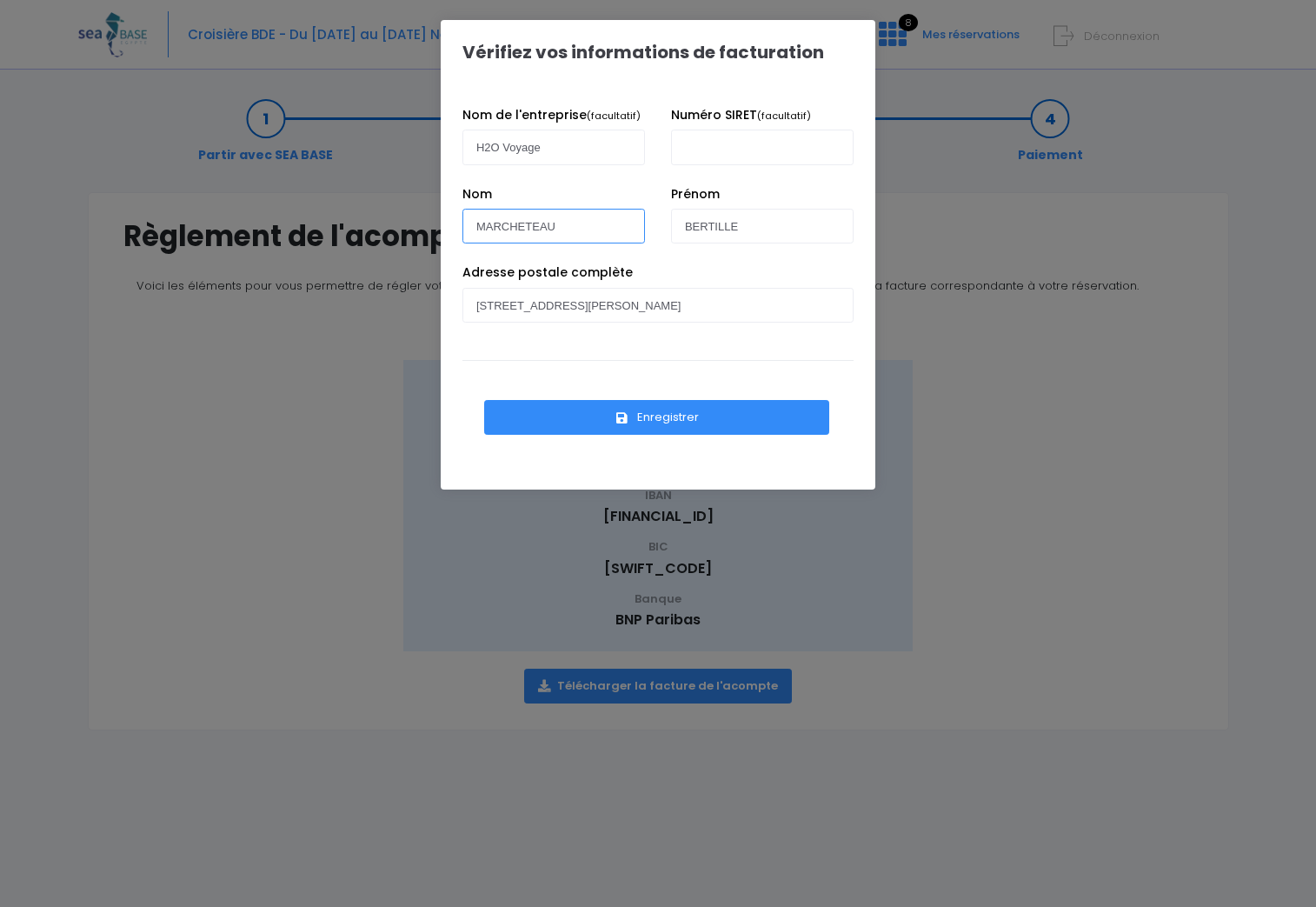
drag, startPoint x: 562, startPoint y: 227, endPoint x: 434, endPoint y: 236, distance: 128.3
click at [434, 236] on div "Vérifiez vos informations de facturation Nom de l'entreprise (facultatif) H2O V…" at bounding box center [658, 453] width 1316 height 907
type input "FOURNEAU"
type input "[PERSON_NAME]"
click at [727, 419] on button "Enregistrer" at bounding box center [656, 417] width 345 height 35
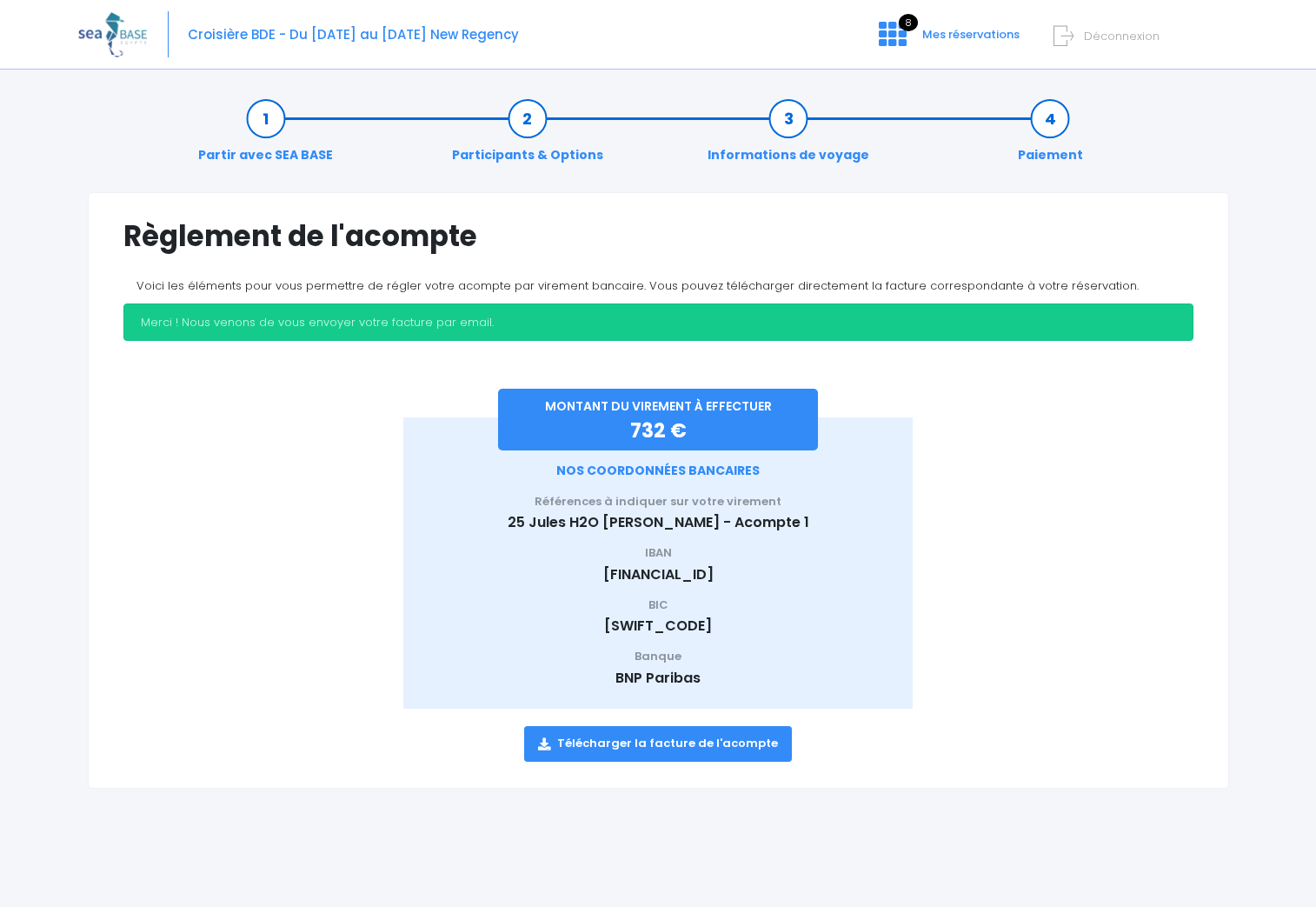
click at [616, 731] on link "Télécharger la facture de l'acompte" at bounding box center [658, 743] width 268 height 35
